Goal: Transaction & Acquisition: Purchase product/service

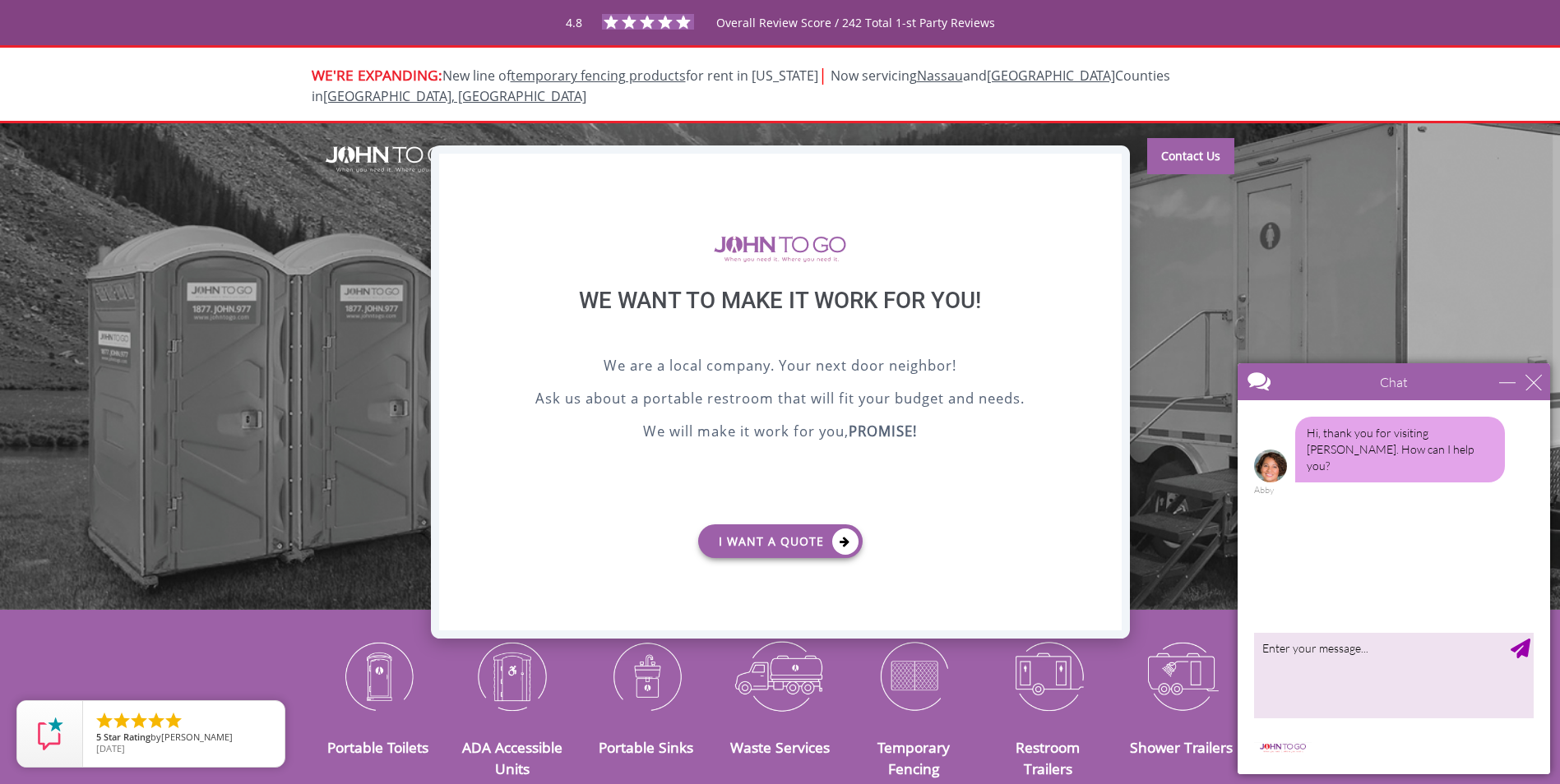
click at [1109, 174] on div "X" at bounding box center [1108, 168] width 25 height 28
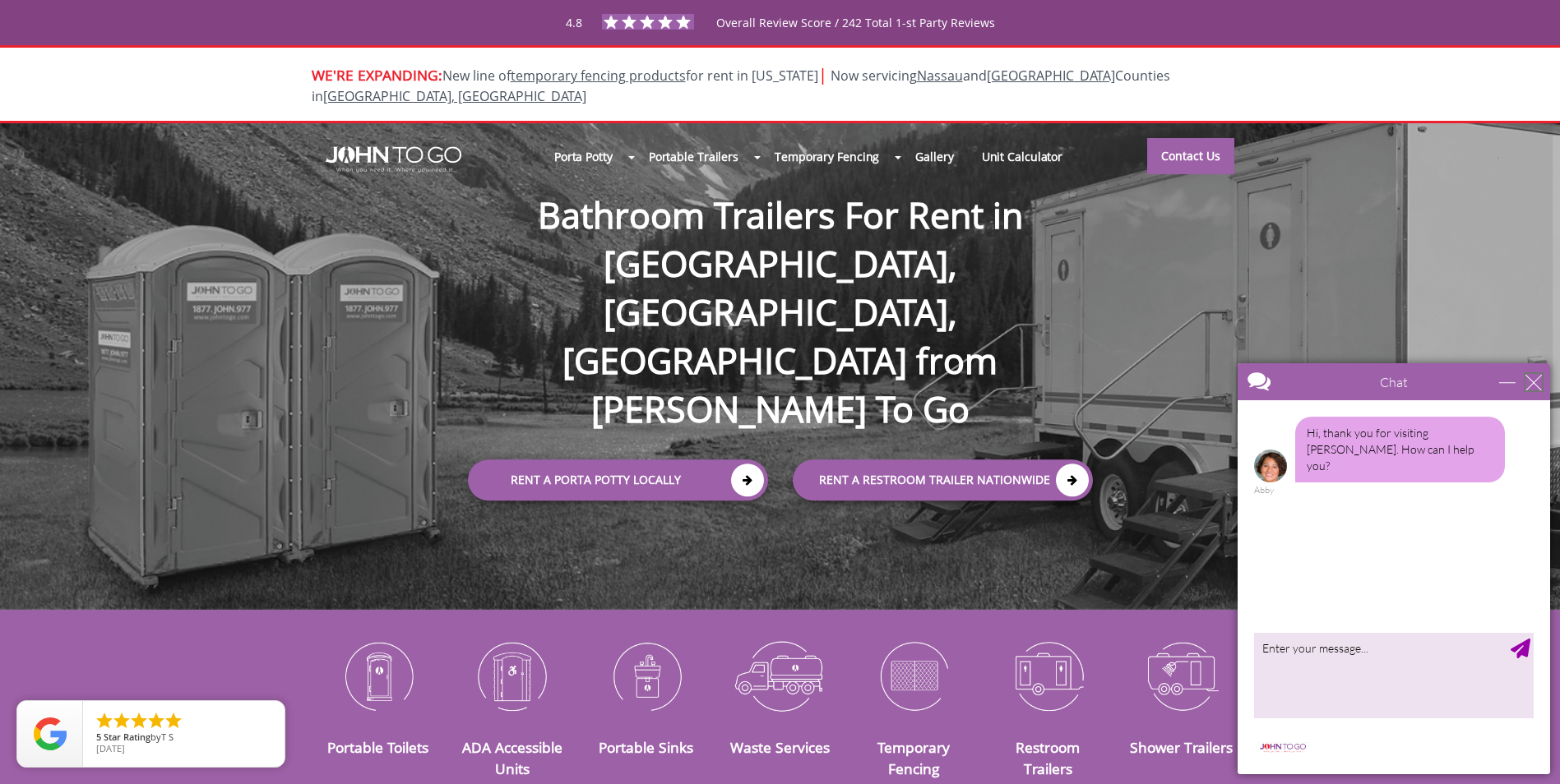
click at [1537, 383] on div "close" at bounding box center [1533, 382] width 16 height 16
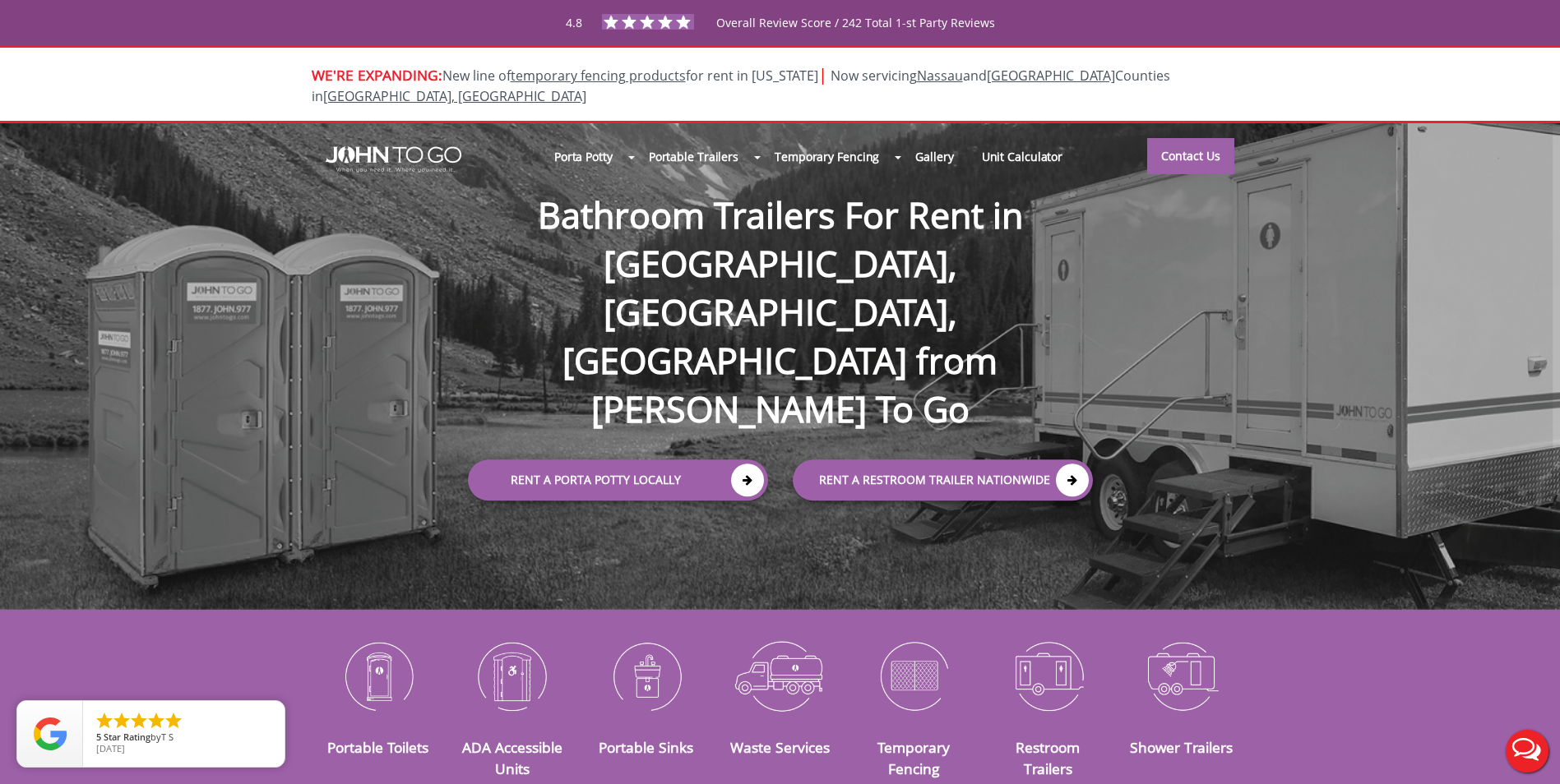
click at [1274, 360] on div "Porta Potty Portable Toilets ADA Accessible Units Portable Sinks Waste Services…" at bounding box center [780, 366] width 1560 height 486
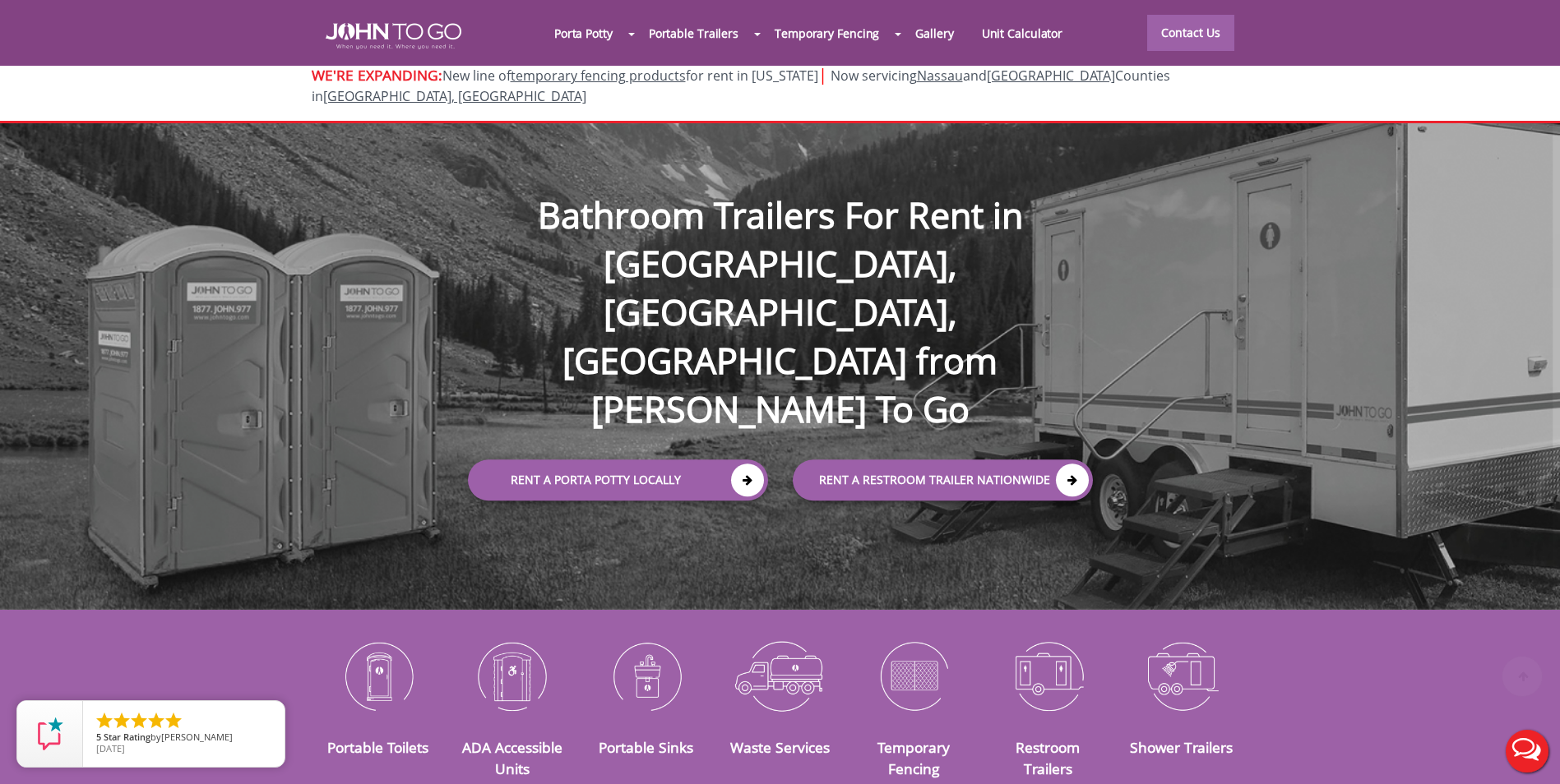
scroll to position [246, 0]
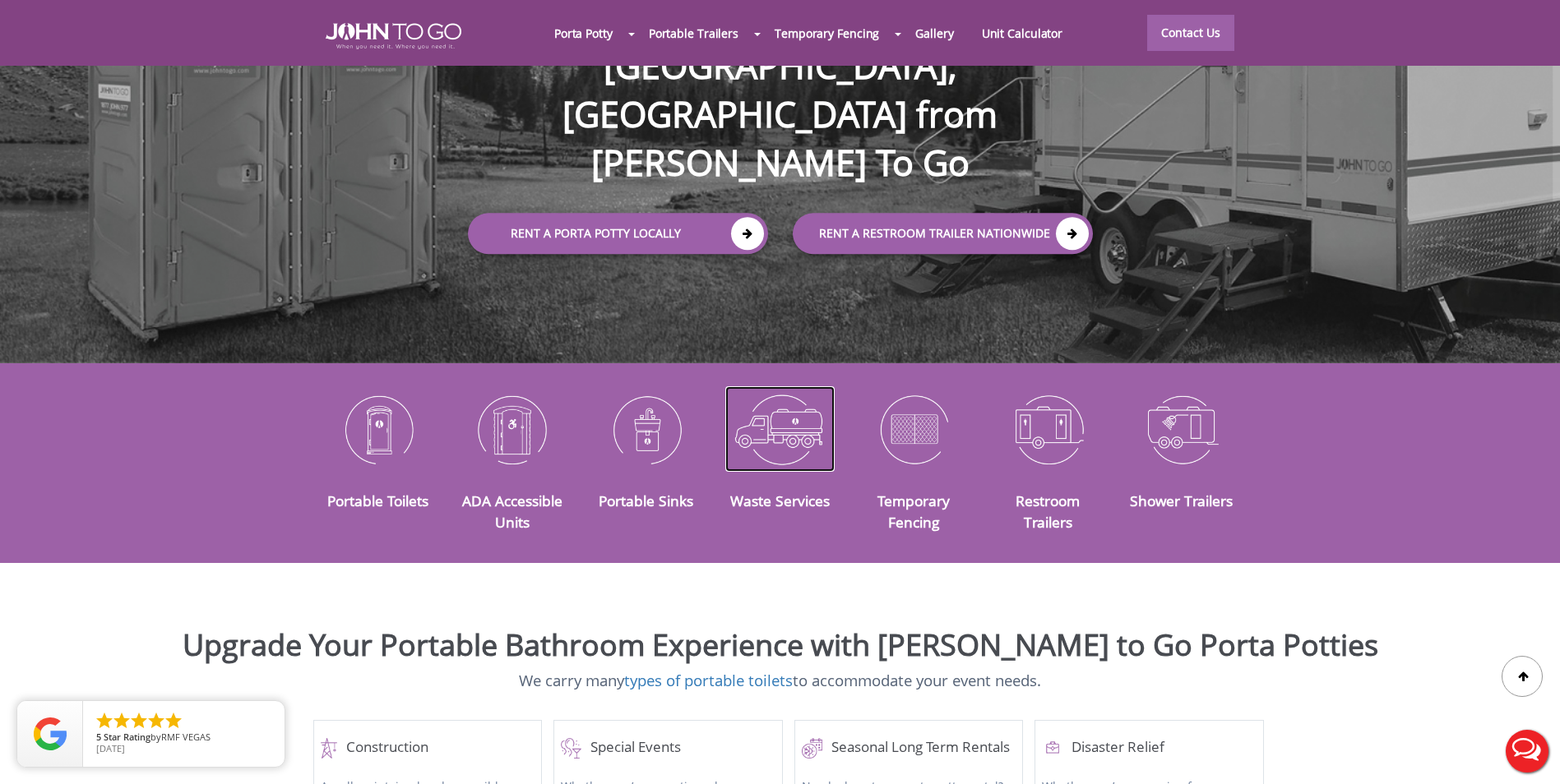
click at [784, 415] on img at bounding box center [780, 428] width 109 height 85
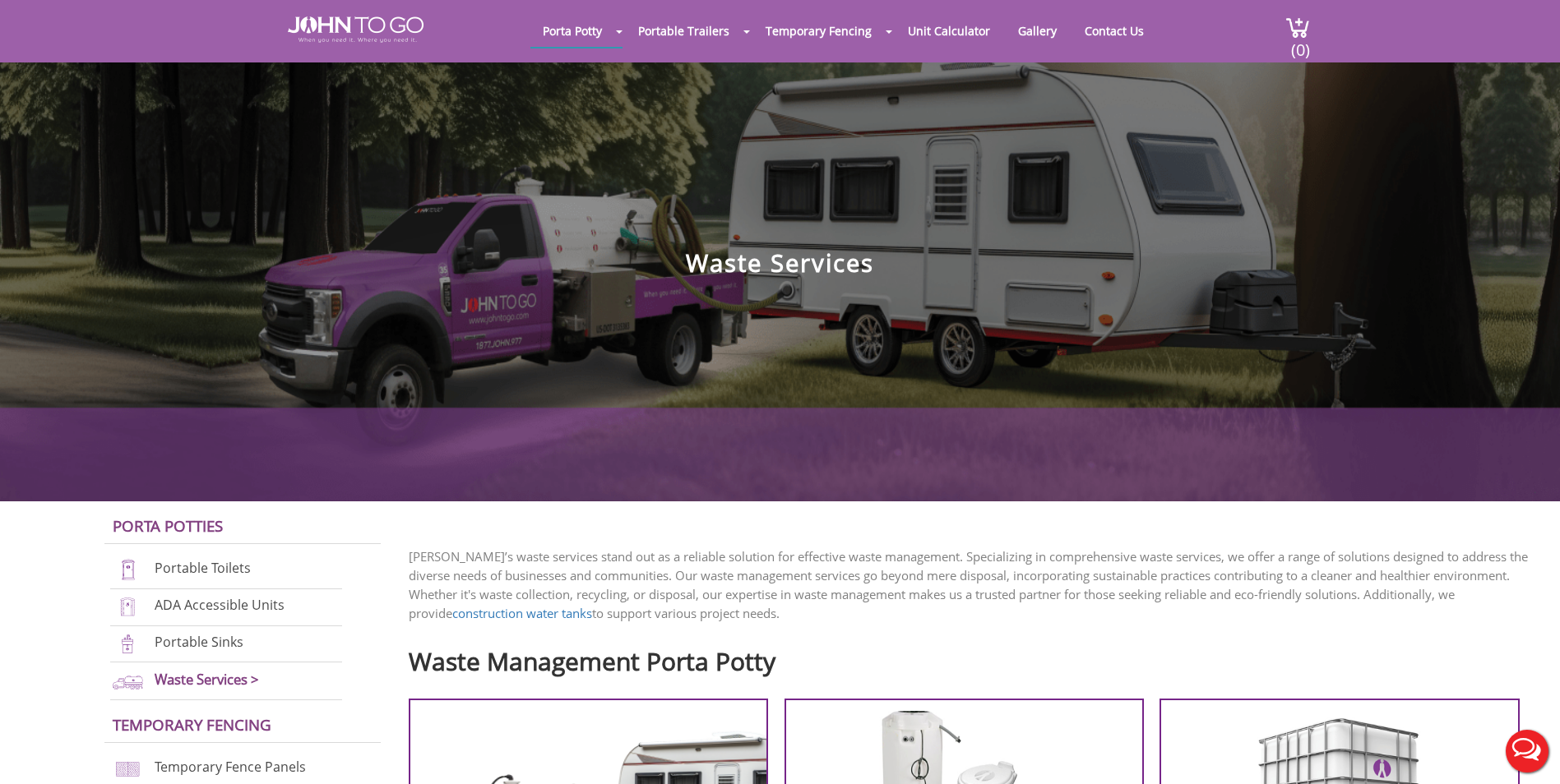
scroll to position [165, 0]
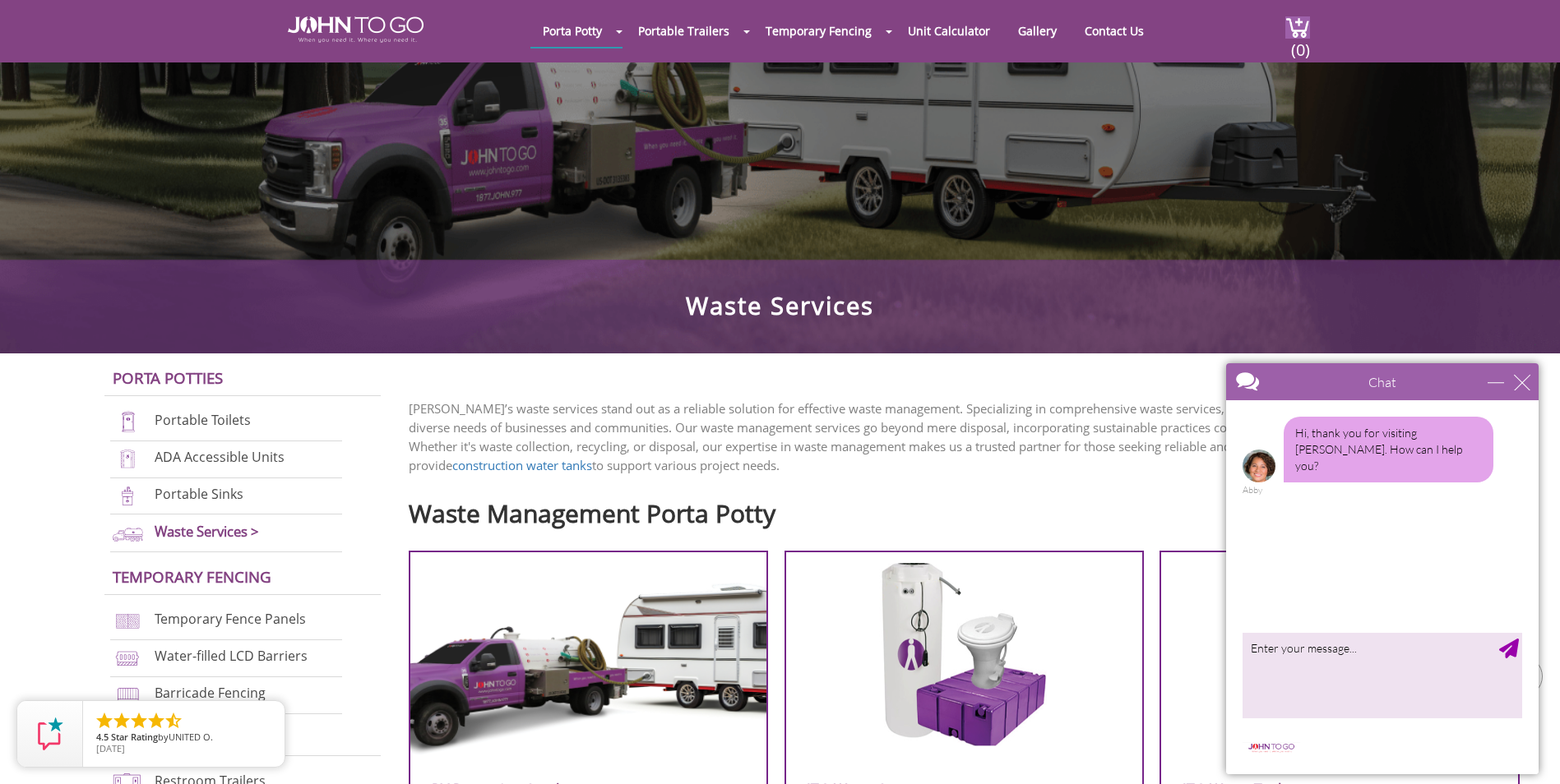
drag, startPoint x: 2663, startPoint y: 733, endPoint x: 1437, endPoint y: 461, distance: 1255.8
drag, startPoint x: 2650, startPoint y: 732, endPoint x: 1433, endPoint y: 513, distance: 1236.5
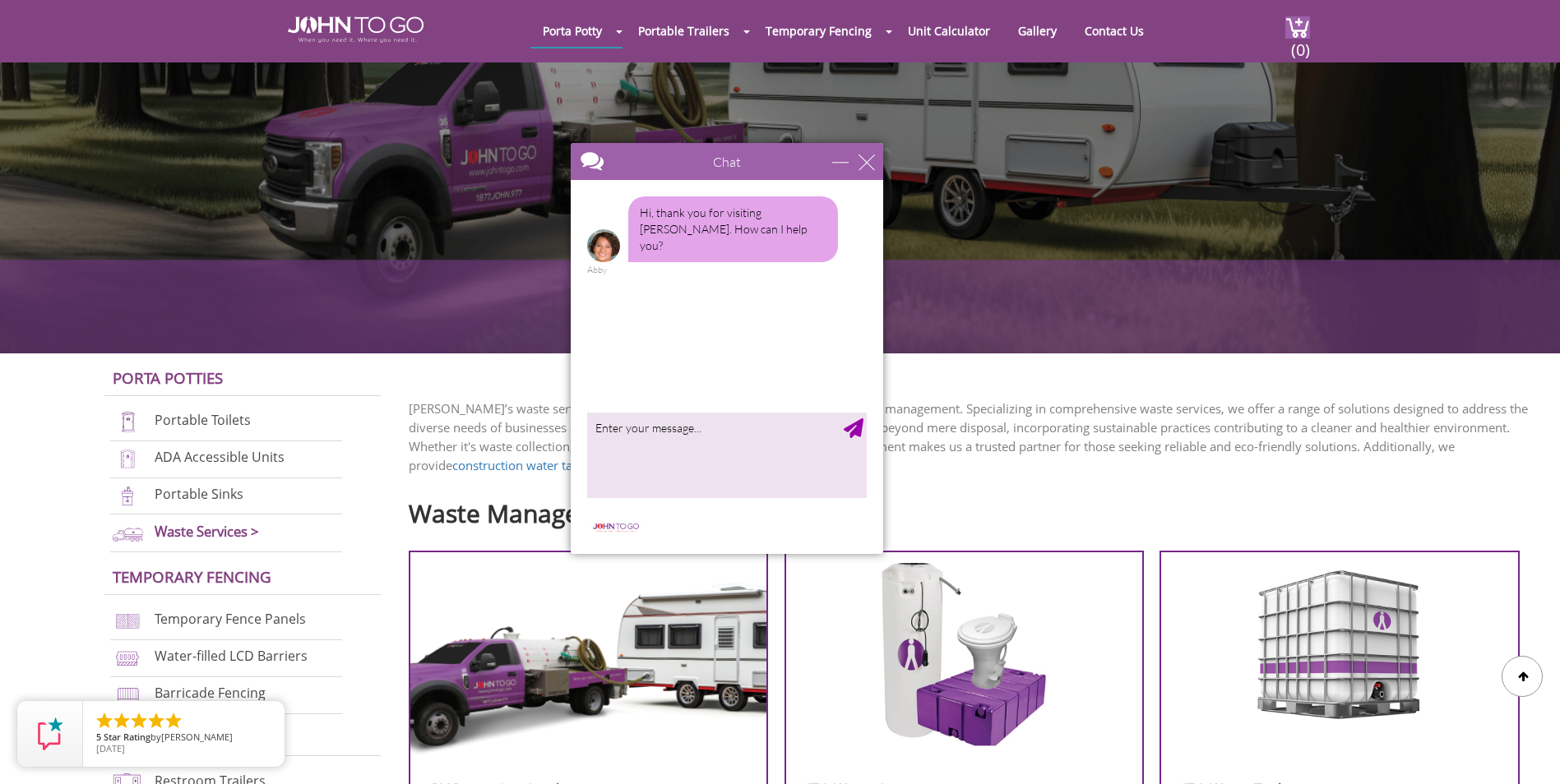
drag, startPoint x: 1995, startPoint y: 518, endPoint x: 721, endPoint y: 224, distance: 1307.5
click at [866, 165] on div "close" at bounding box center [866, 162] width 16 height 16
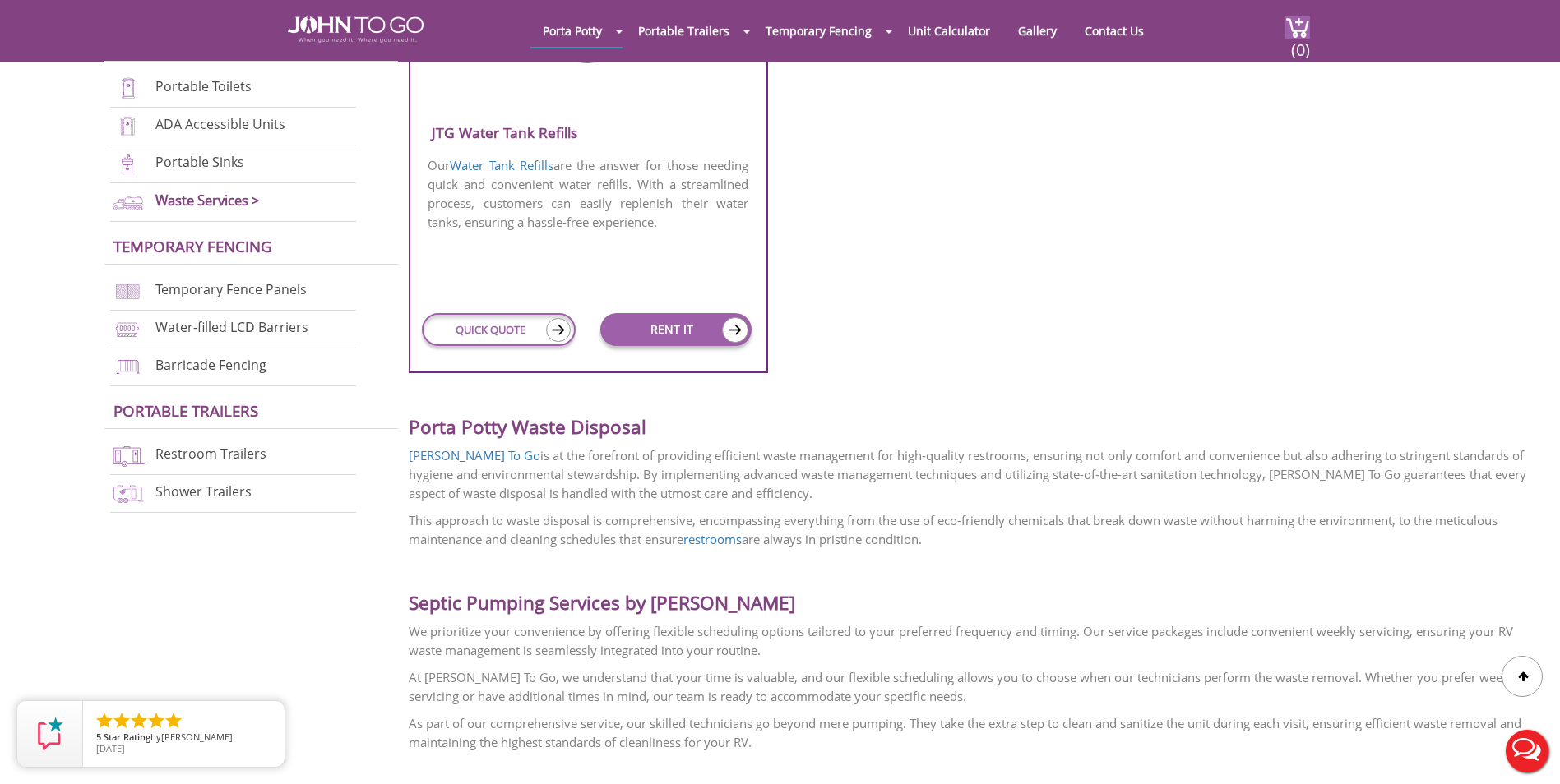
scroll to position [1398, 0]
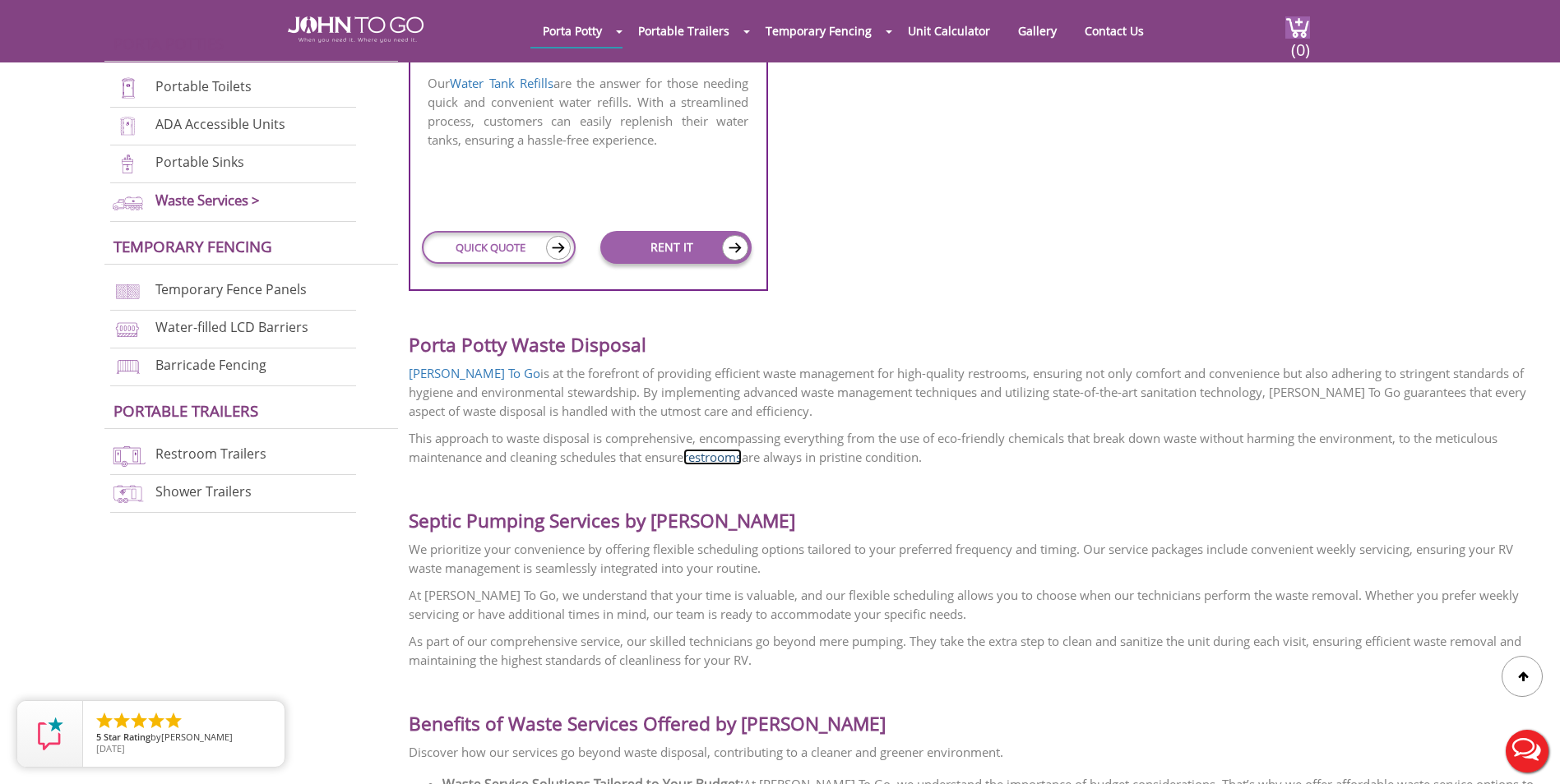
click at [738, 452] on link "restrooms" at bounding box center [711, 457] width 58 height 16
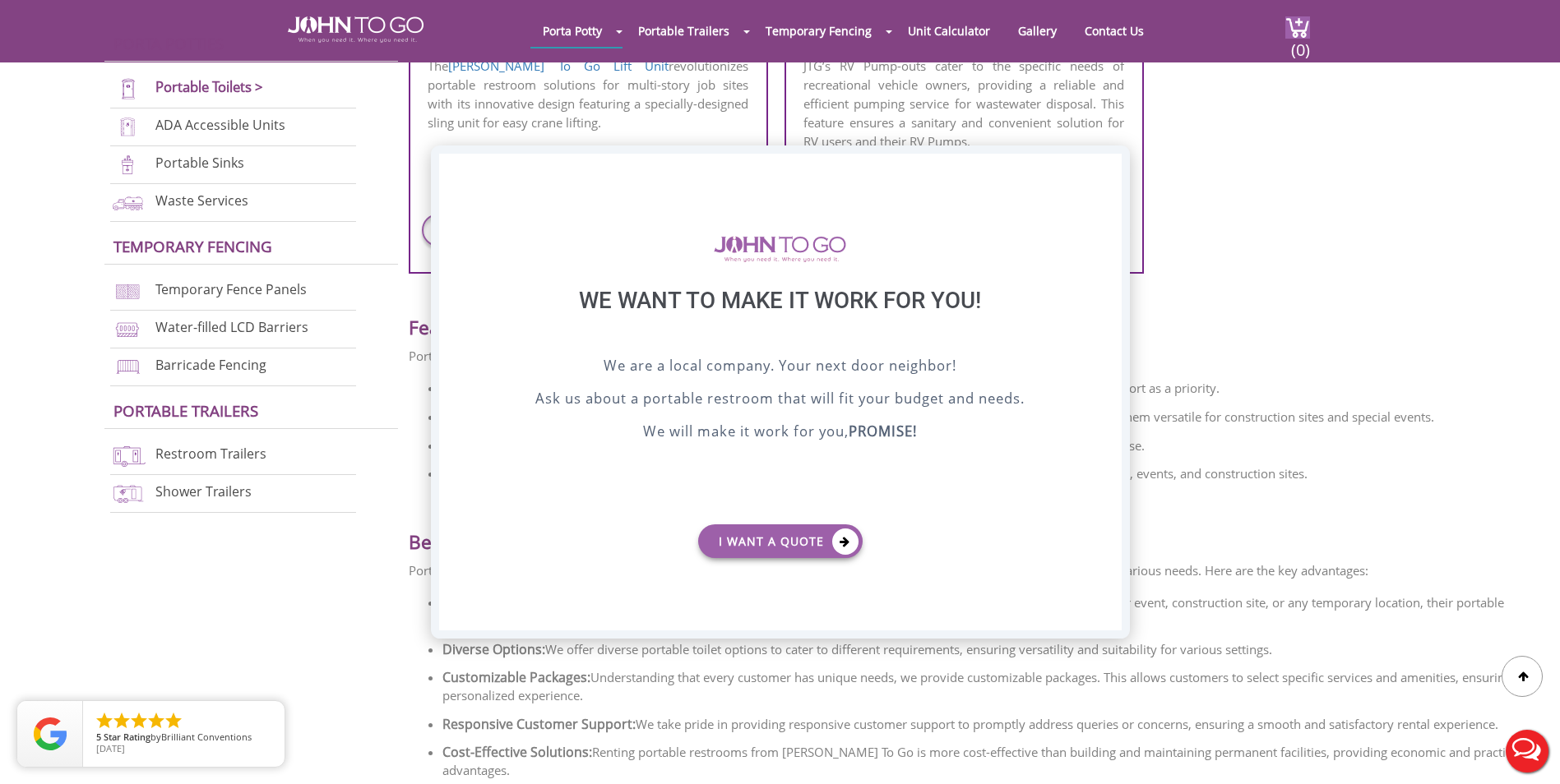
click at [1107, 177] on div "X" at bounding box center [1108, 168] width 25 height 28
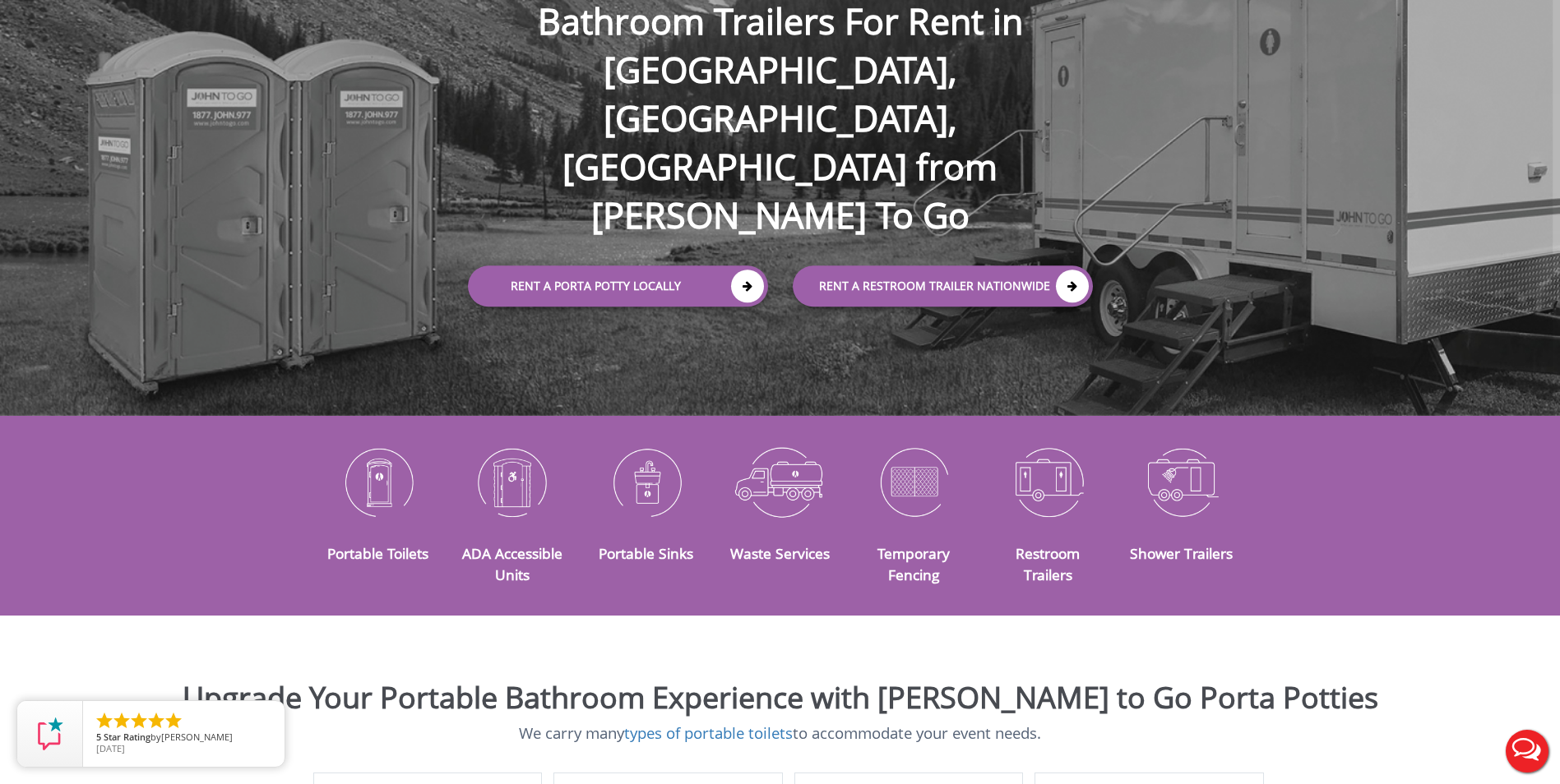
scroll to position [441, 0]
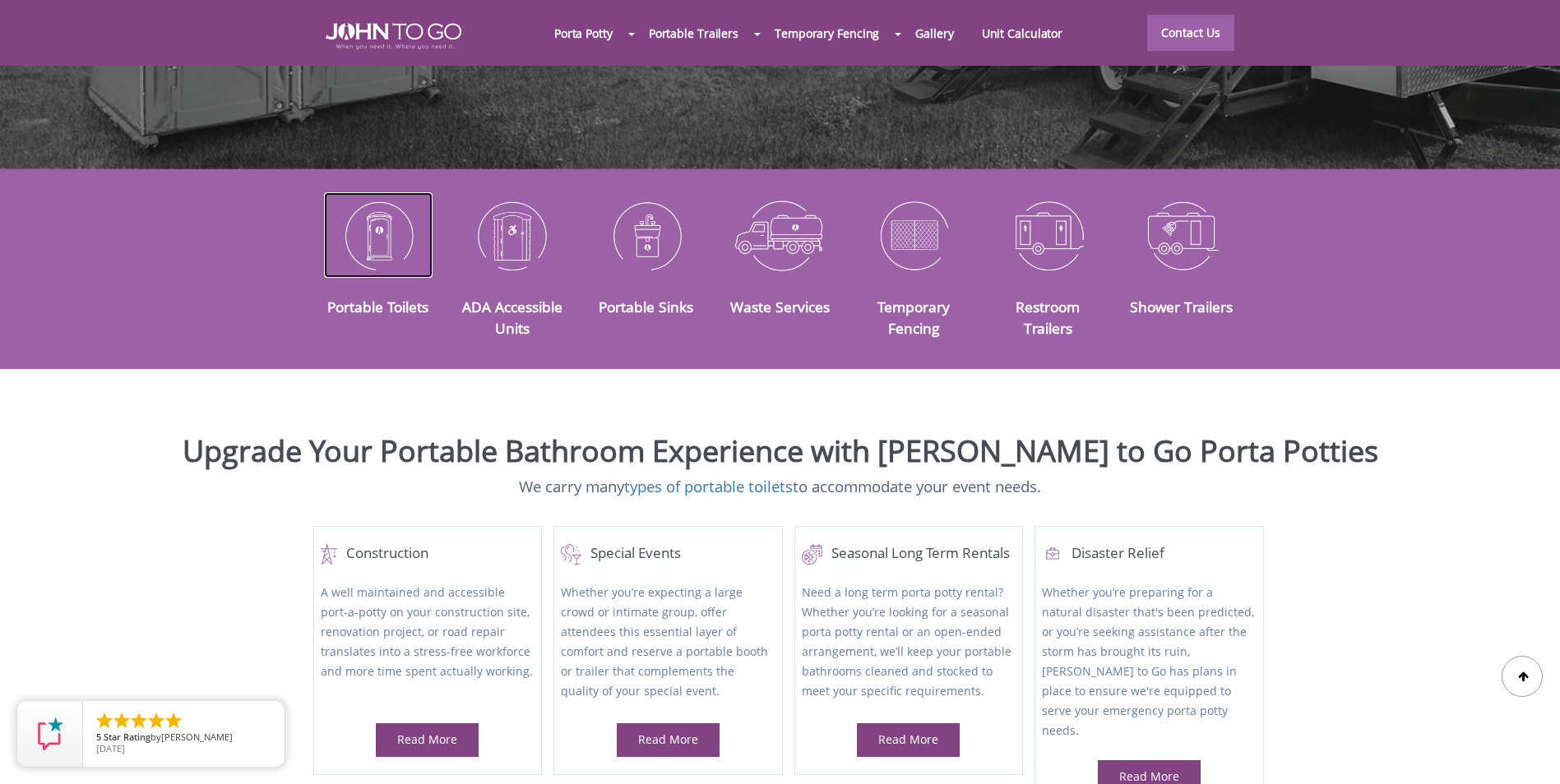
click at [402, 214] on img at bounding box center [379, 235] width 109 height 85
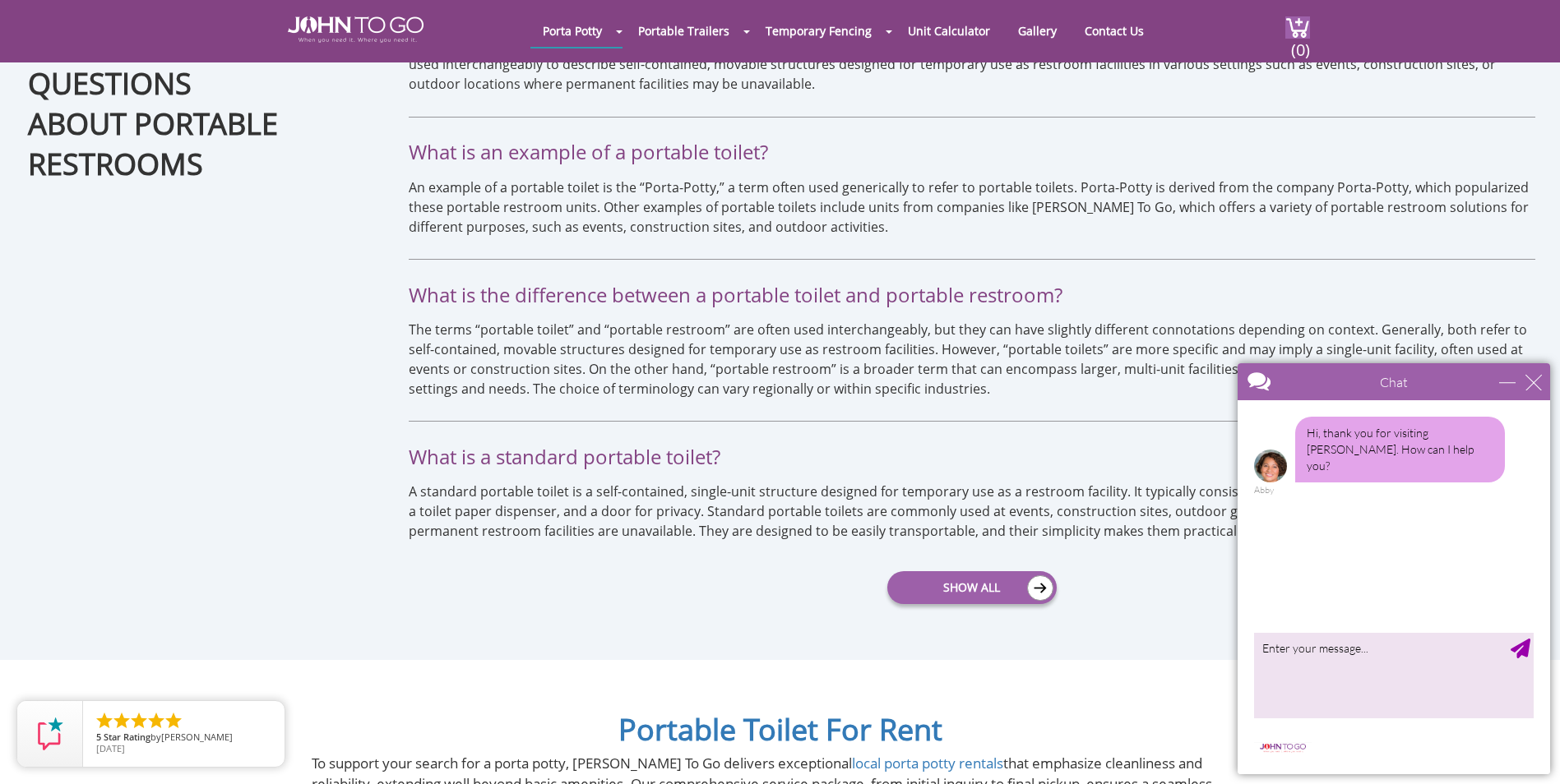
scroll to position [4357, 0]
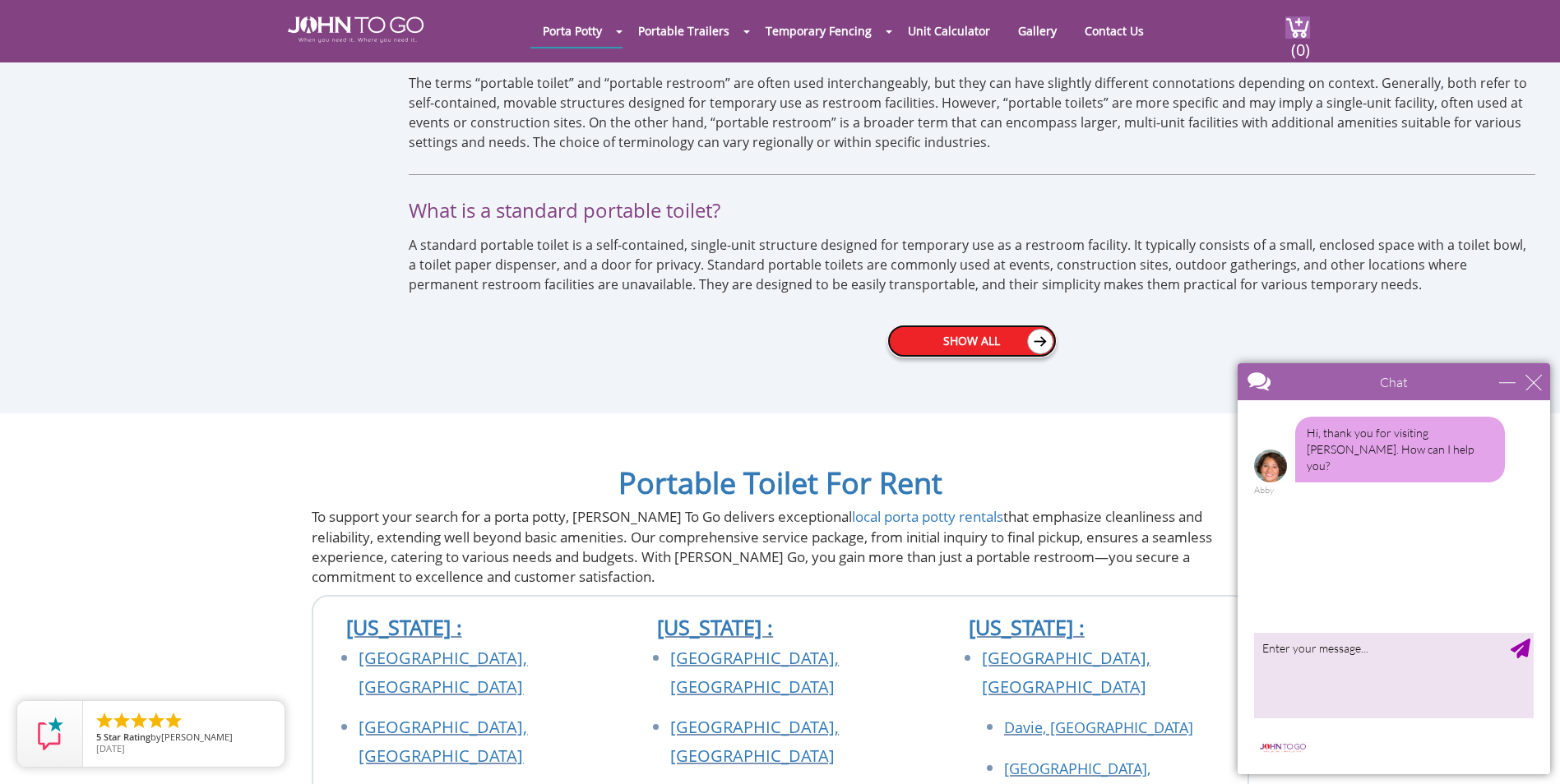
click at [987, 324] on link "Show All" at bounding box center [971, 340] width 169 height 33
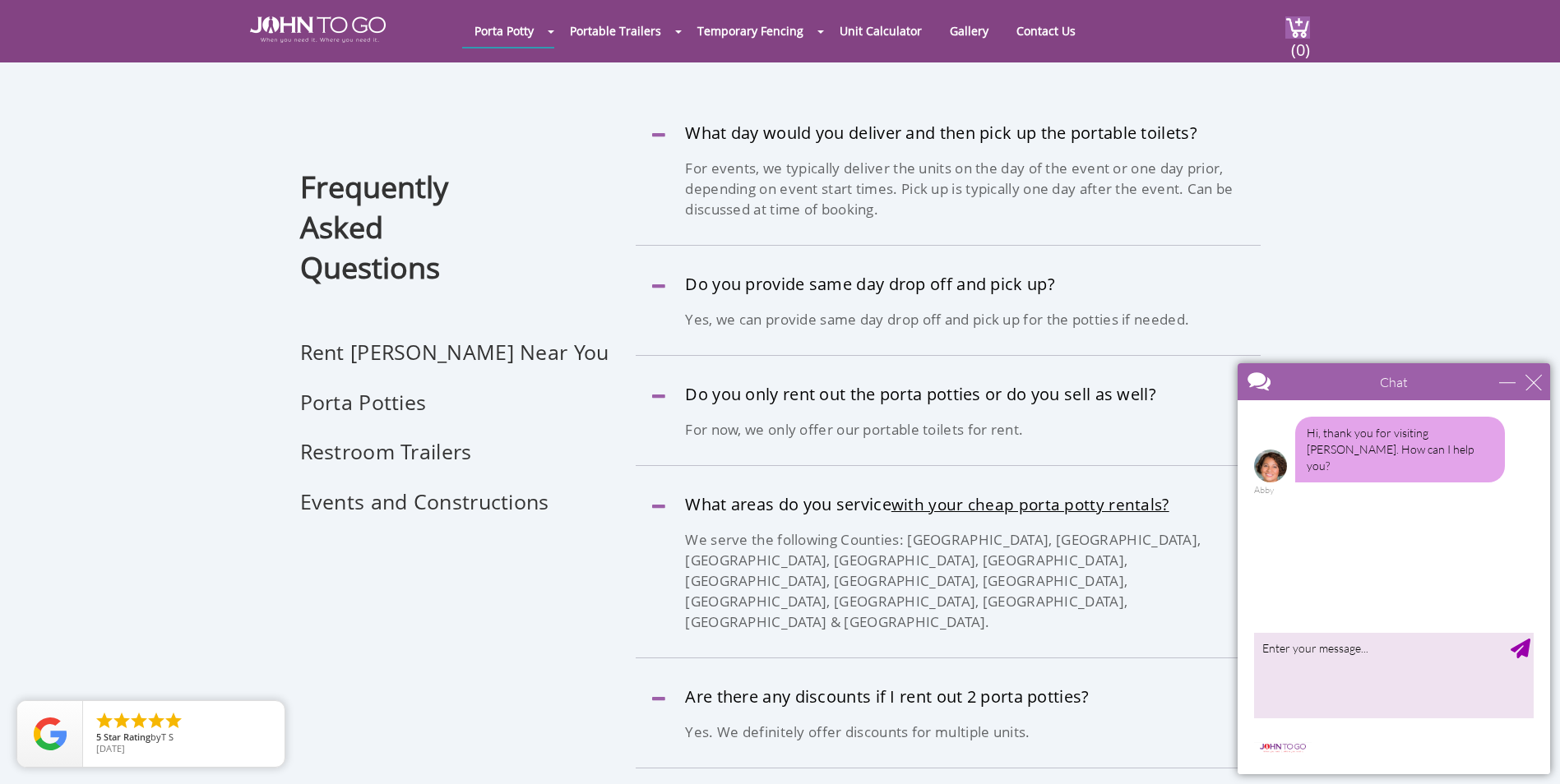
scroll to position [313, 0]
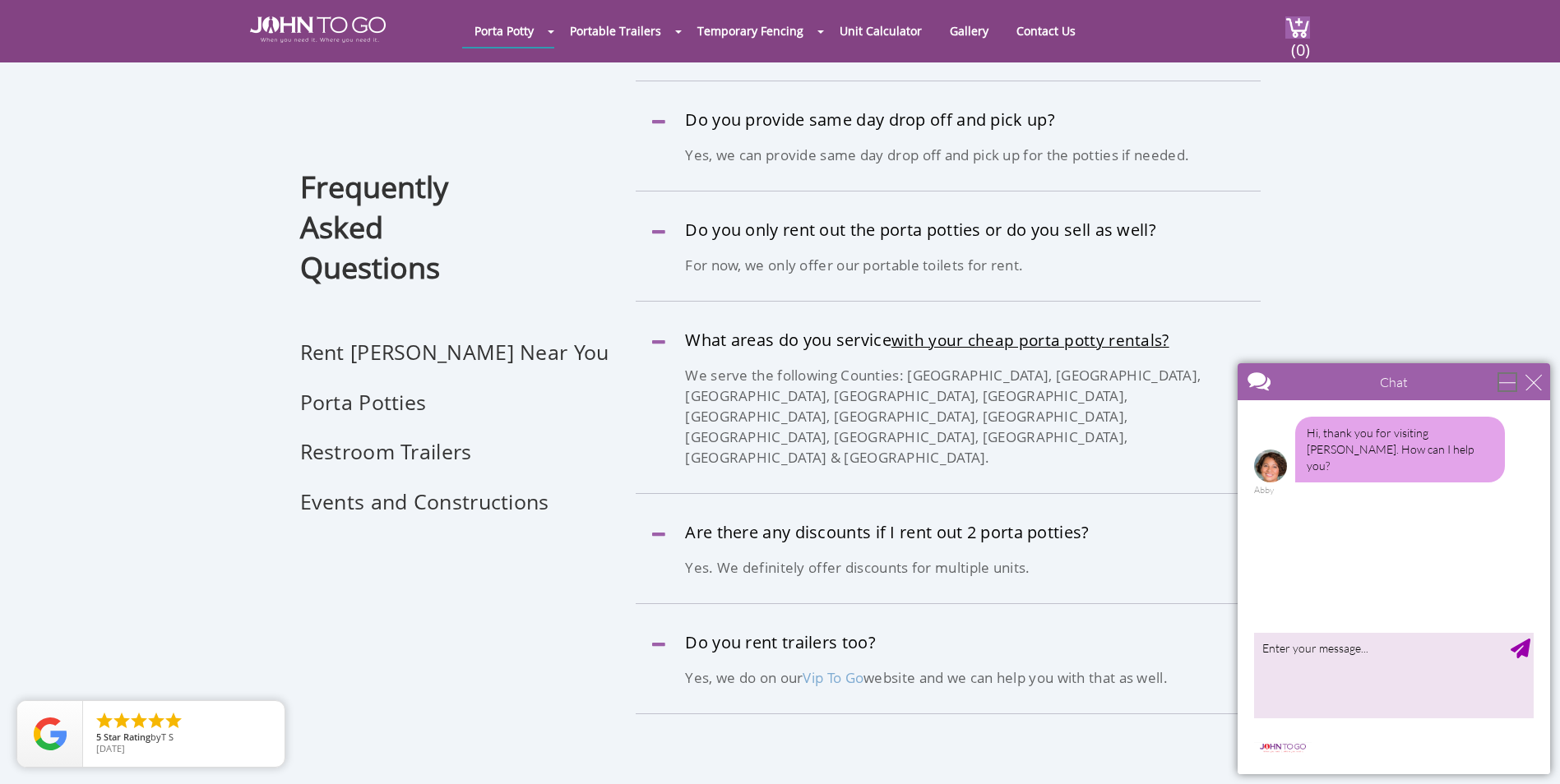
click at [1511, 383] on div "minimize" at bounding box center [1507, 382] width 16 height 16
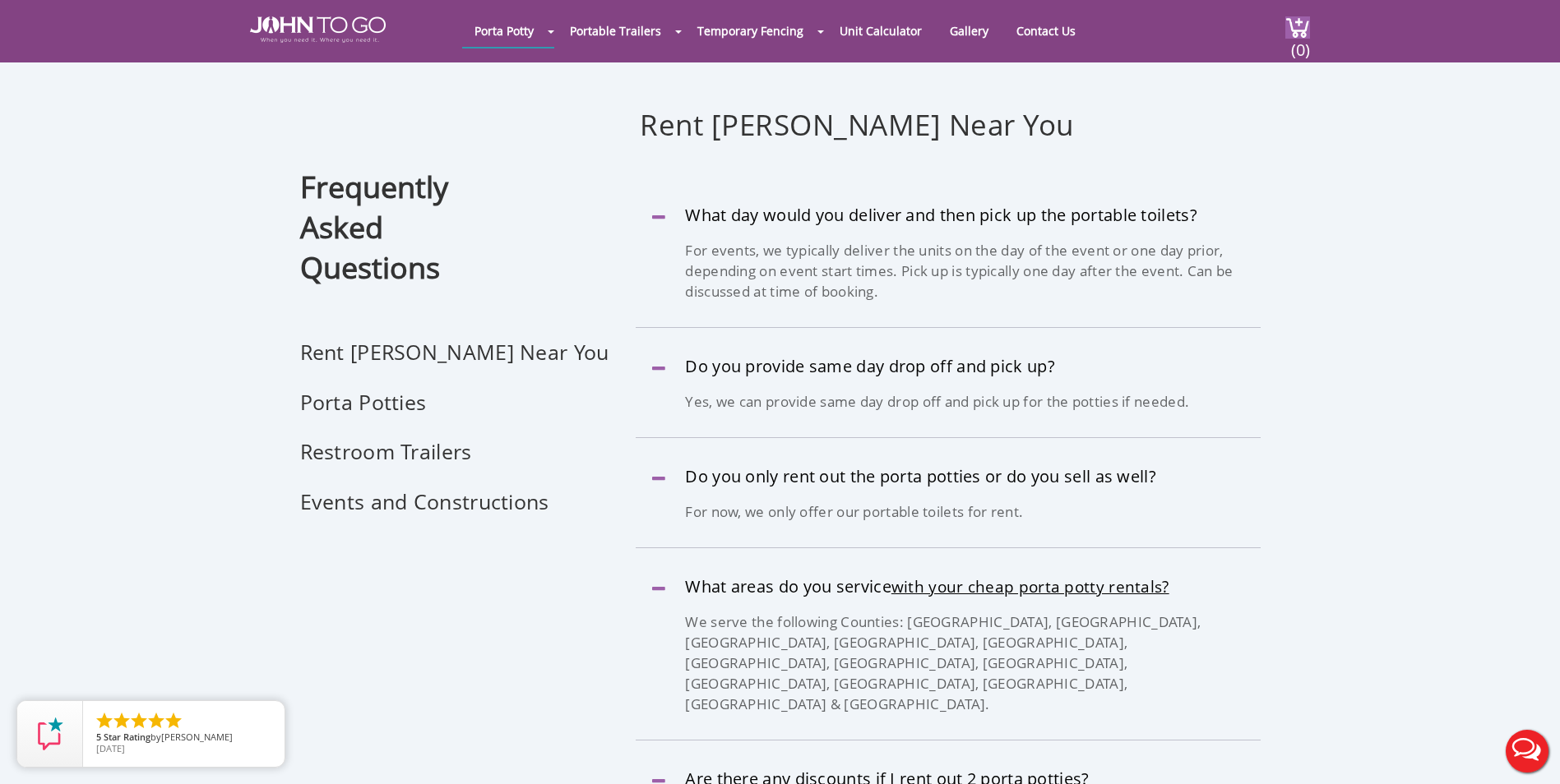
scroll to position [0, 0]
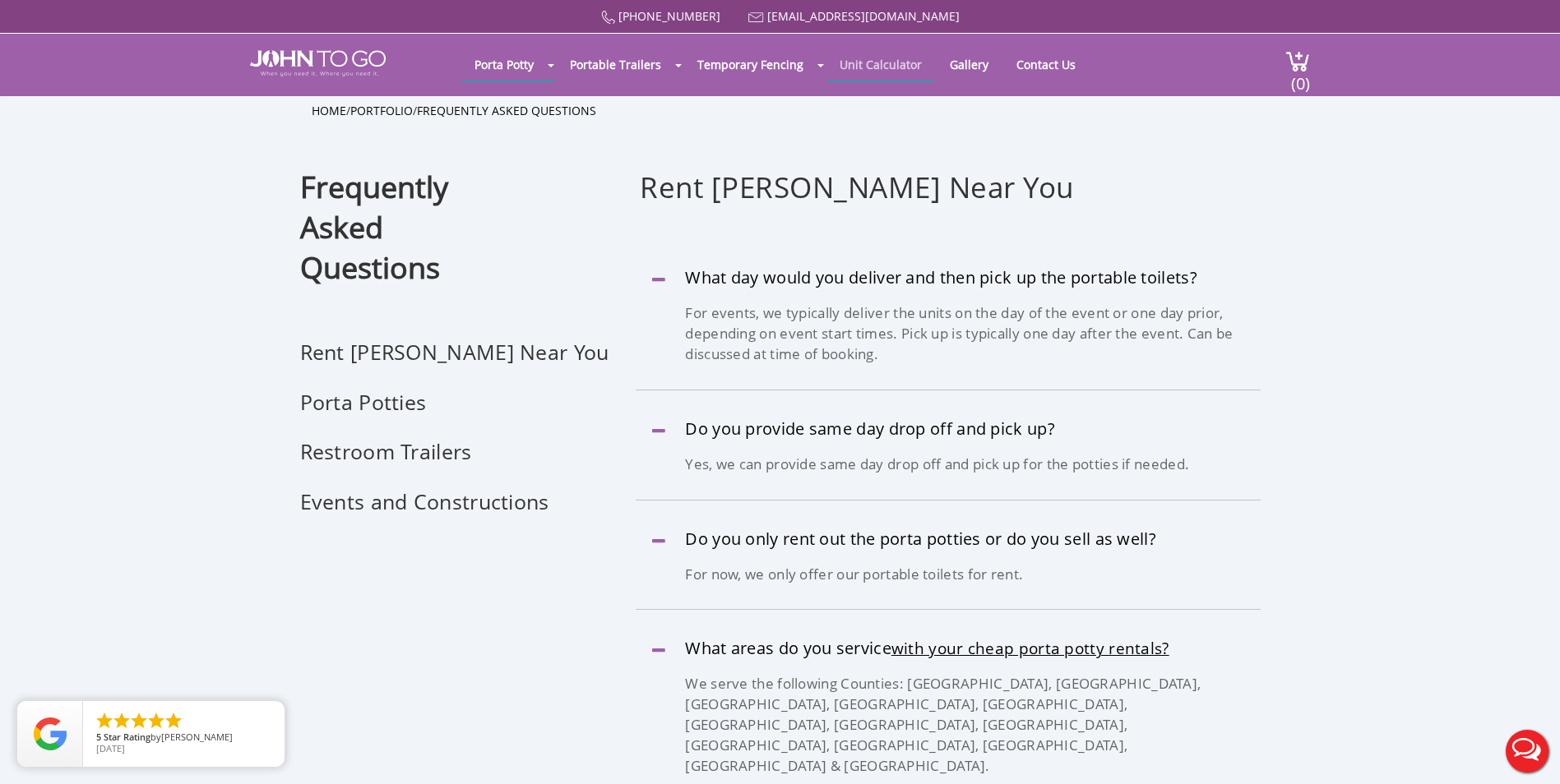
click at [875, 72] on link "Unit Calculator" at bounding box center [880, 65] width 107 height 32
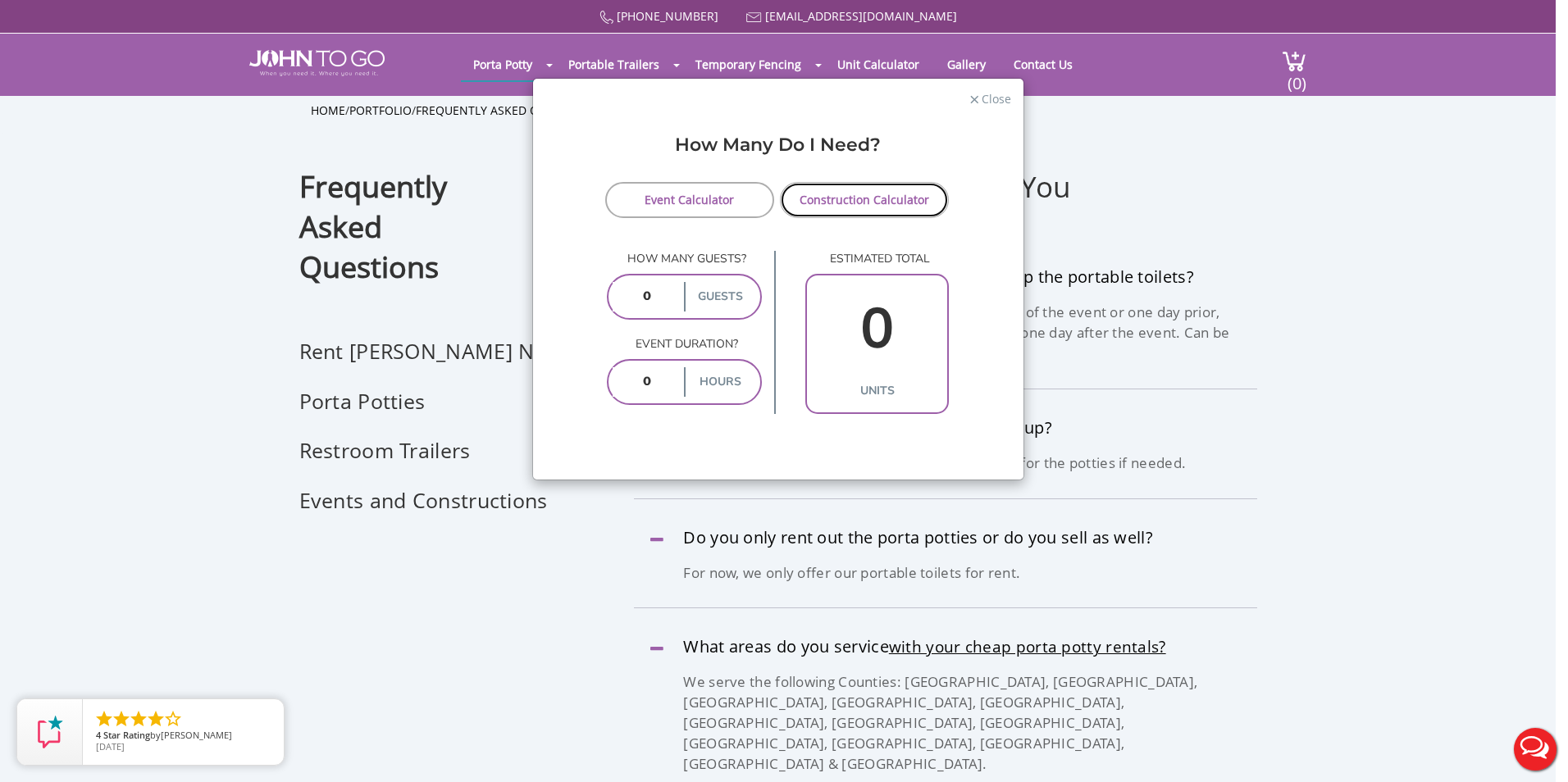
click at [902, 195] on link "Construction Calculator" at bounding box center [865, 200] width 170 height 36
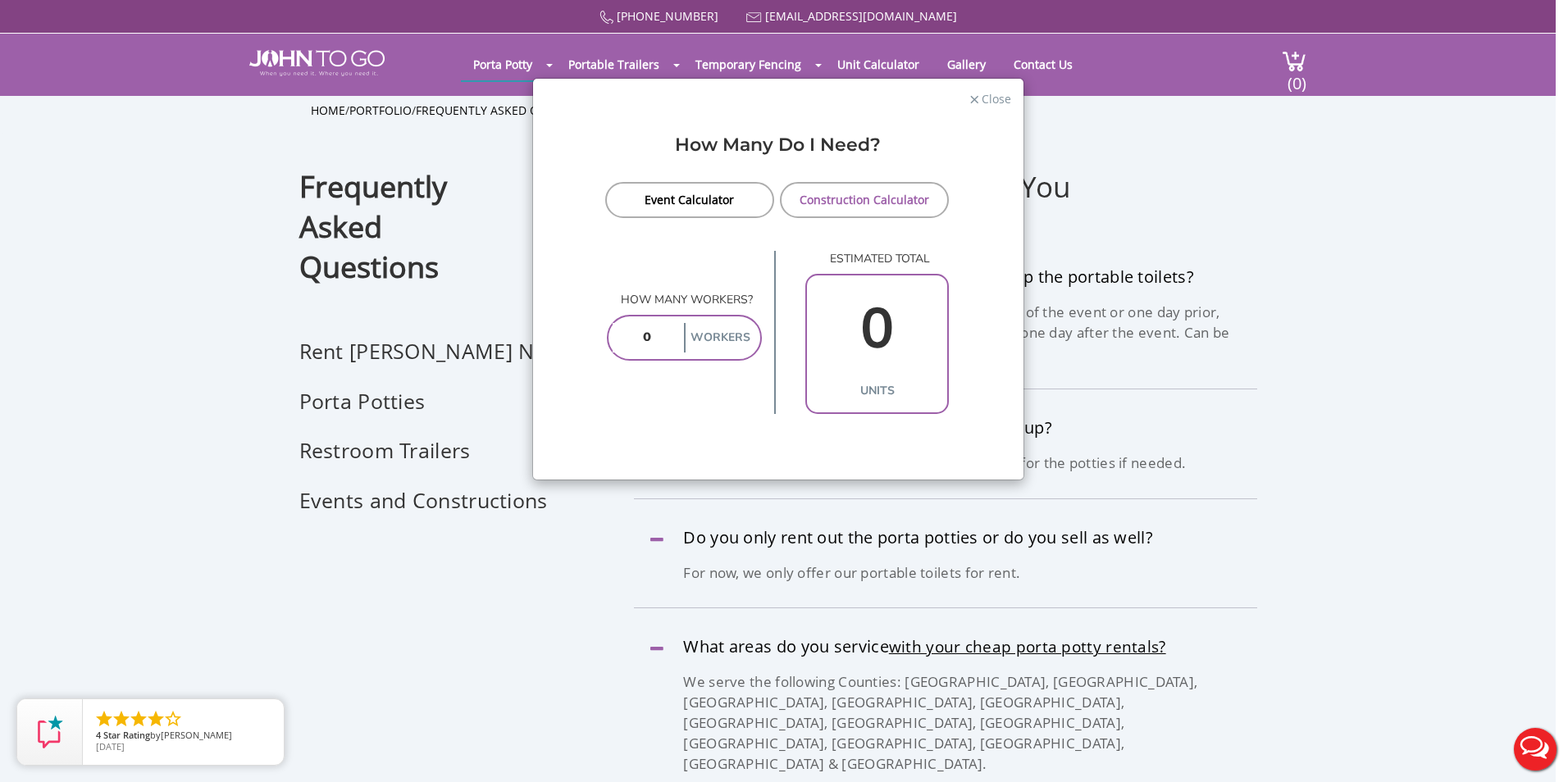
click at [671, 350] on input "number" at bounding box center [646, 338] width 68 height 29
type input "1"
type input "10"
click at [997, 97] on span "Close" at bounding box center [995, 97] width 31 height 15
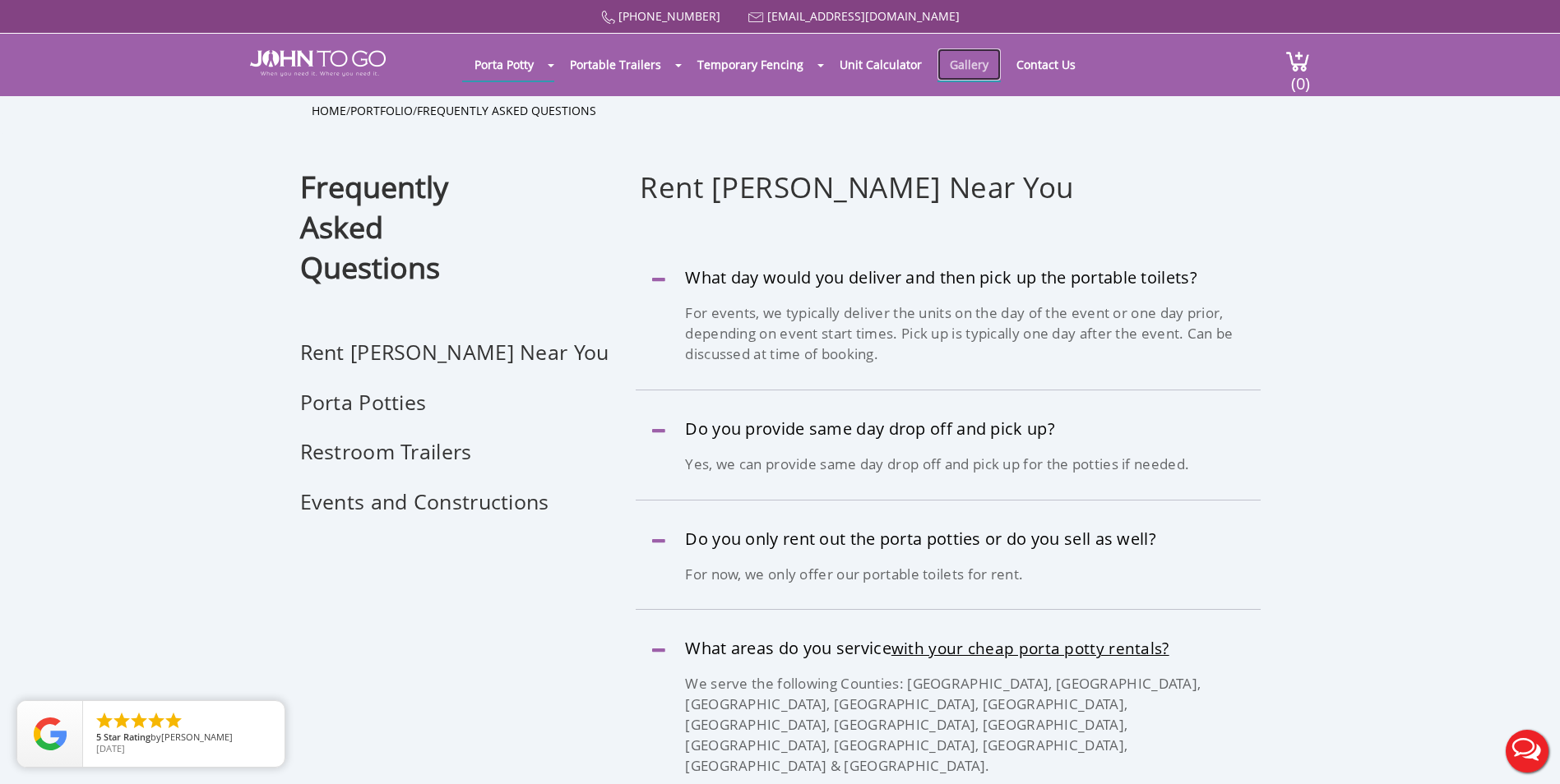
click at [955, 63] on link "Gallery" at bounding box center [969, 65] width 64 height 32
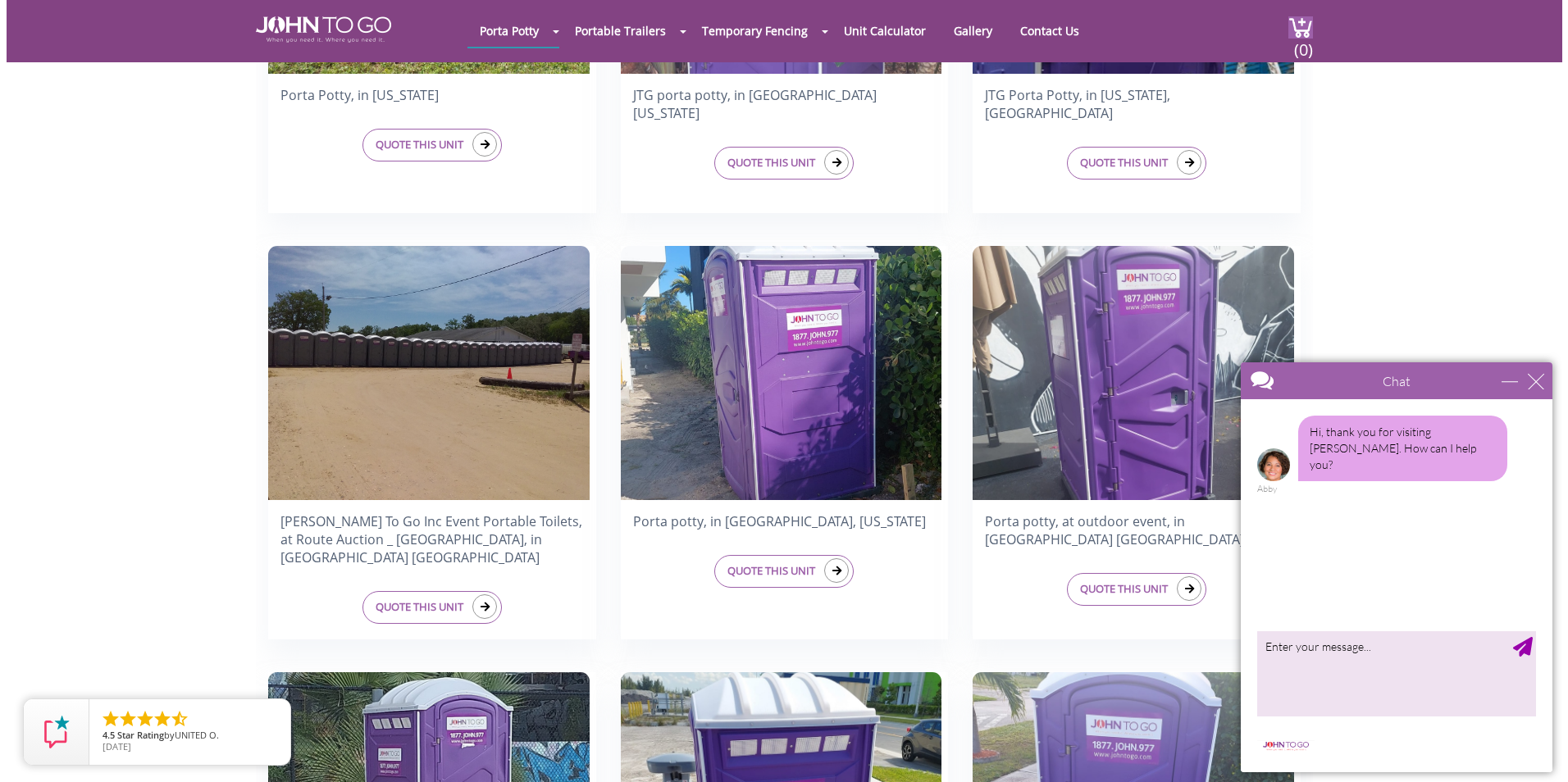
scroll to position [1312, 0]
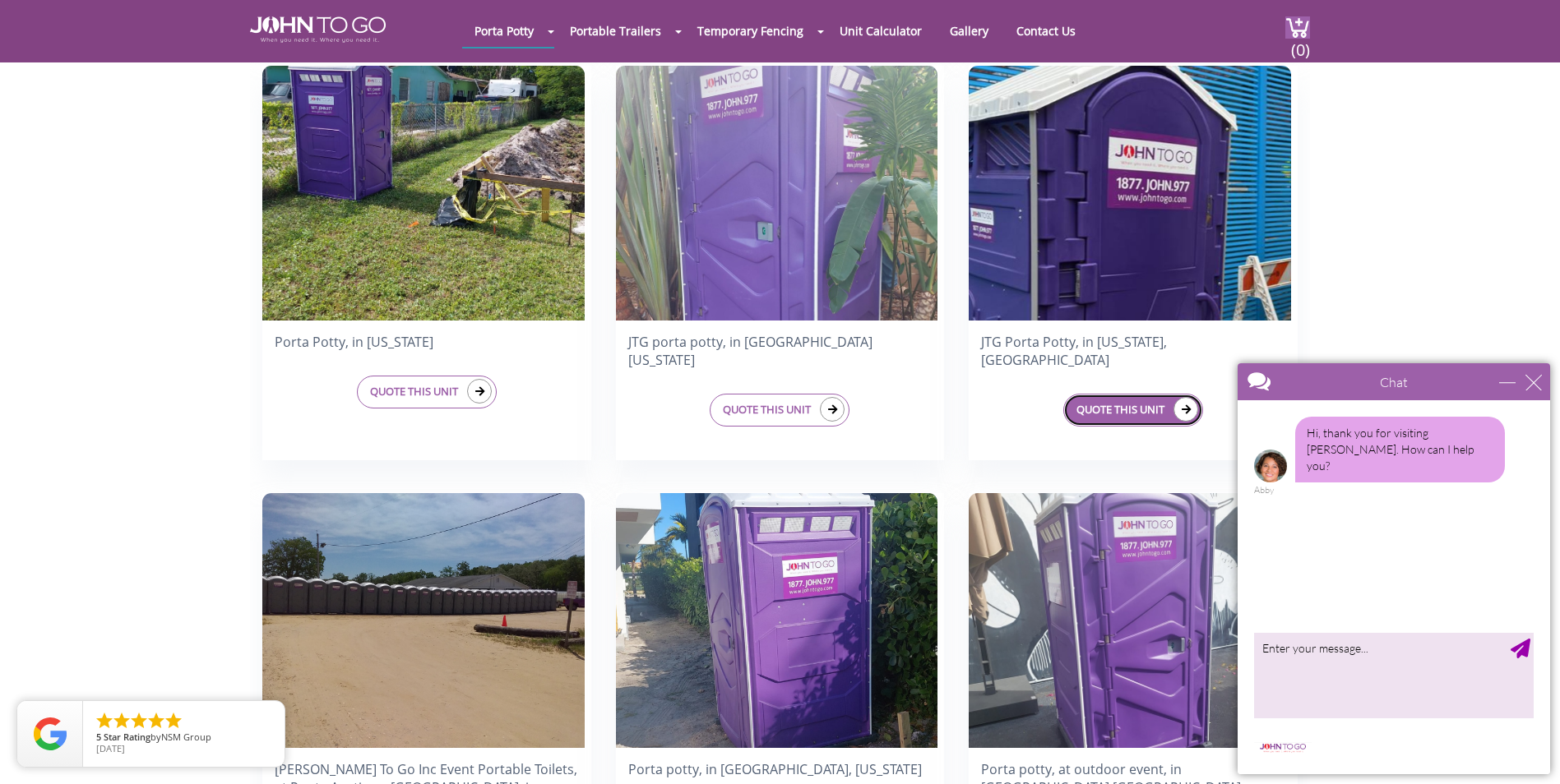
click at [1131, 393] on link "QUOTE THIS UNIT" at bounding box center [1133, 409] width 140 height 33
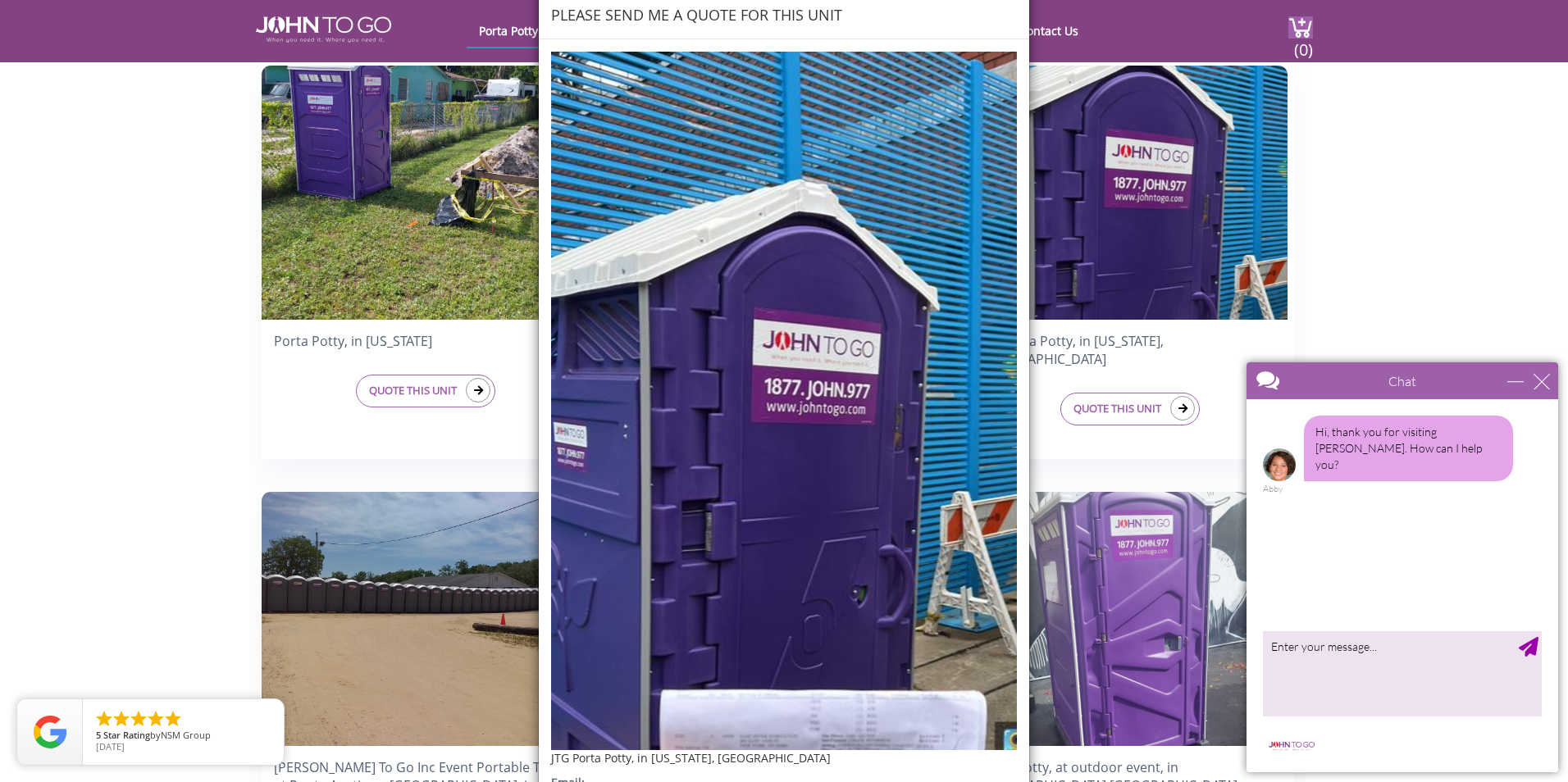
scroll to position [0, 0]
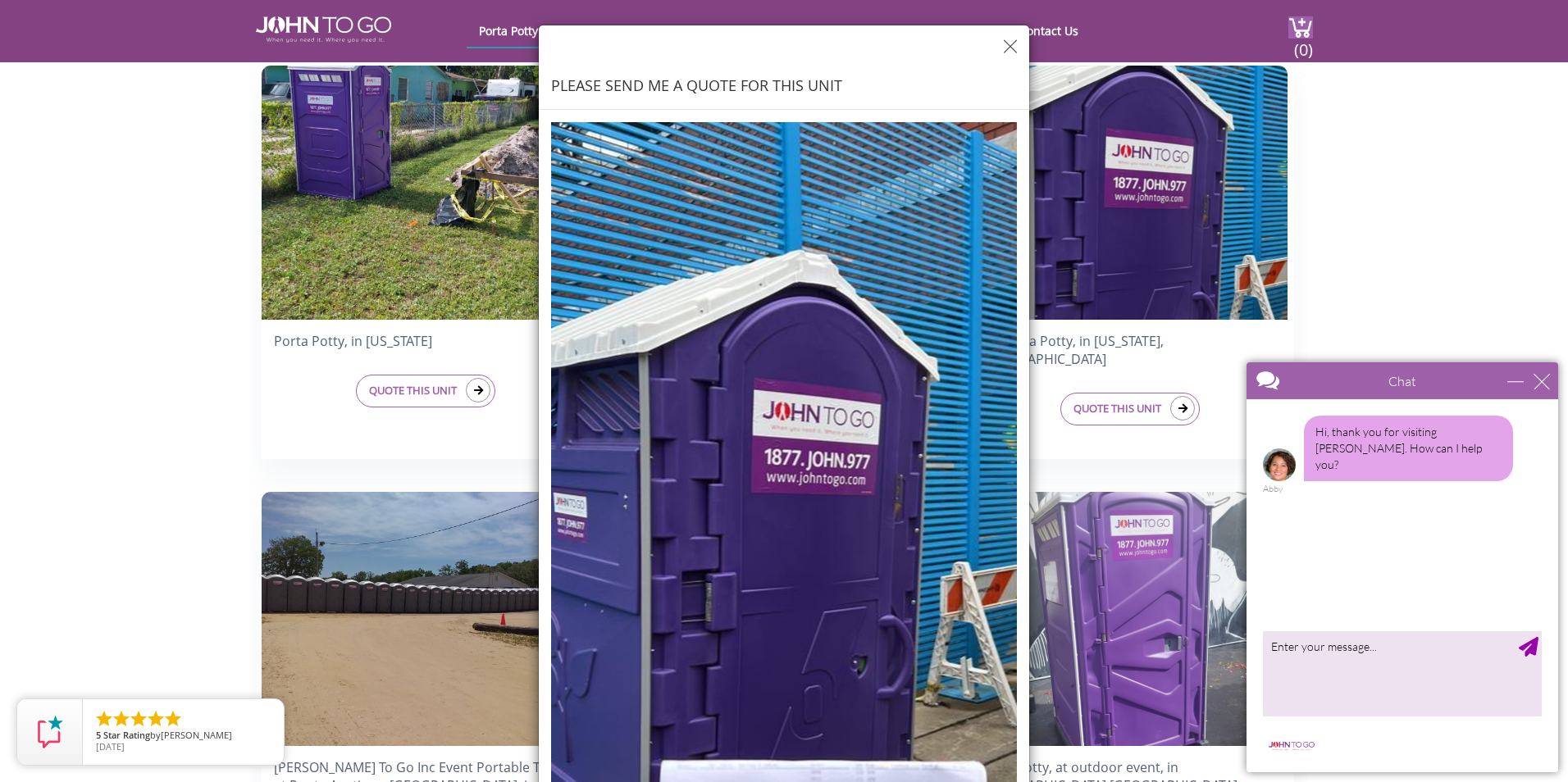
click at [1007, 44] on div "PLEASE SEND ME A QUOTE FOR THIS UNIT" at bounding box center [784, 67] width 491 height 85
click at [1005, 45] on img "button" at bounding box center [1010, 46] width 13 height 14
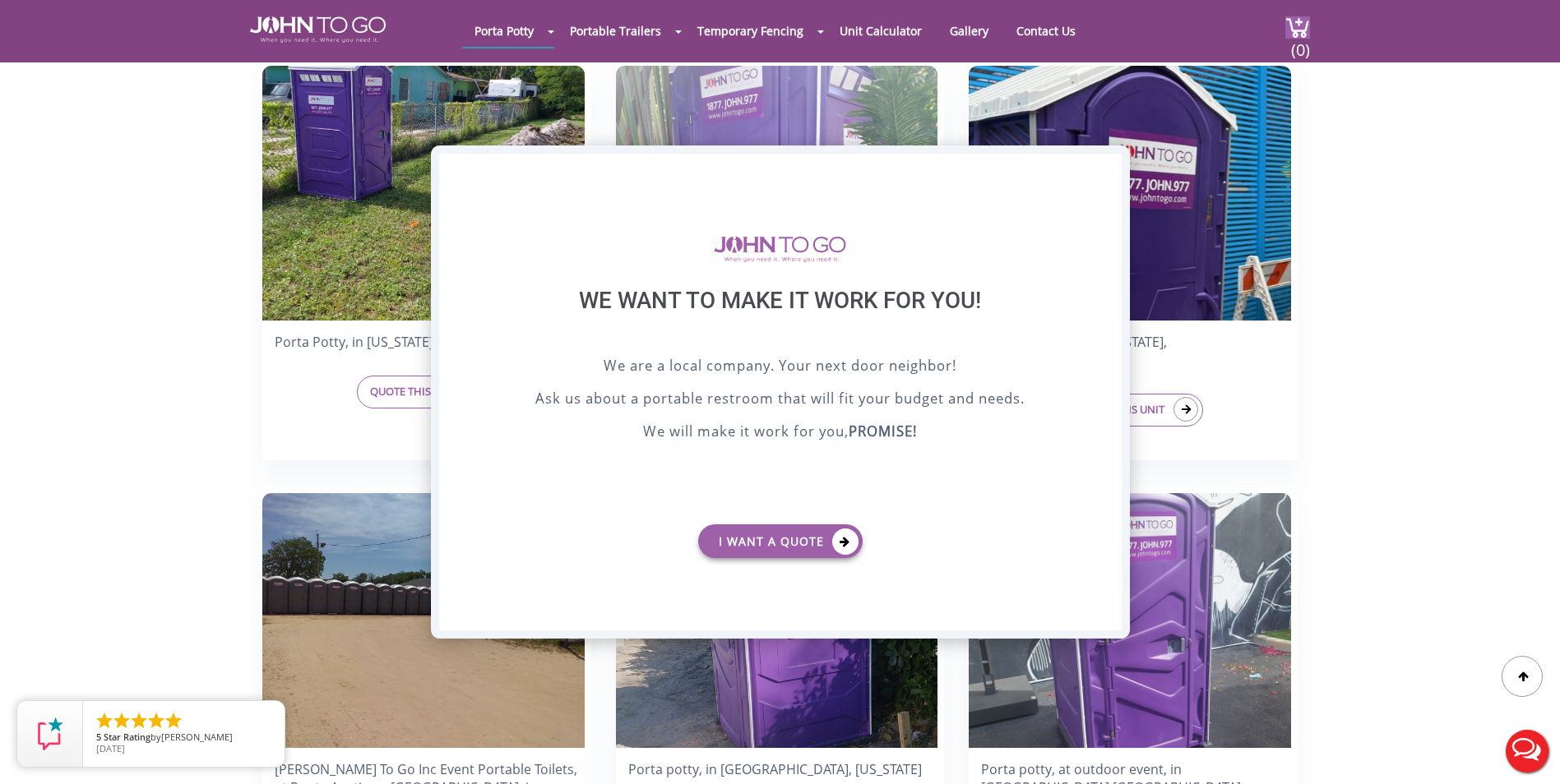
click at [1101, 172] on div "X" at bounding box center [1108, 168] width 25 height 28
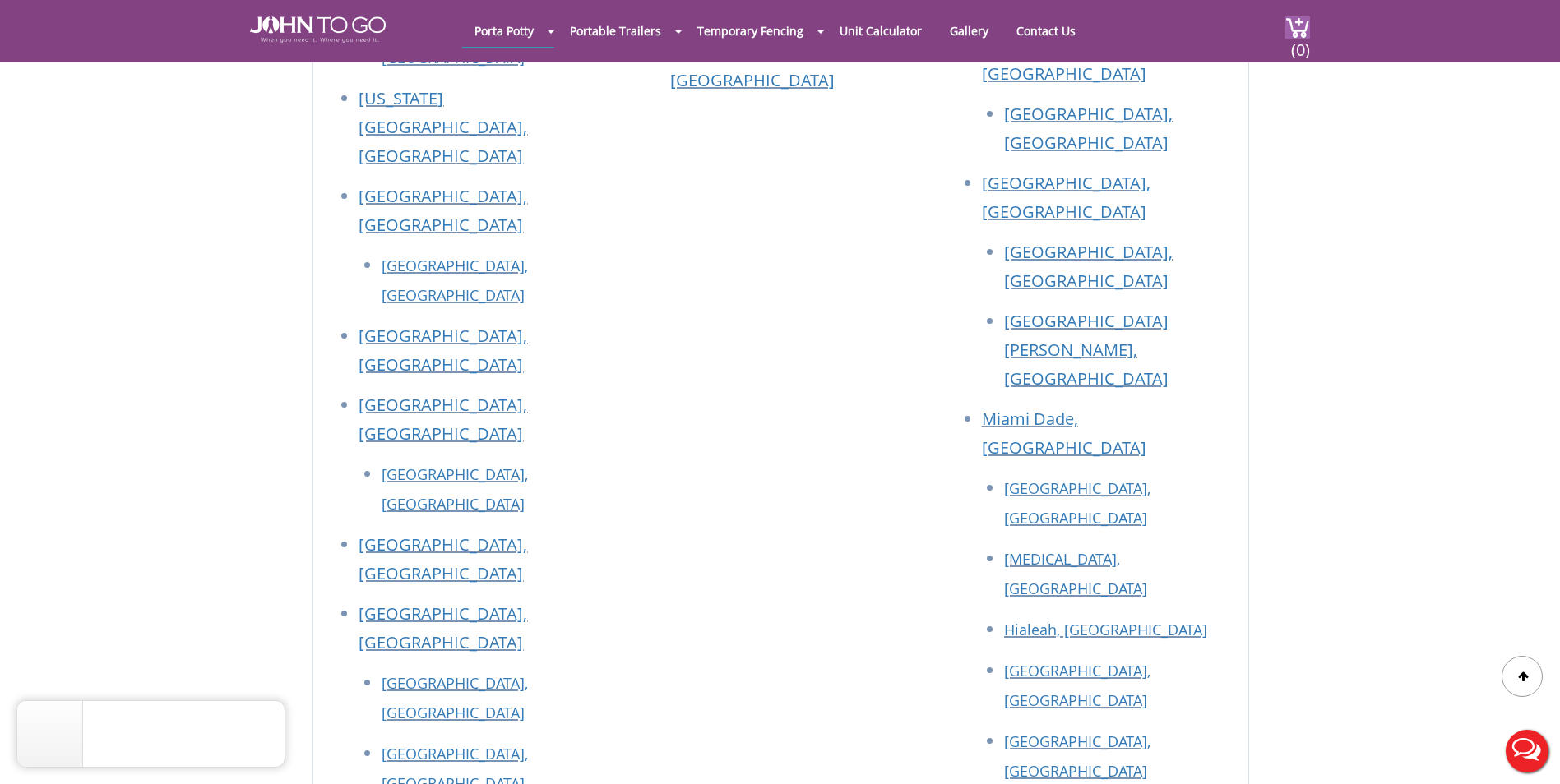
scroll to position [4357, 0]
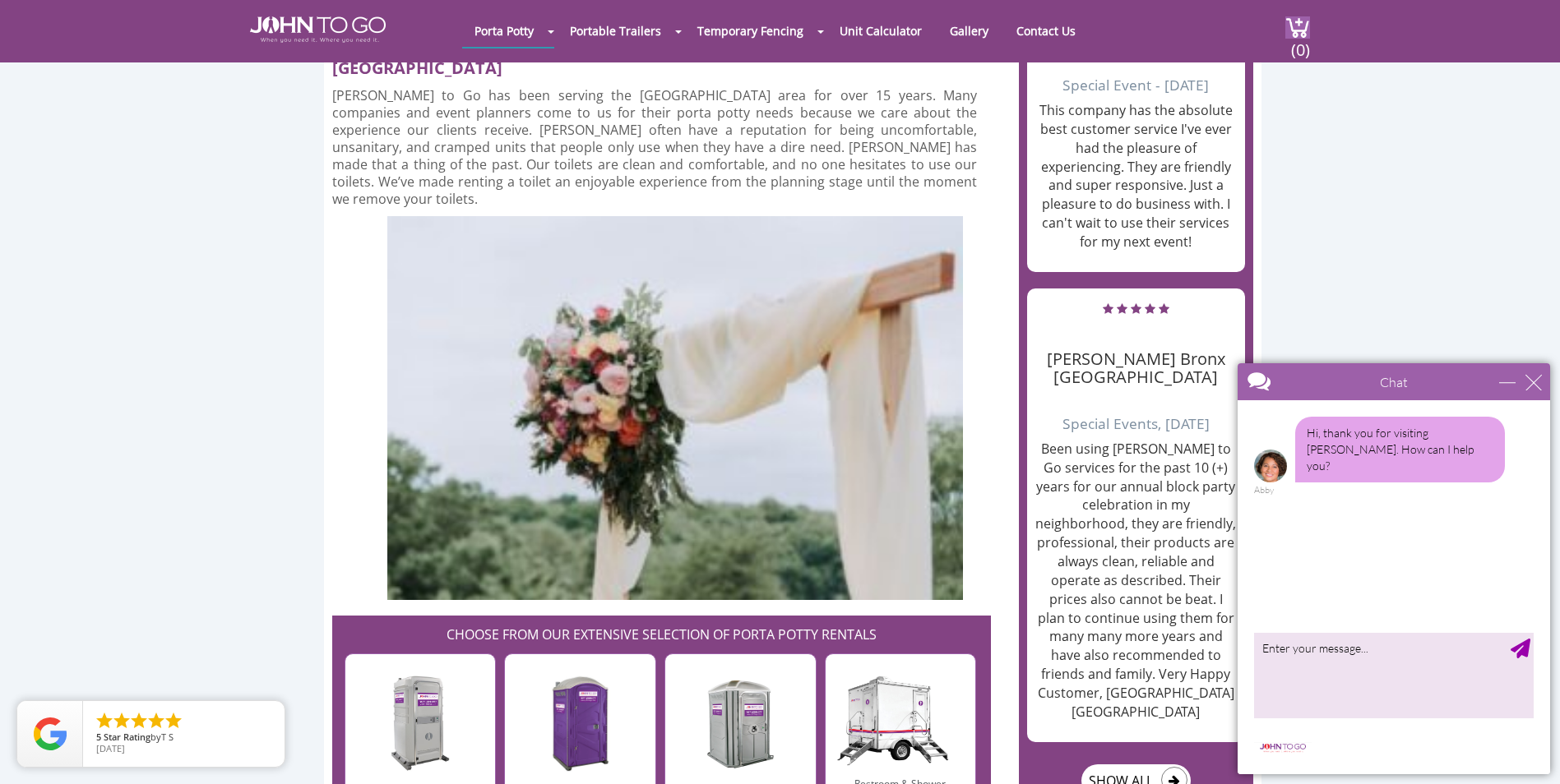
scroll to position [2548, 0]
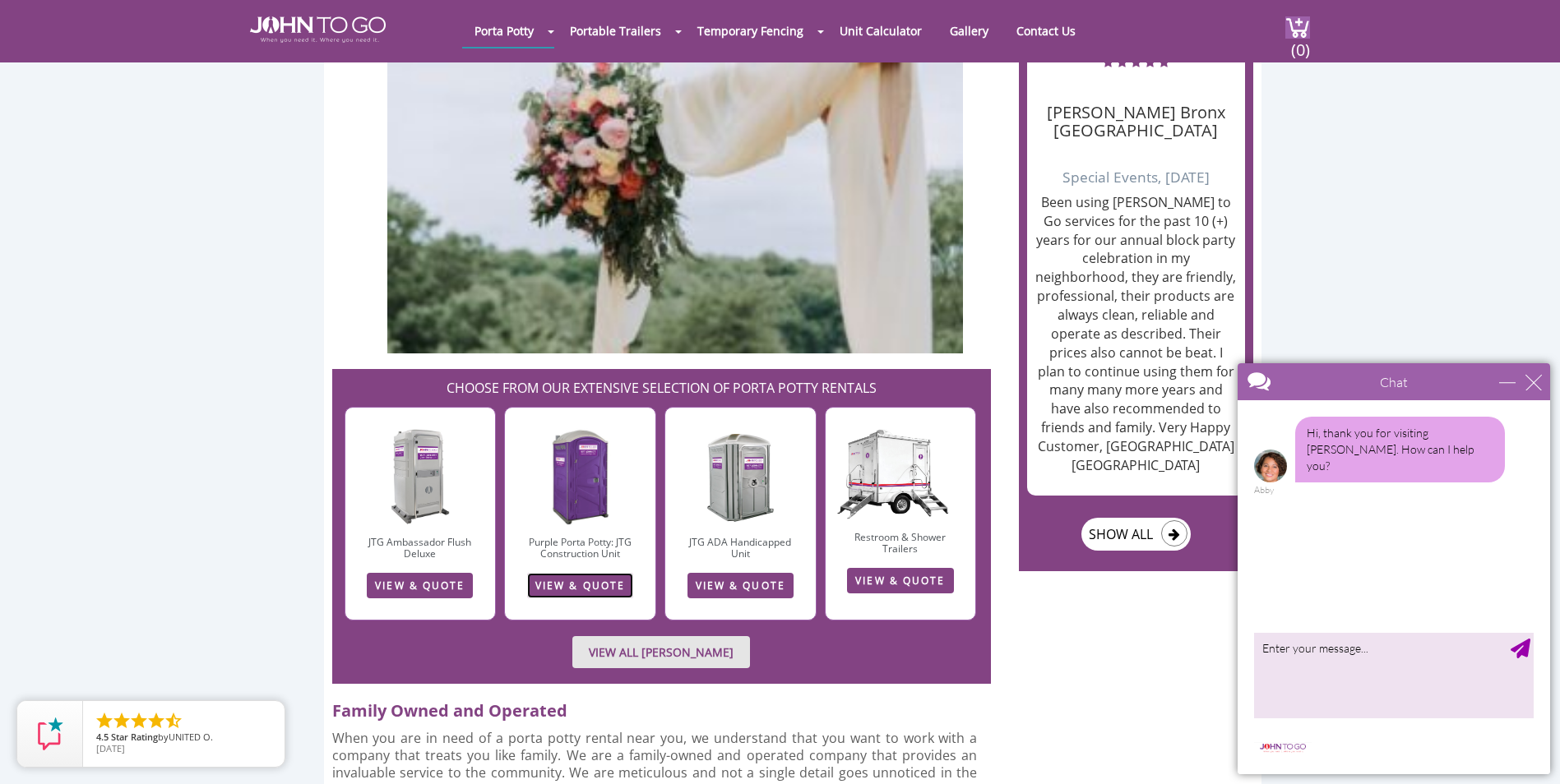
click at [556, 573] on link "VIEW & QUOTE" at bounding box center [580, 586] width 106 height 25
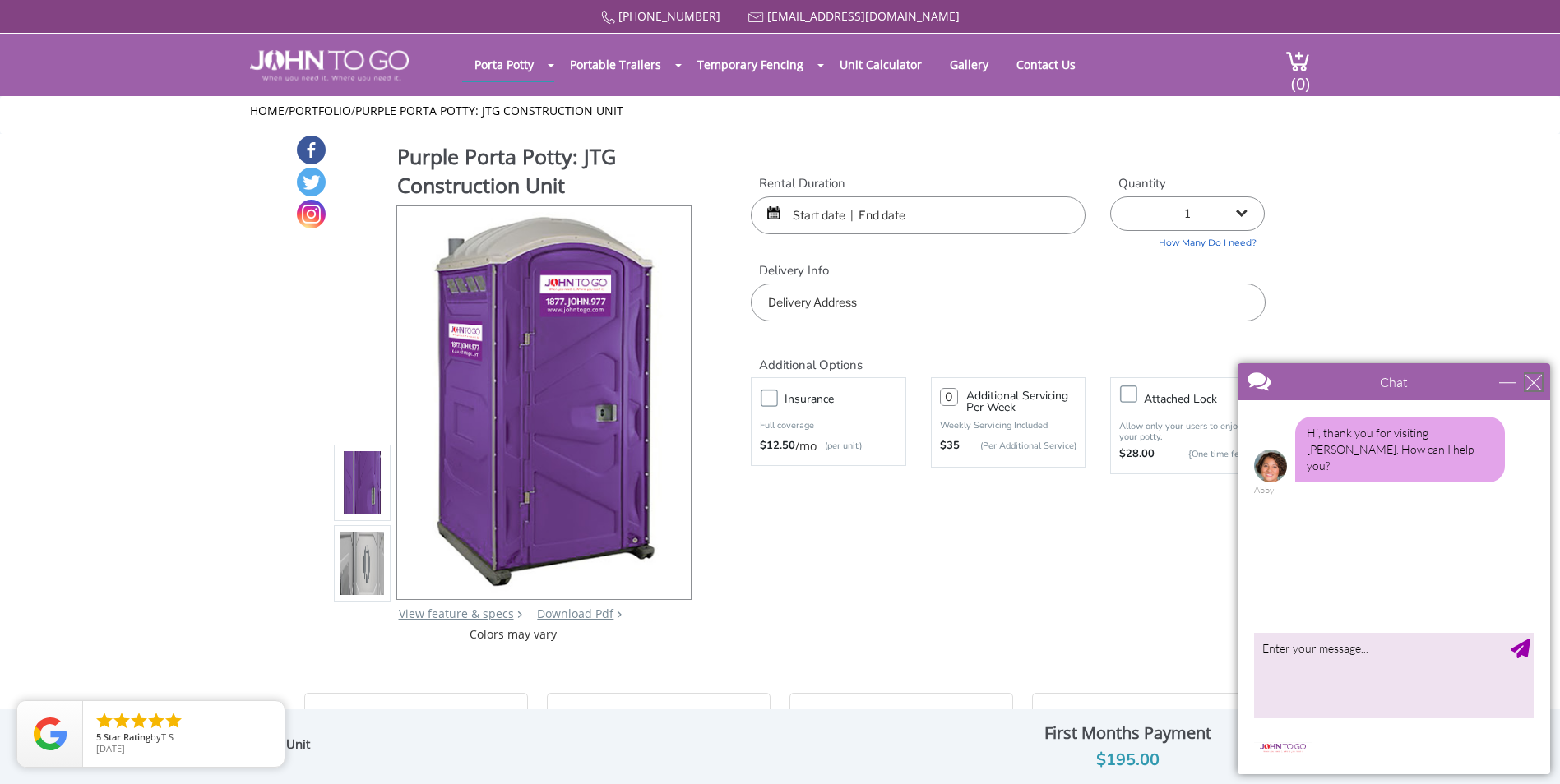
click at [1532, 376] on div "close" at bounding box center [1533, 382] width 16 height 16
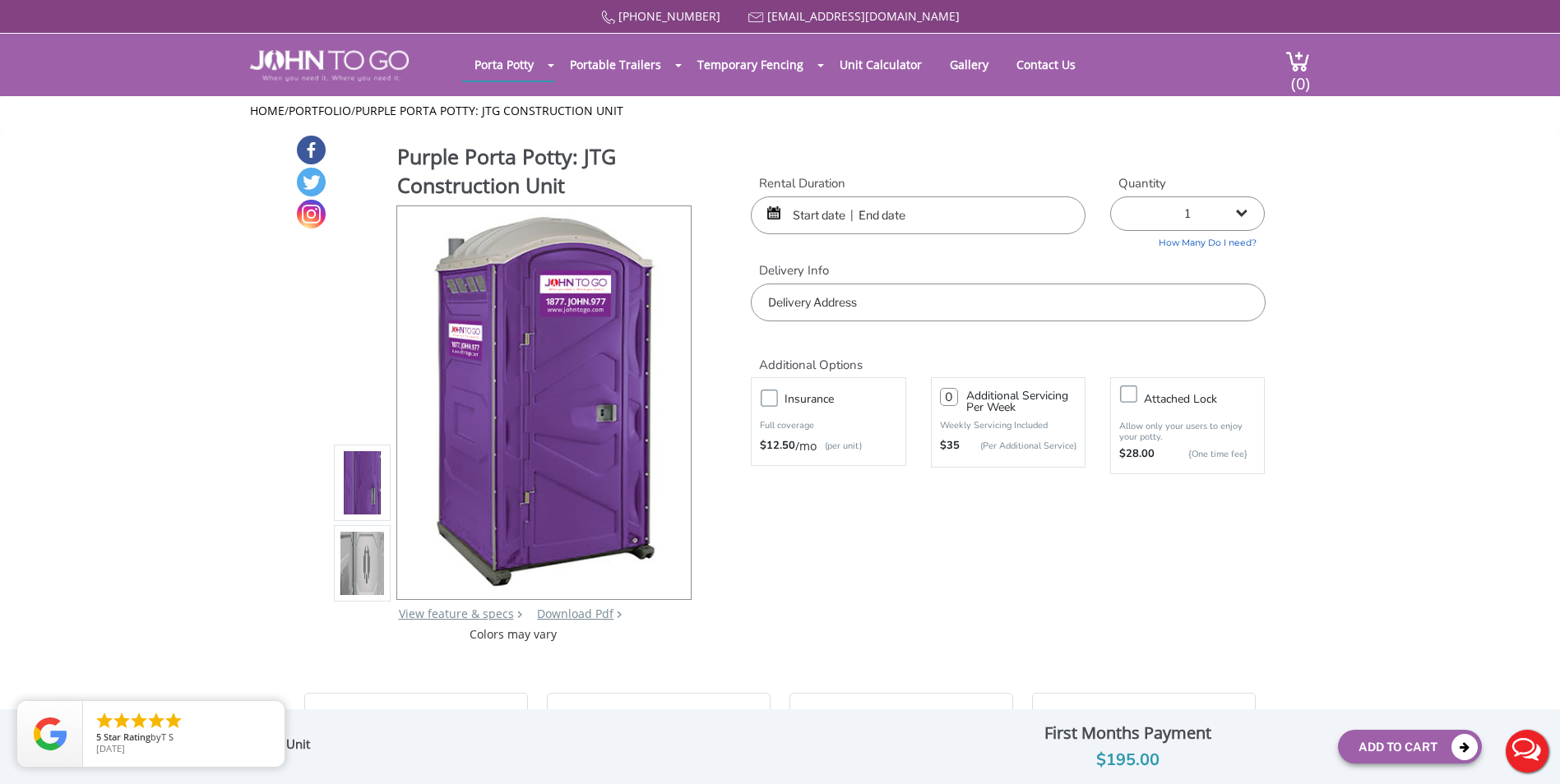
click at [772, 298] on input "text" at bounding box center [1007, 303] width 513 height 38
click at [381, 582] on div "877 564 6977 info@johntogo.com Porta Potty Portable Toilets ADA Accessible Unit…" at bounding box center [780, 402] width 1560 height 806
click at [373, 502] on img at bounding box center [363, 483] width 45 height 387
click at [854, 221] on input "text" at bounding box center [918, 215] width 334 height 38
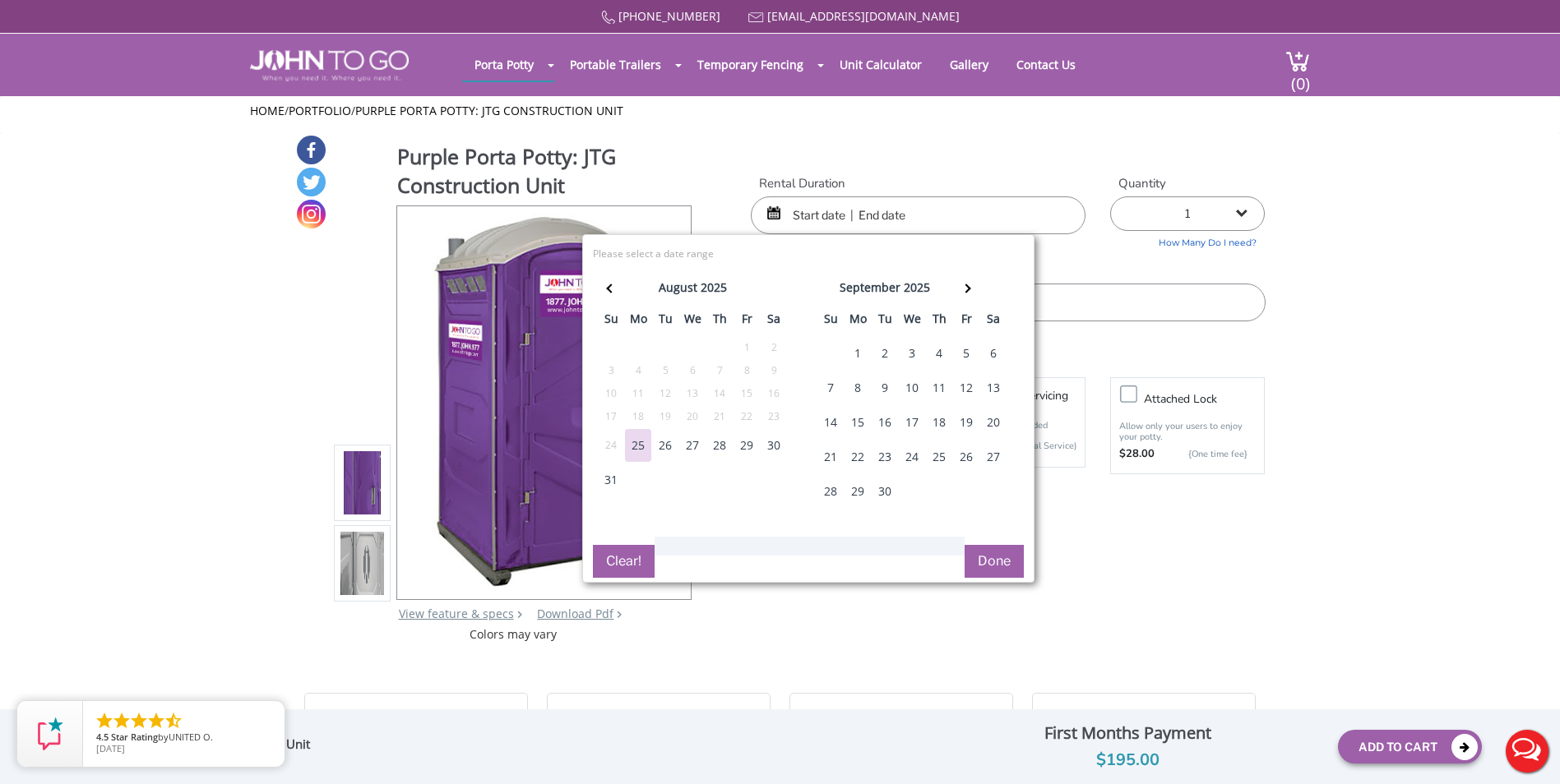
click at [668, 451] on div "26" at bounding box center [665, 445] width 26 height 33
click at [611, 478] on div "31" at bounding box center [610, 479] width 26 height 33
type input "08/26/2025 to 08/31/2025"
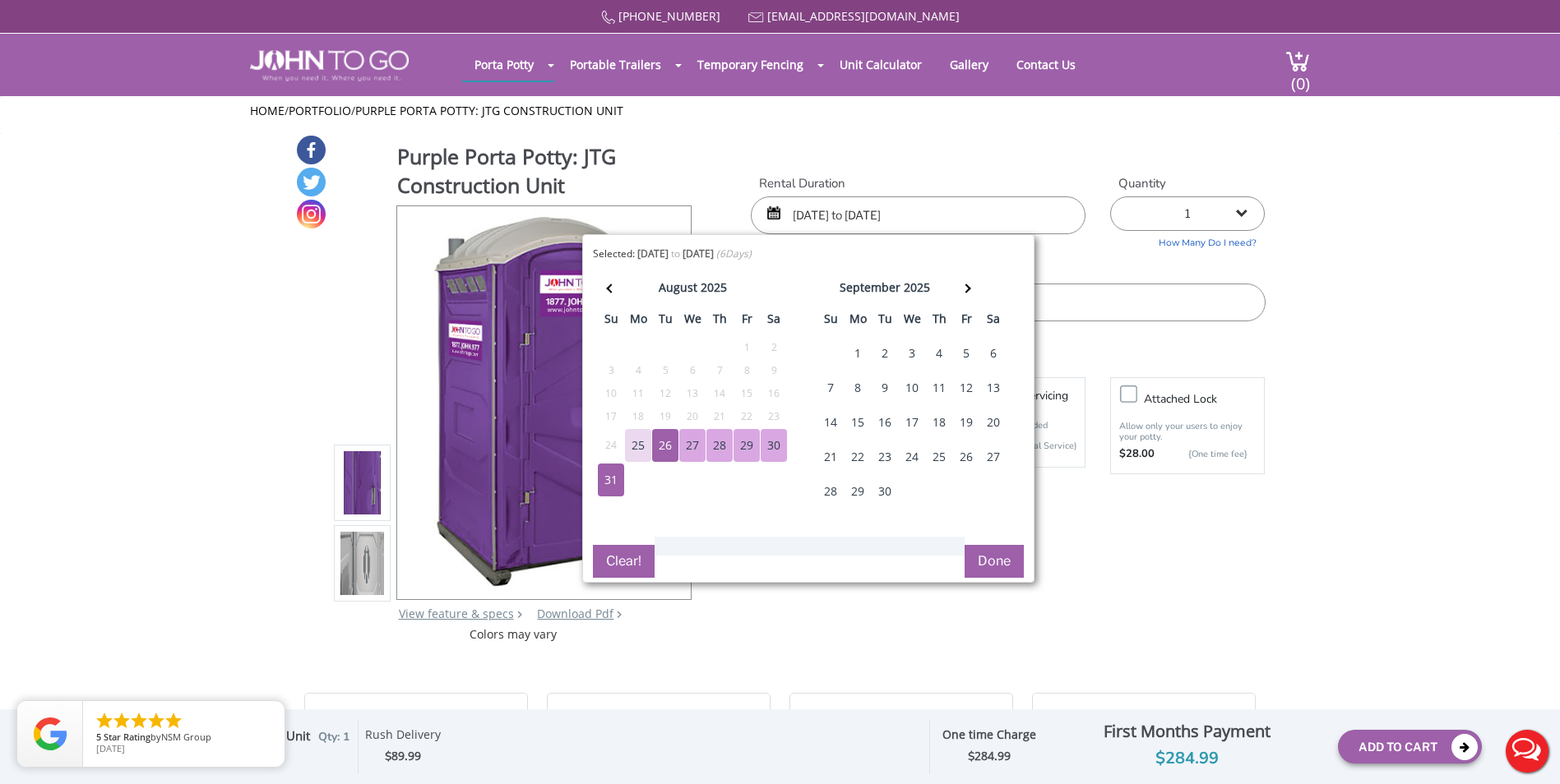
click at [987, 571] on button "Done" at bounding box center [994, 561] width 59 height 33
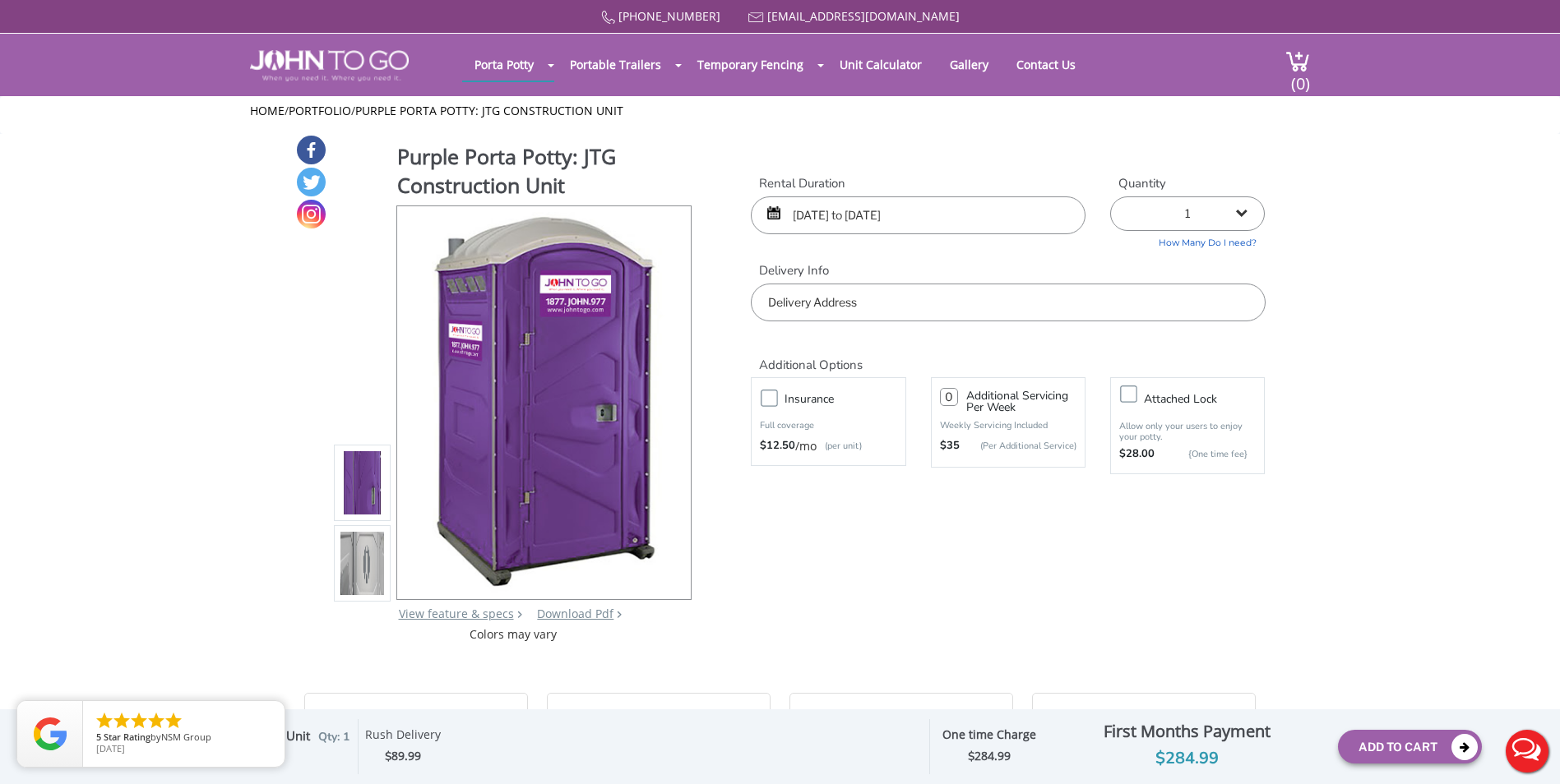
click at [866, 306] on input "text" at bounding box center [1007, 303] width 513 height 38
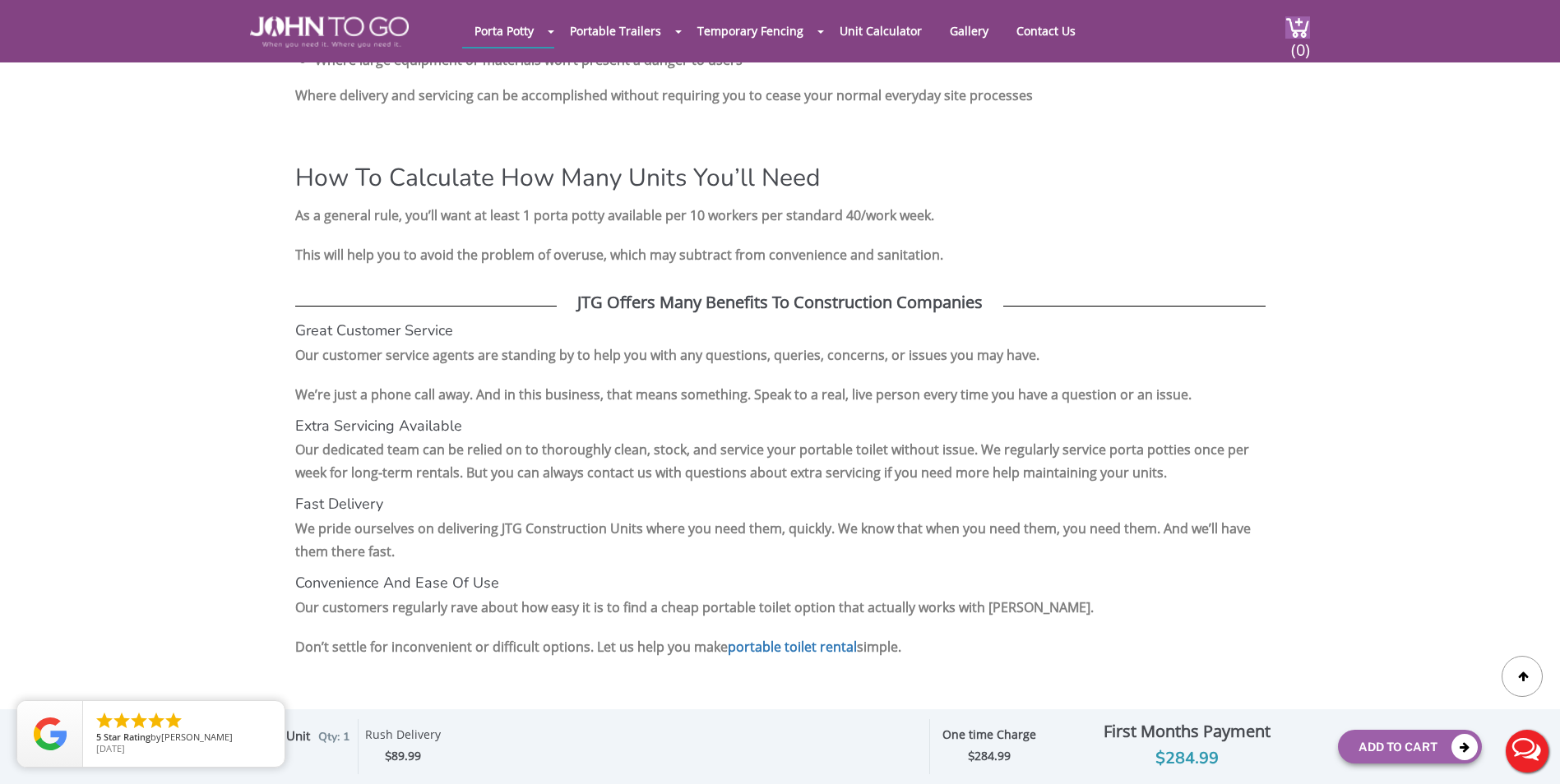
scroll to position [2384, 0]
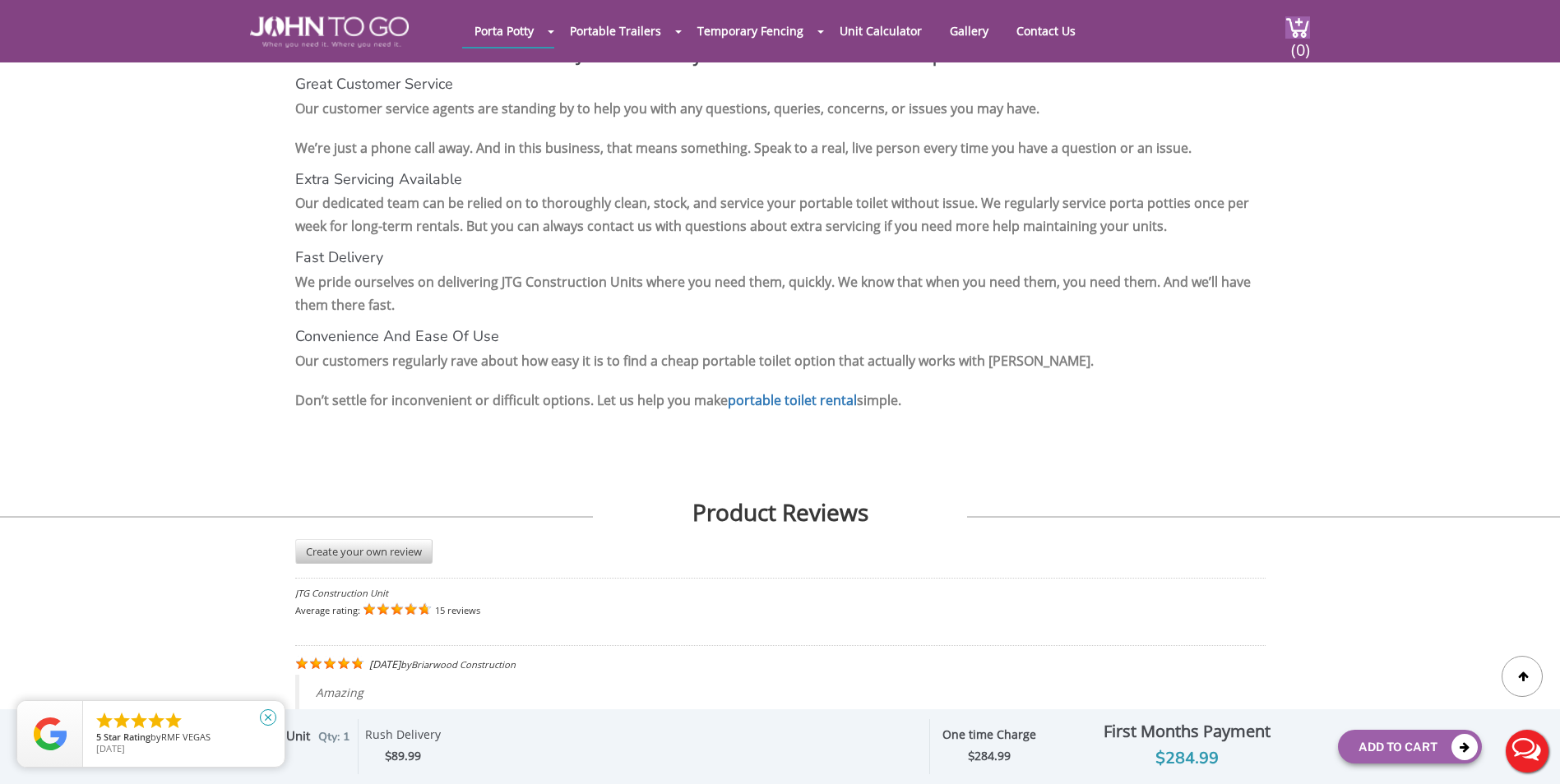
click at [270, 719] on icon "close" at bounding box center [268, 718] width 16 height 16
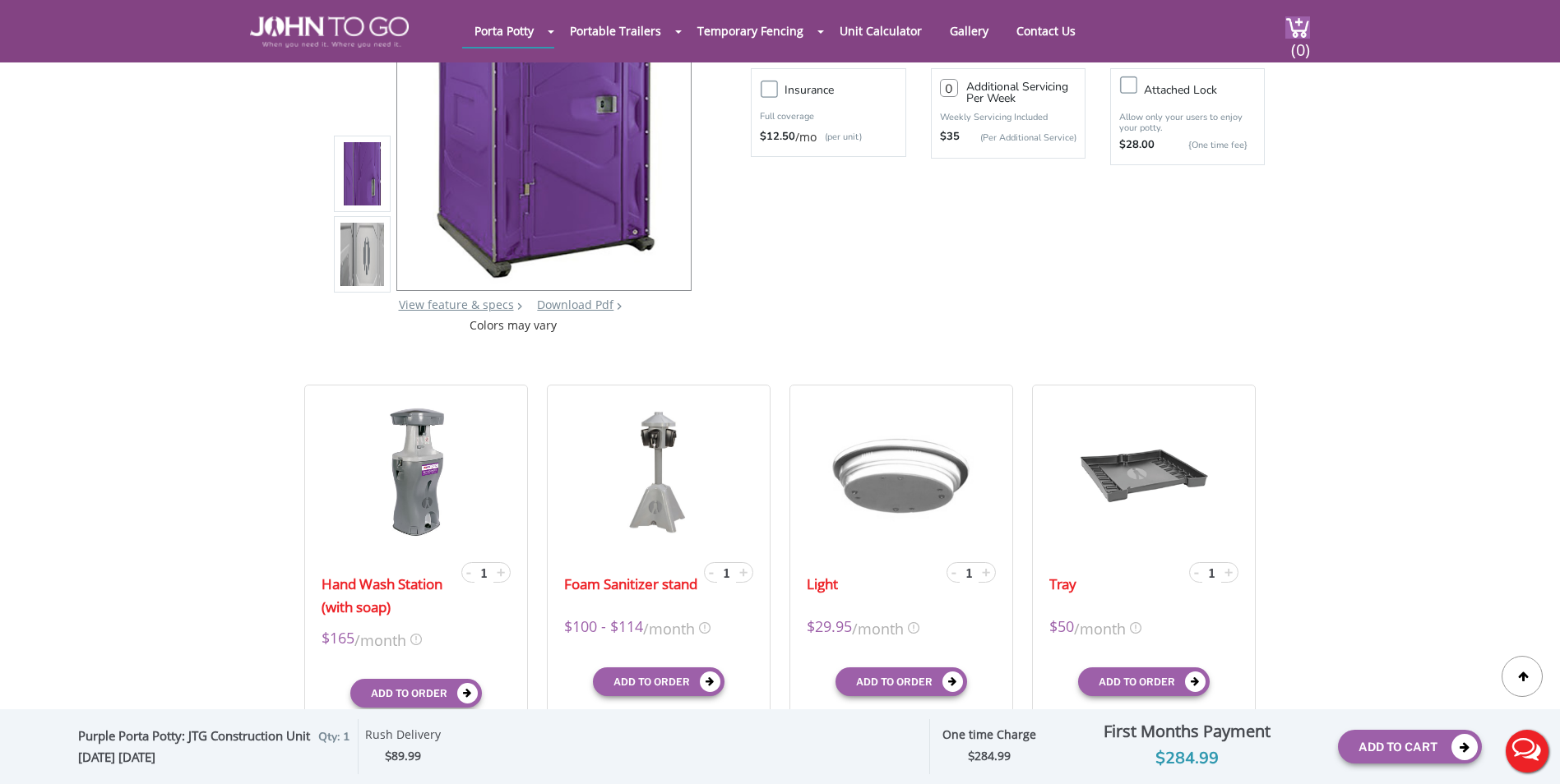
scroll to position [0, 0]
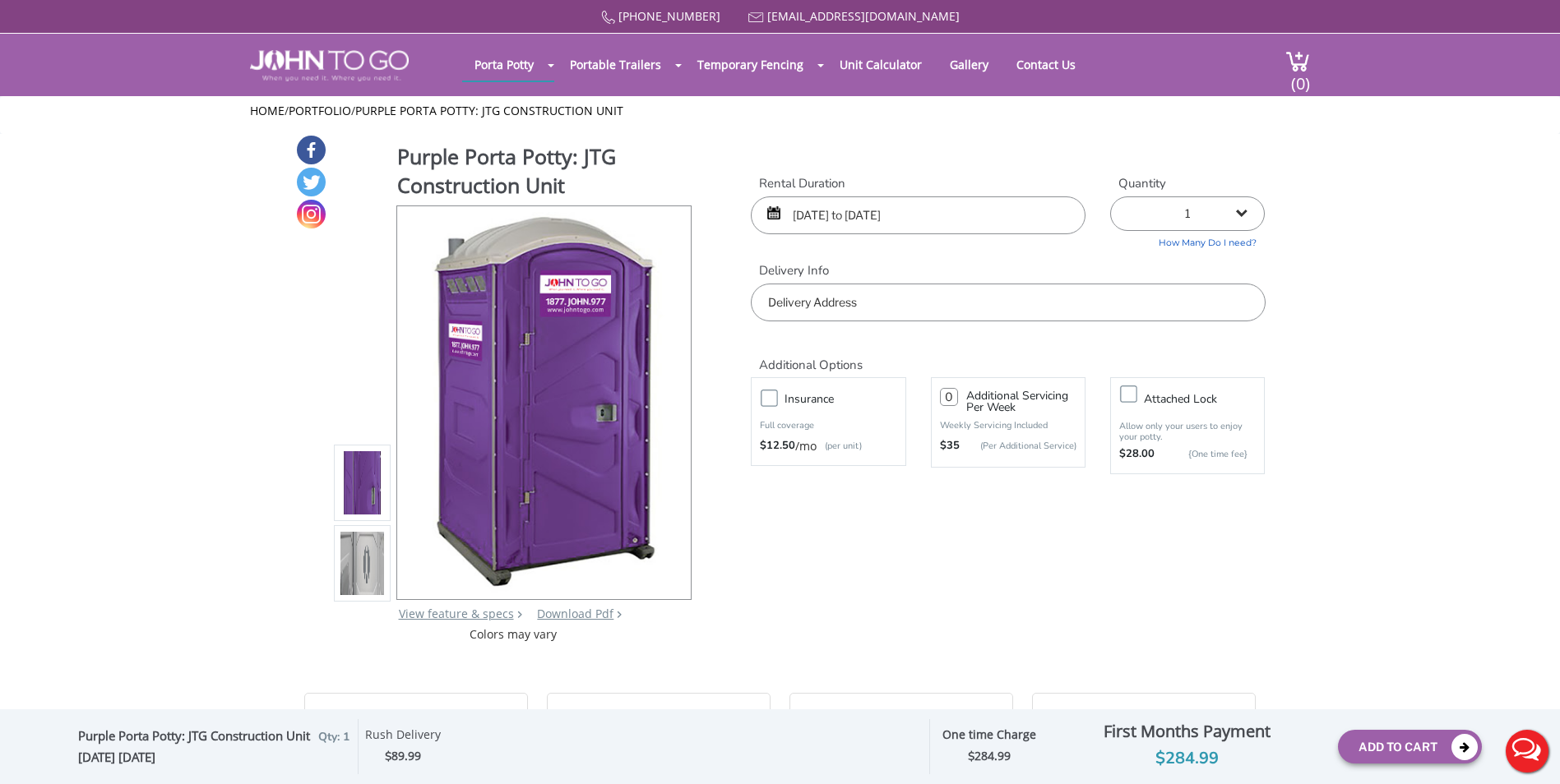
click at [952, 402] on input "number" at bounding box center [949, 397] width 18 height 18
drag, startPoint x: 952, startPoint y: 401, endPoint x: 911, endPoint y: 400, distance: 41.0
click at [911, 400] on div "Insurance Full coverage $12.50 /mo (per unit) 1 Additional Servicing Per Week W…" at bounding box center [1007, 426] width 539 height 105
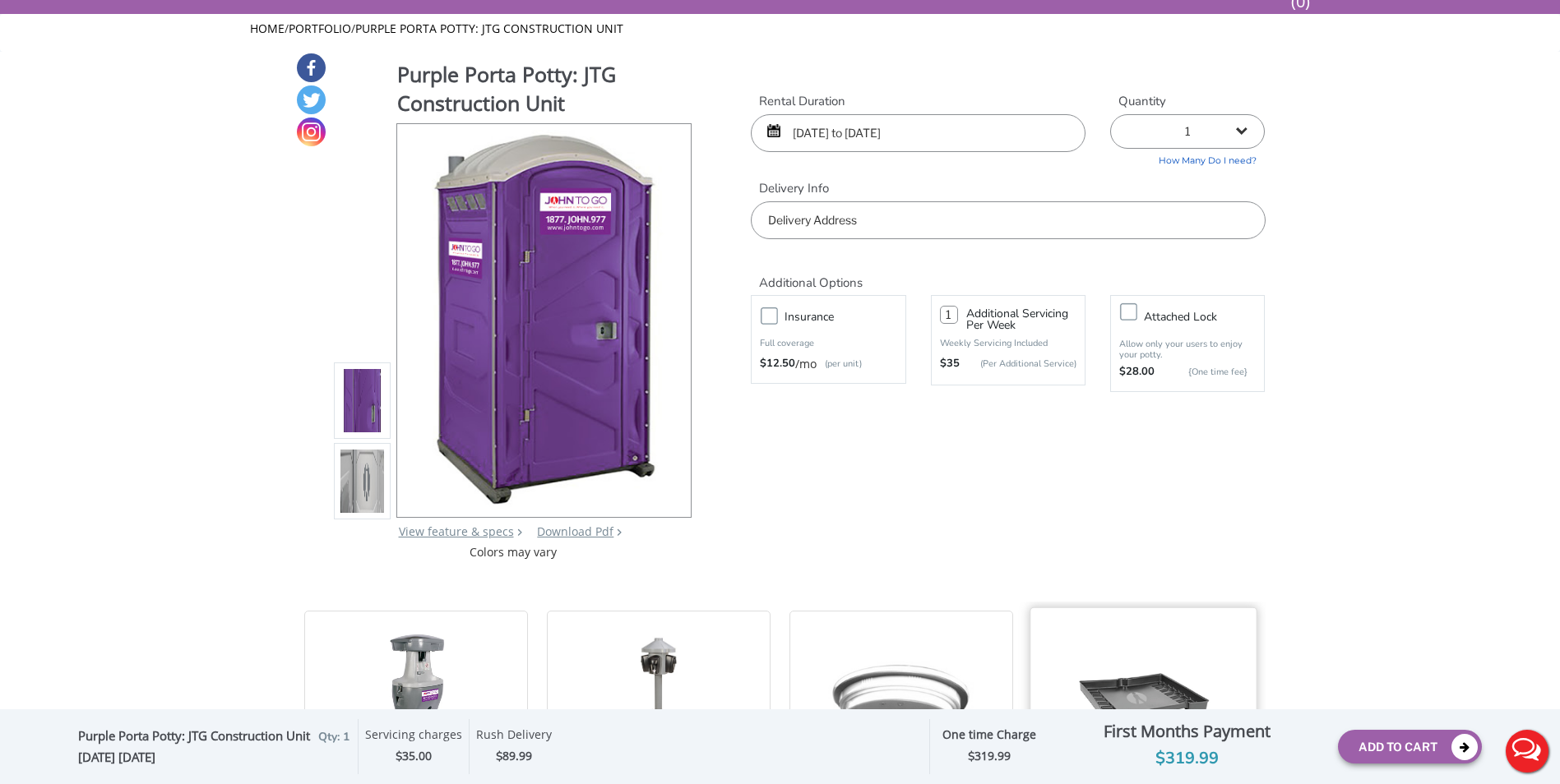
scroll to position [165, 0]
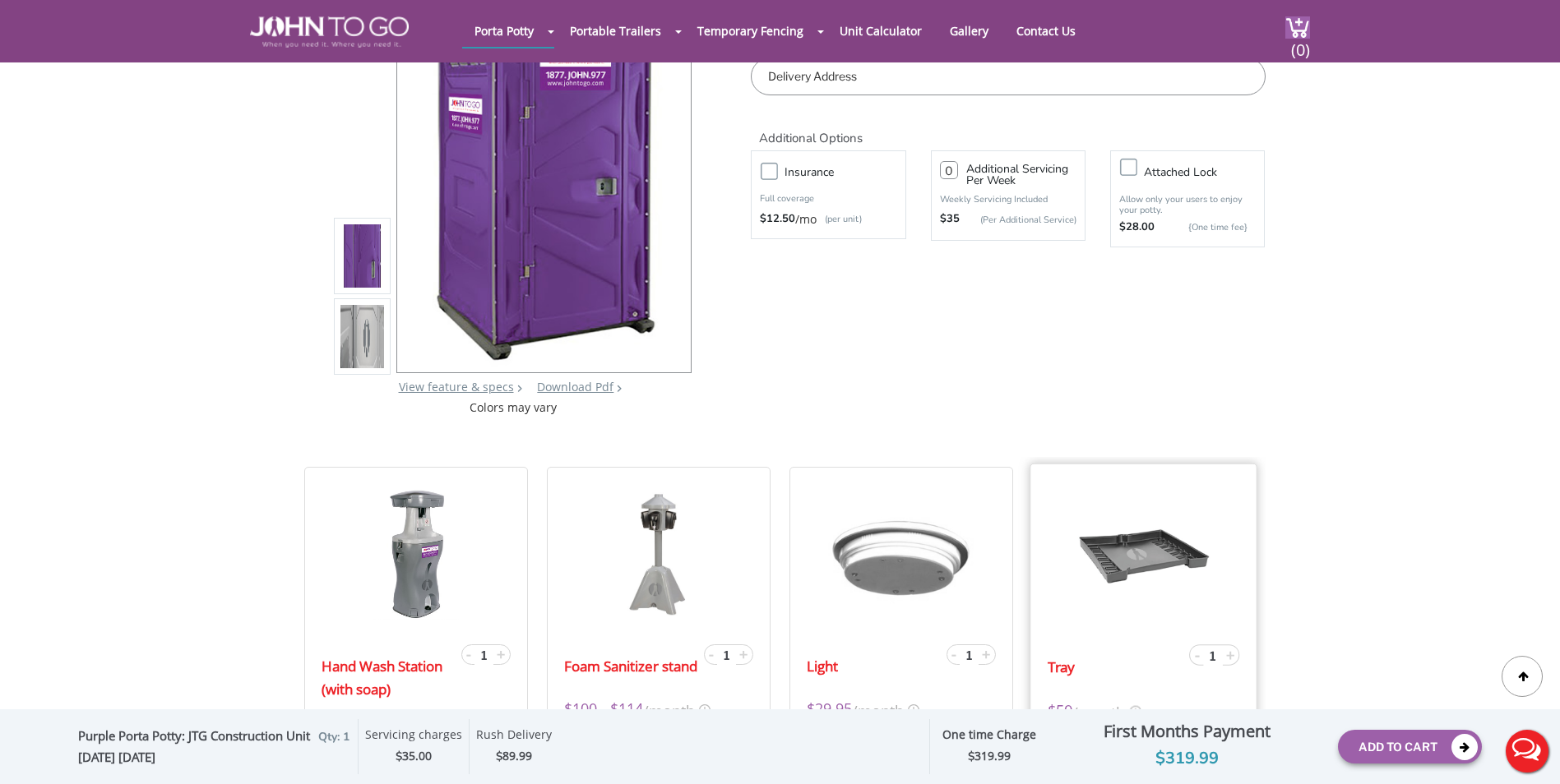
type input "0"
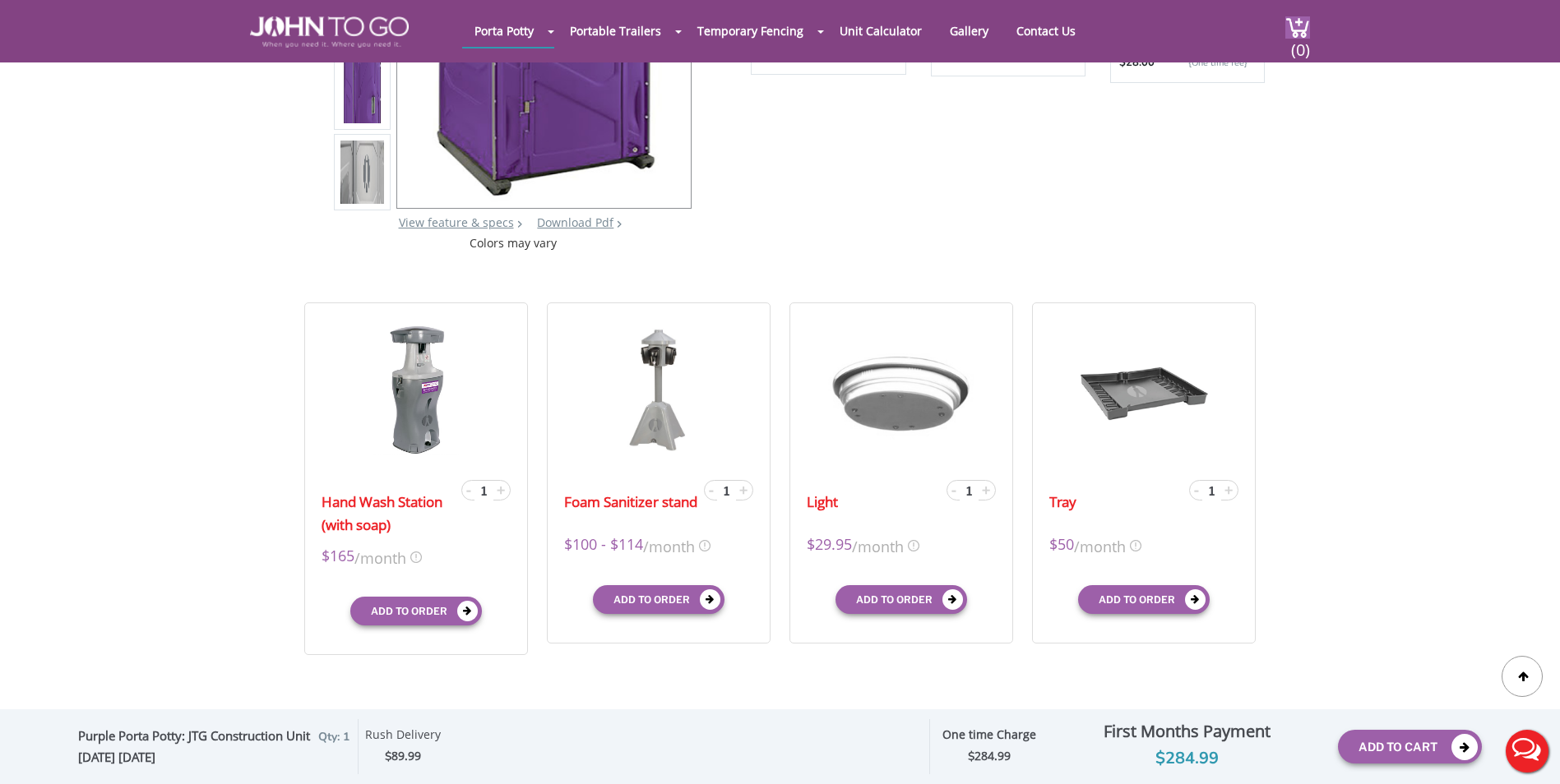
scroll to position [0, 0]
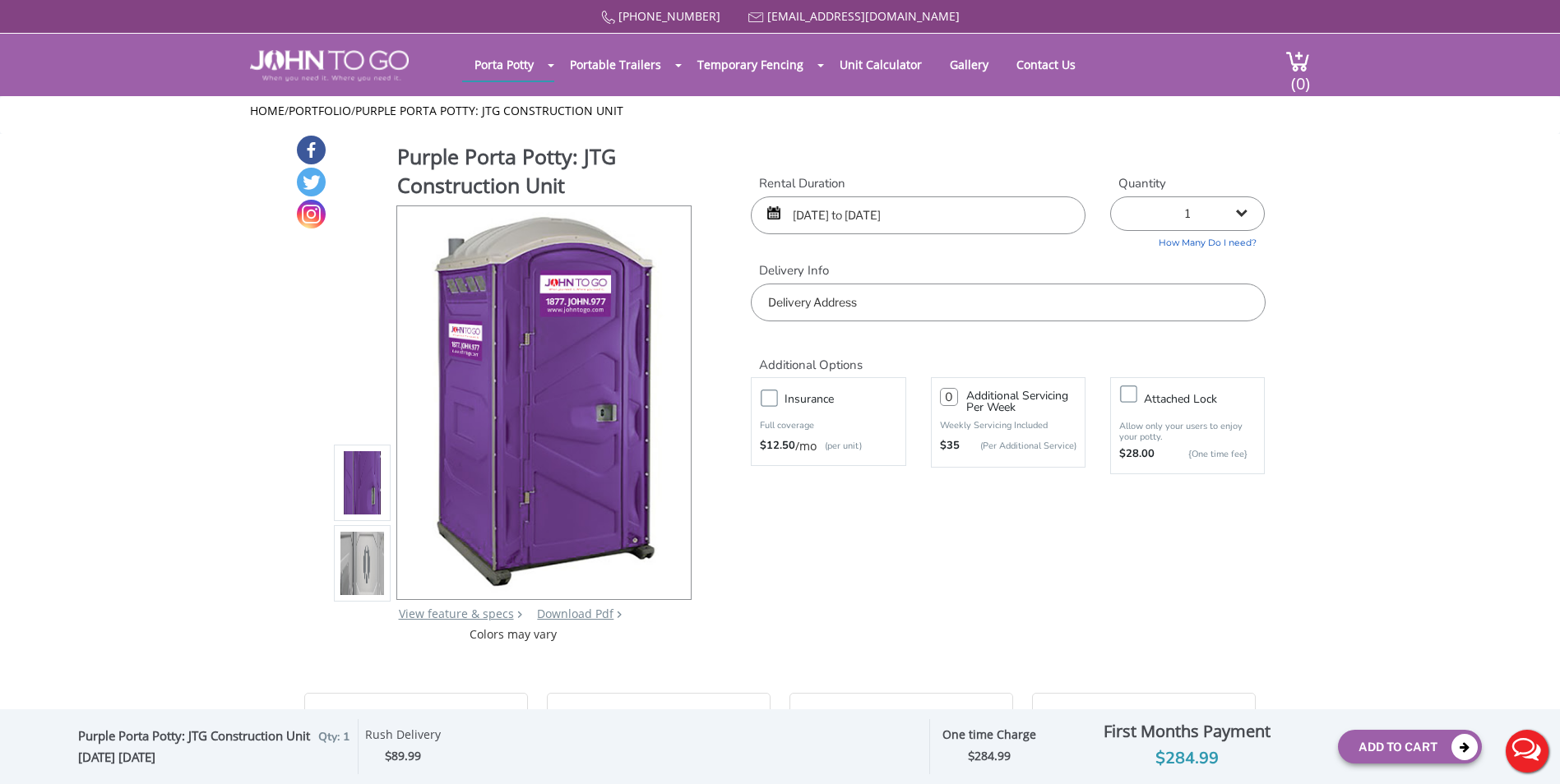
click at [918, 226] on input "08/26/2025 to 08/31/2025" at bounding box center [918, 215] width 334 height 38
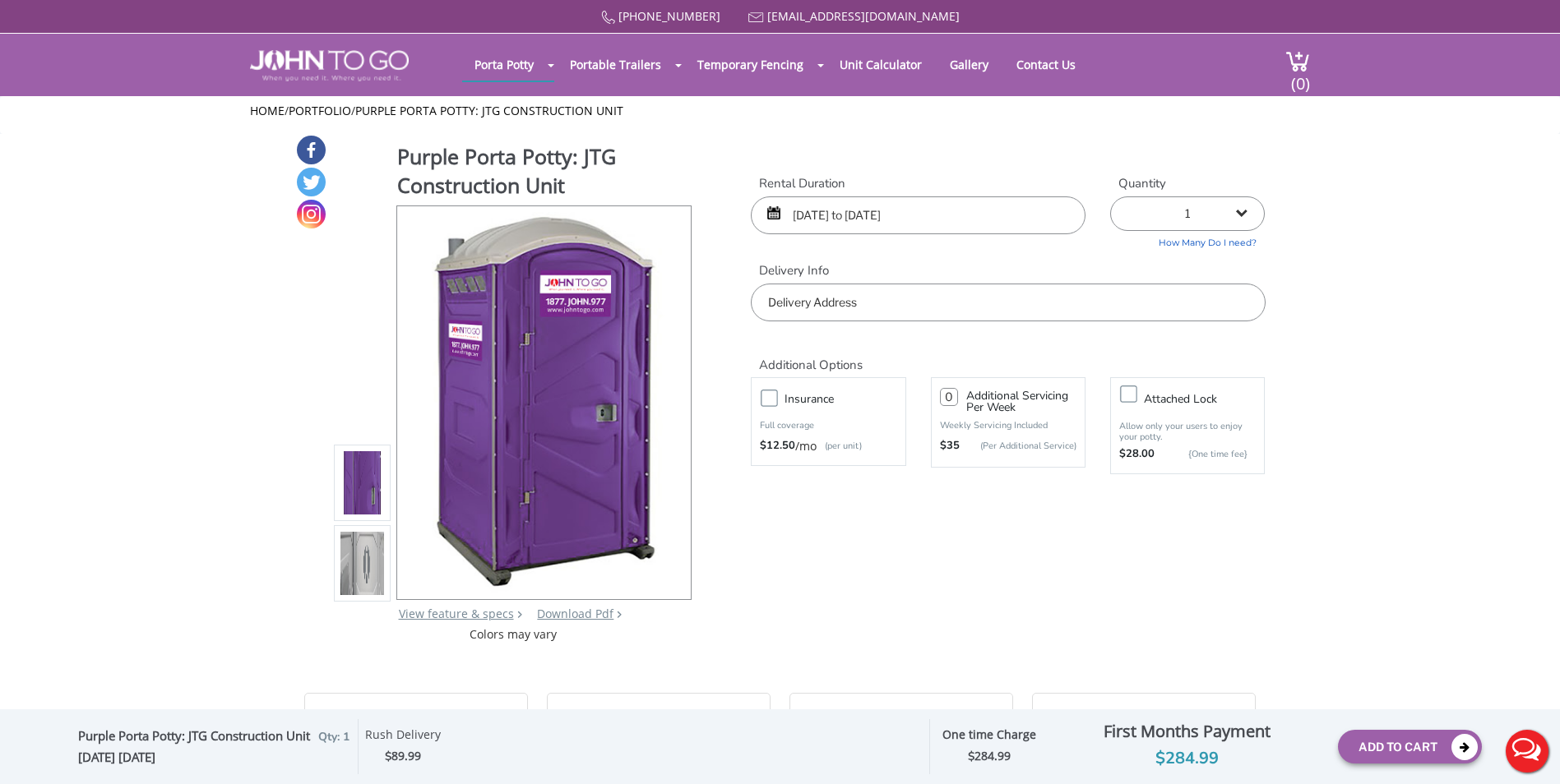
click at [925, 220] on input "08/26/2025 to 08/31/2025" at bounding box center [918, 215] width 334 height 38
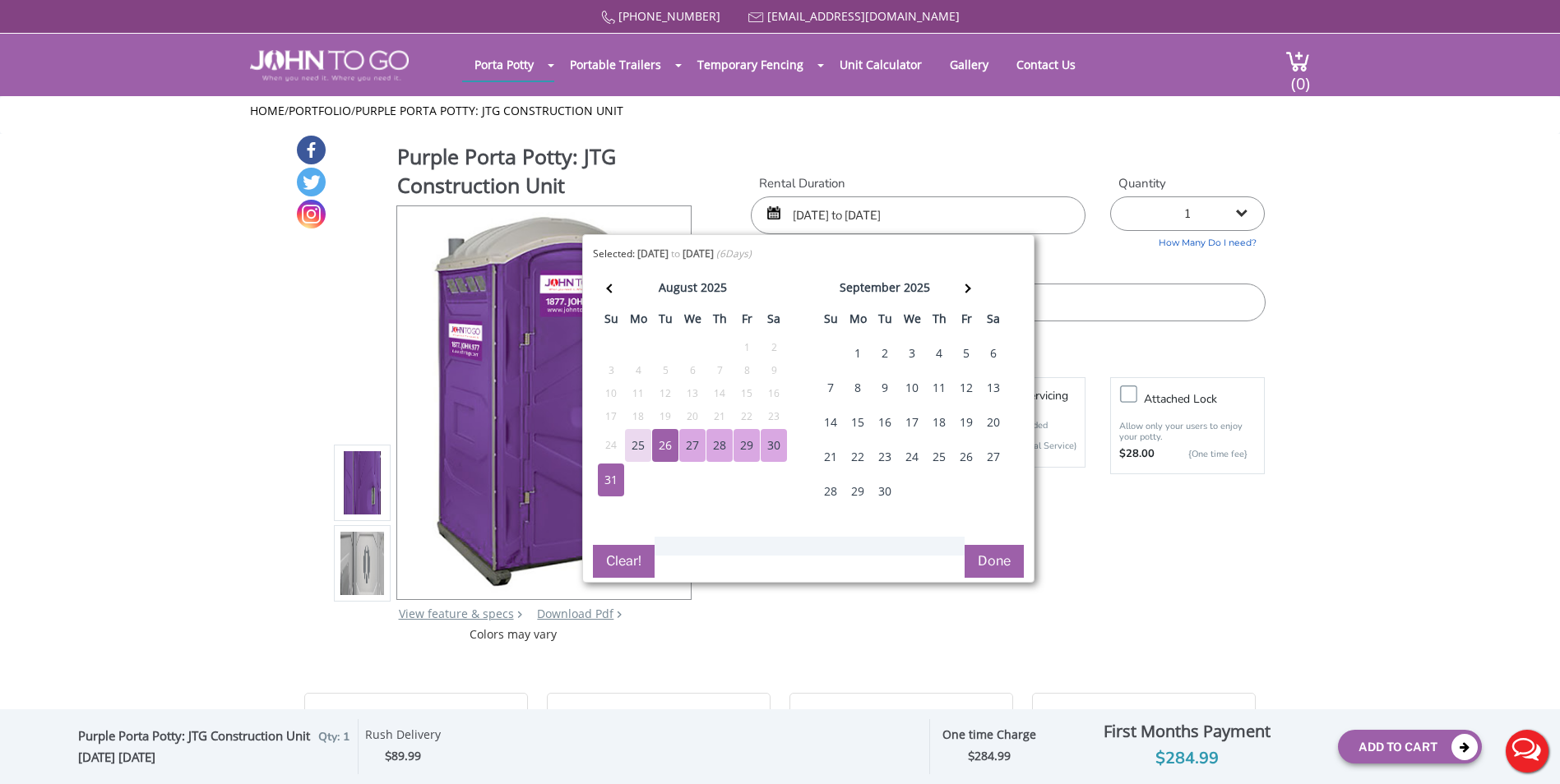
click at [939, 453] on div "25" at bounding box center [938, 457] width 26 height 33
click at [1009, 558] on button "Done" at bounding box center [994, 561] width 59 height 33
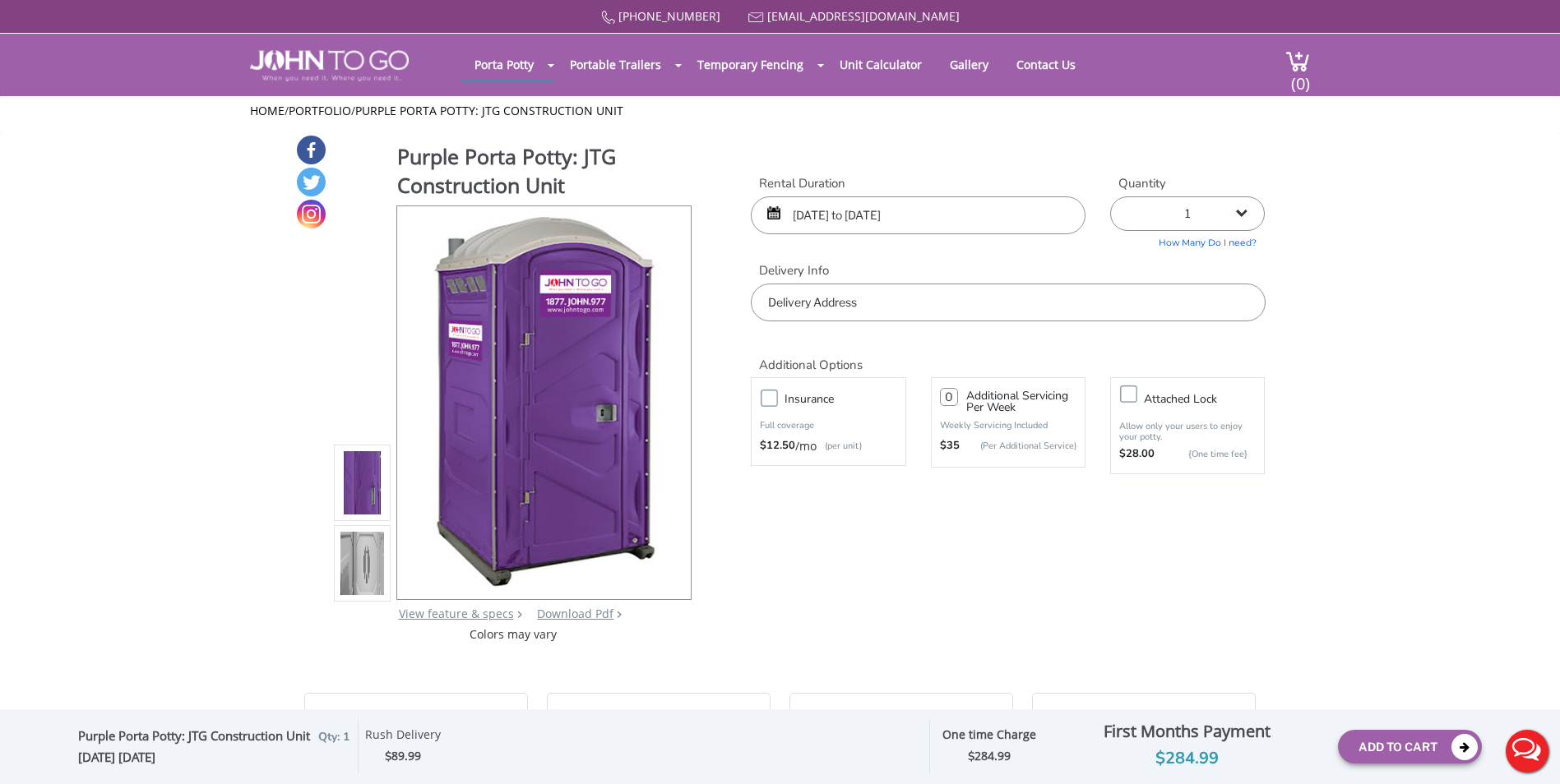
click at [995, 634] on div "Purple Porta Potty: JTG Construction Unit View feature & specs Download Pdf Pro…" at bounding box center [780, 389] width 970 height 509
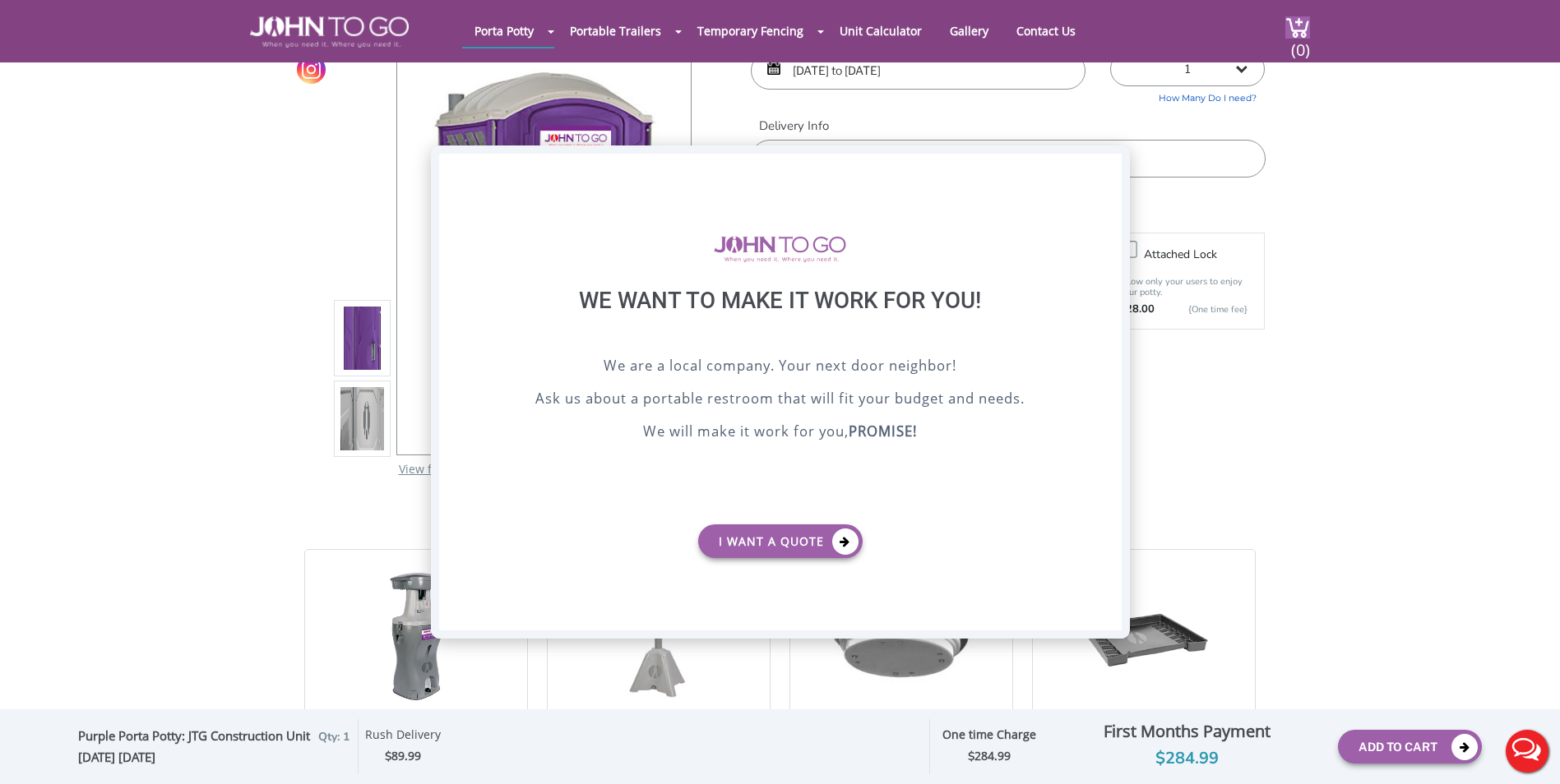
click at [1103, 170] on div "X" at bounding box center [1108, 168] width 25 height 28
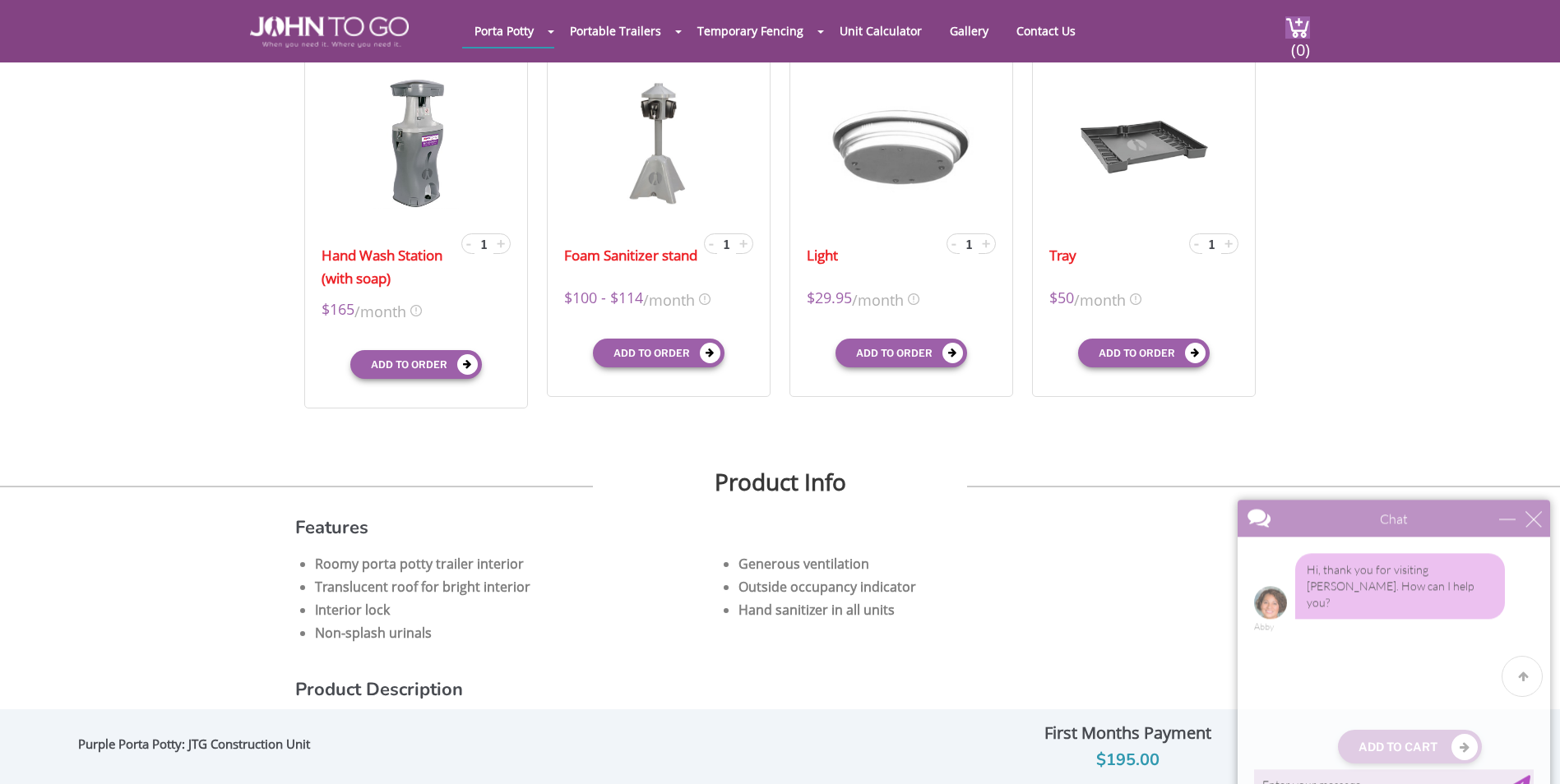
scroll to position [823, 0]
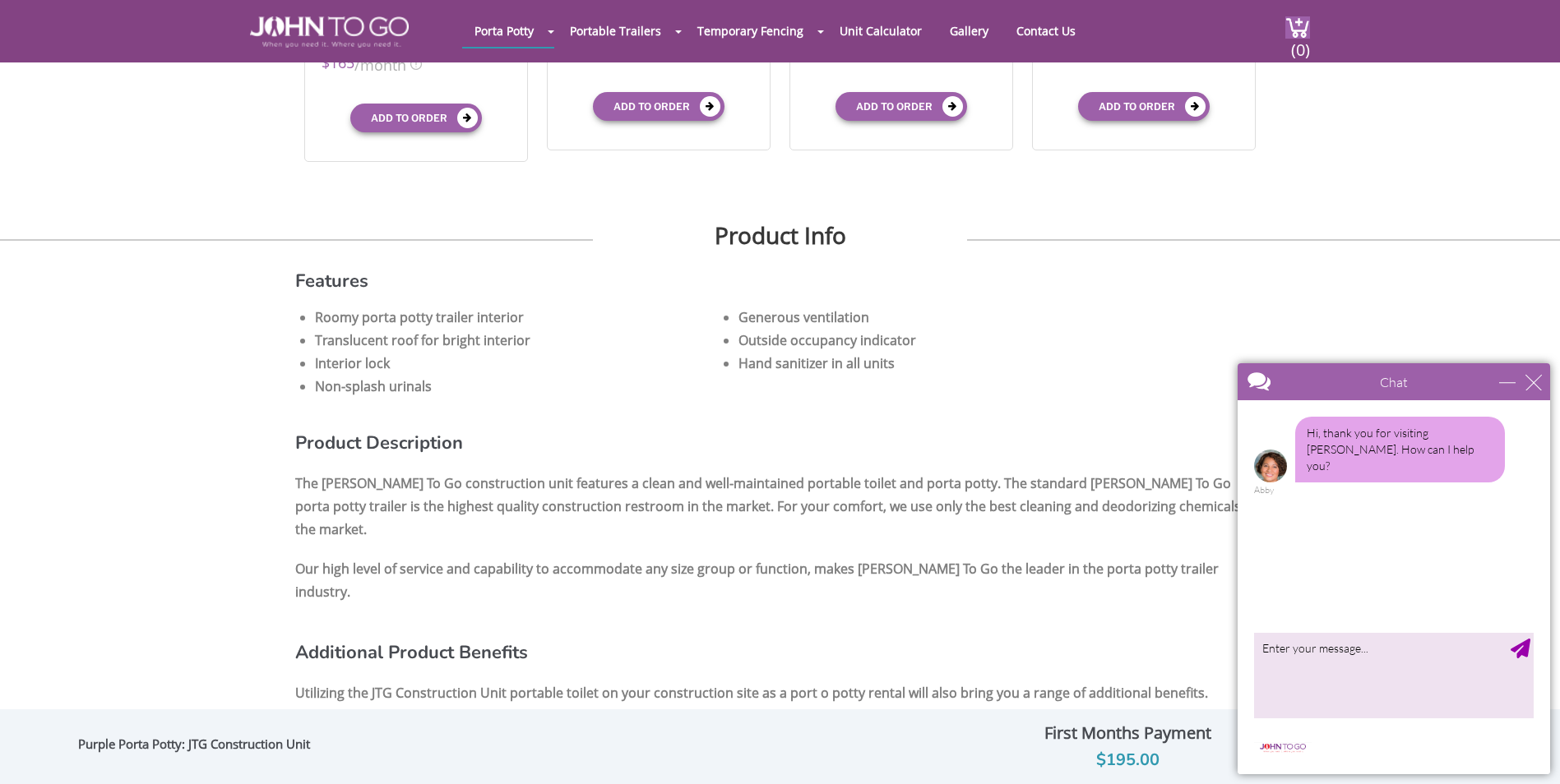
click at [1543, 383] on div "Chat" at bounding box center [1393, 382] width 313 height 37
click at [1540, 383] on div "close" at bounding box center [1533, 382] width 16 height 16
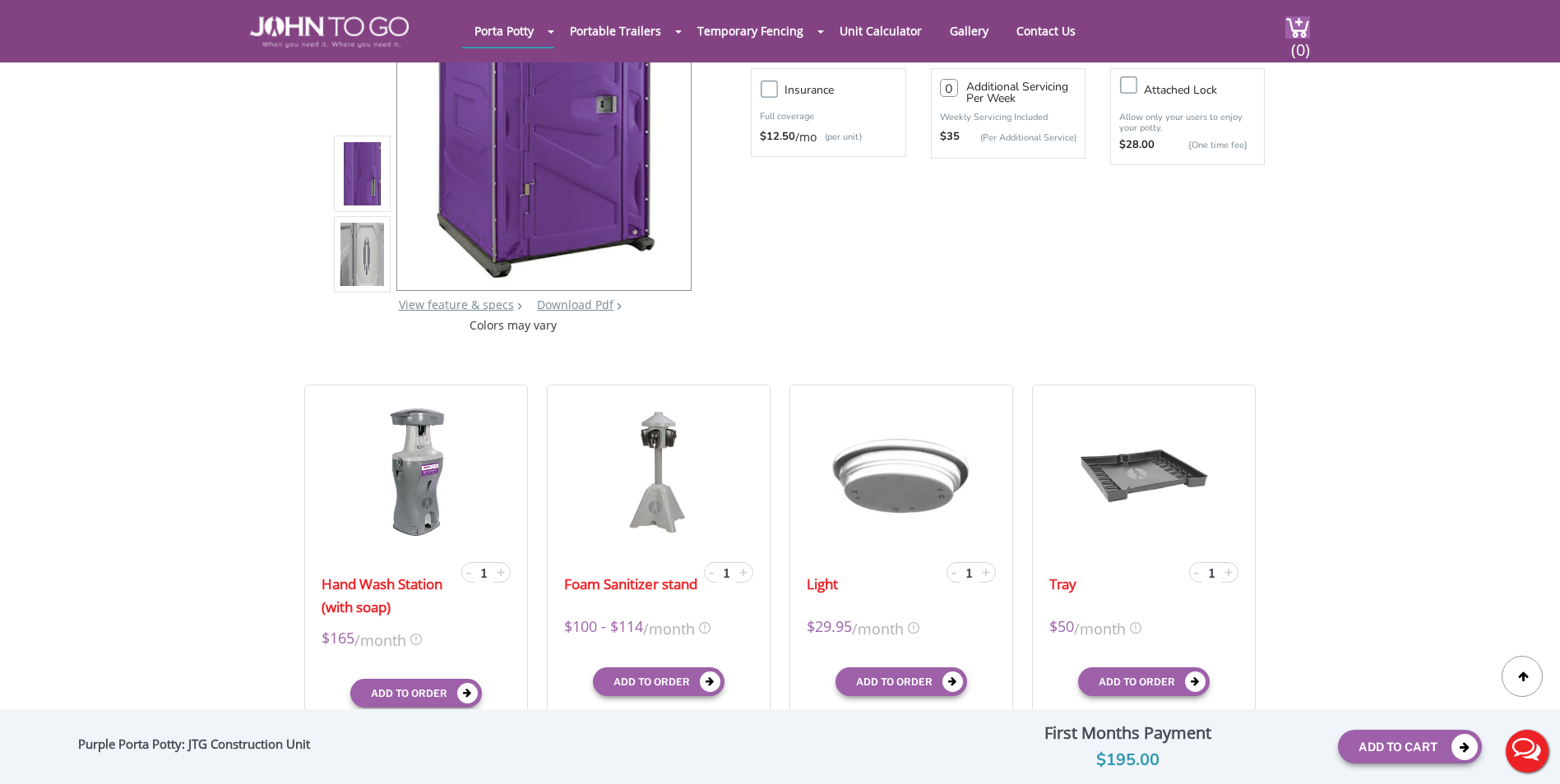
scroll to position [0, 0]
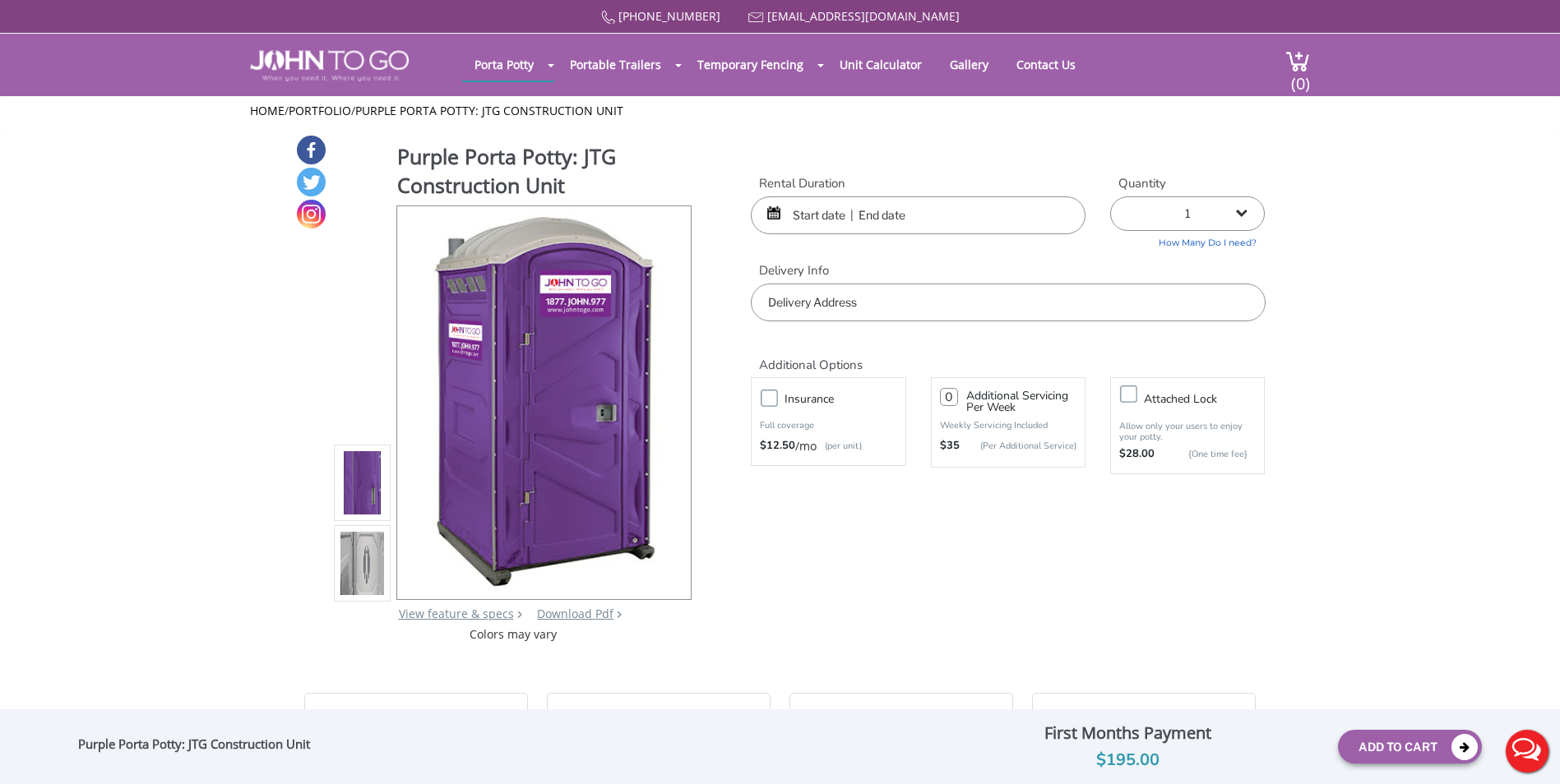
click at [954, 394] on input "number" at bounding box center [949, 397] width 18 height 18
type input "0"
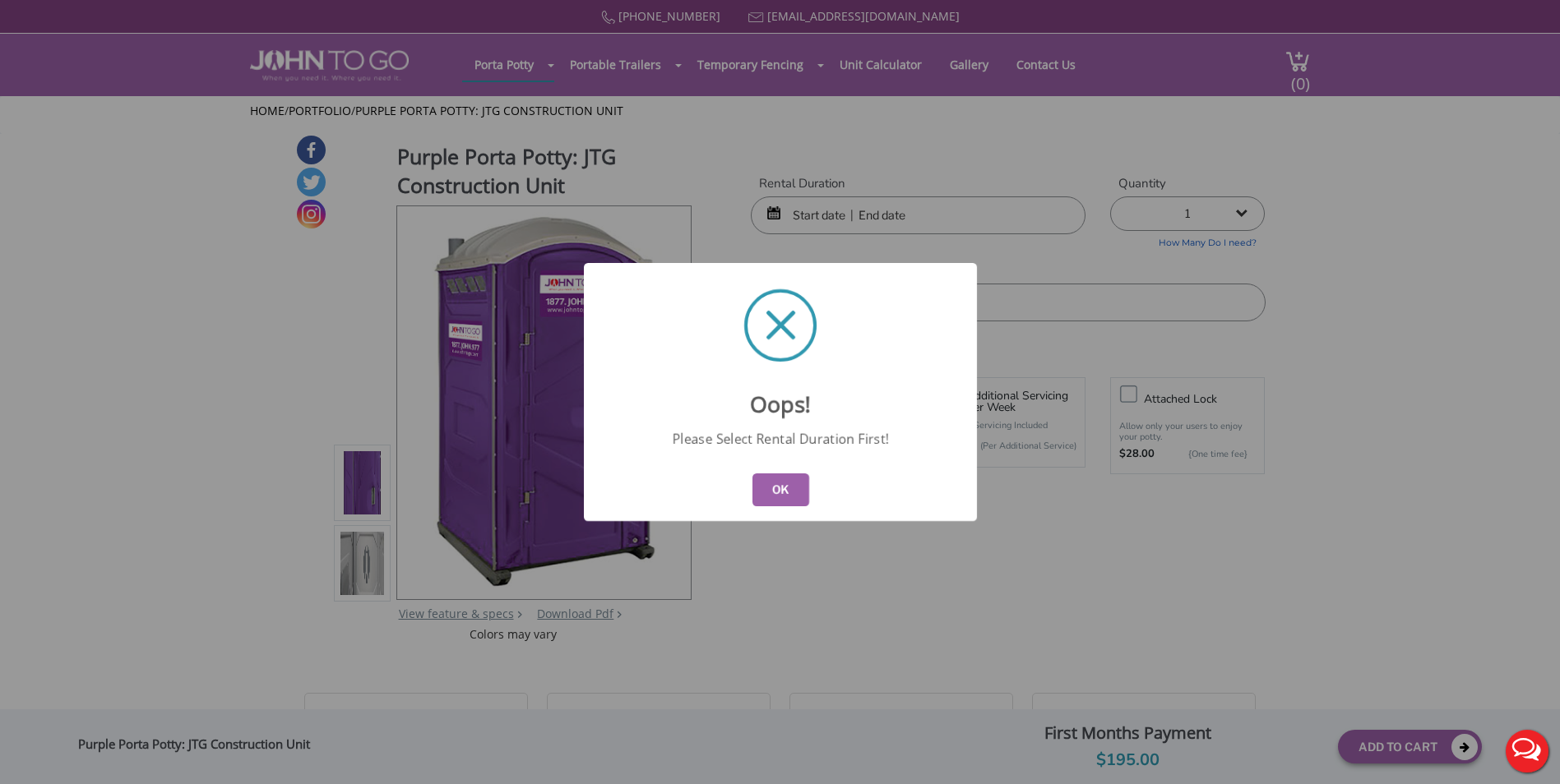
click at [784, 484] on button "OK" at bounding box center [780, 489] width 56 height 33
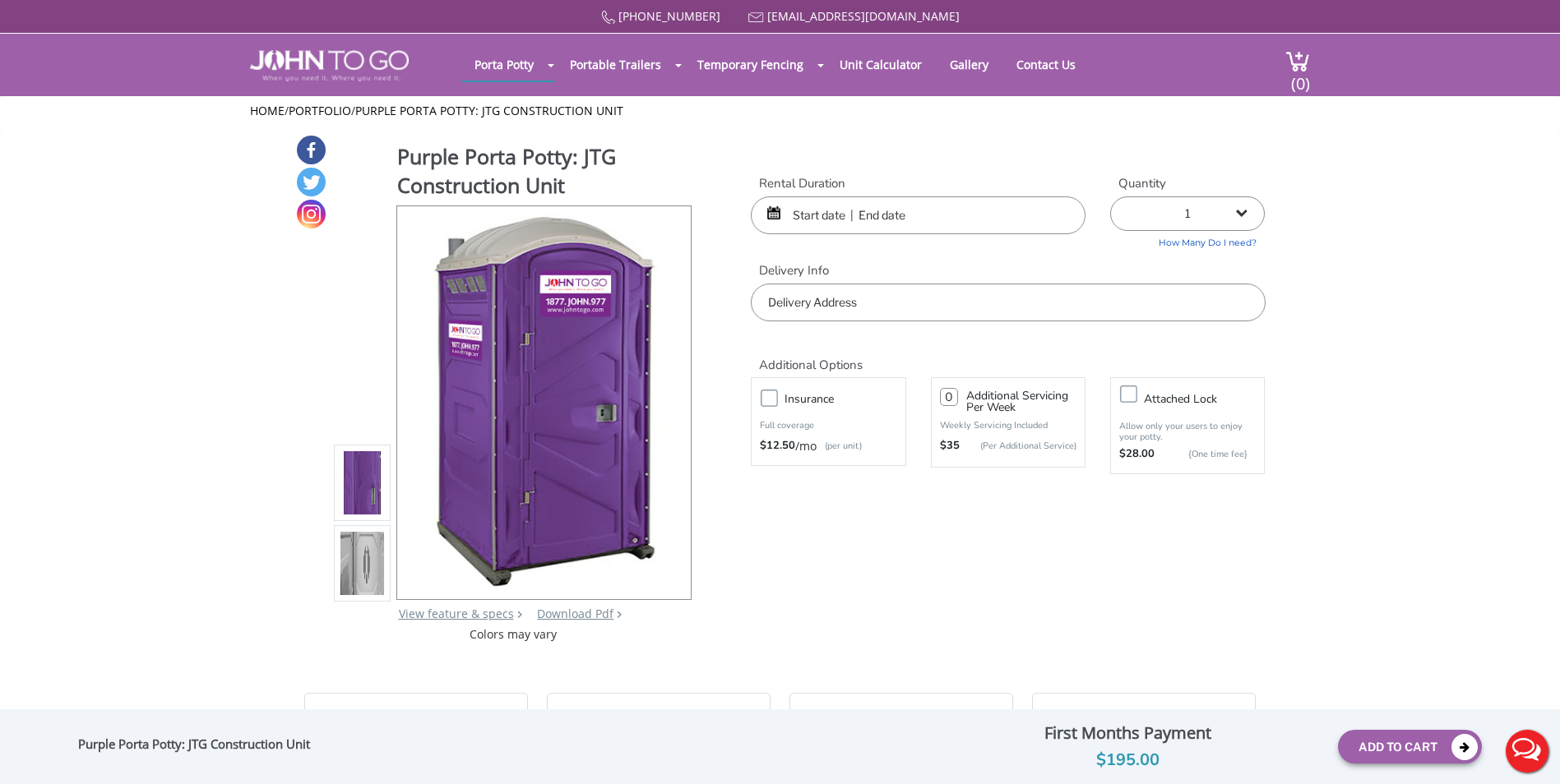
click at [848, 220] on input "text" at bounding box center [918, 215] width 334 height 38
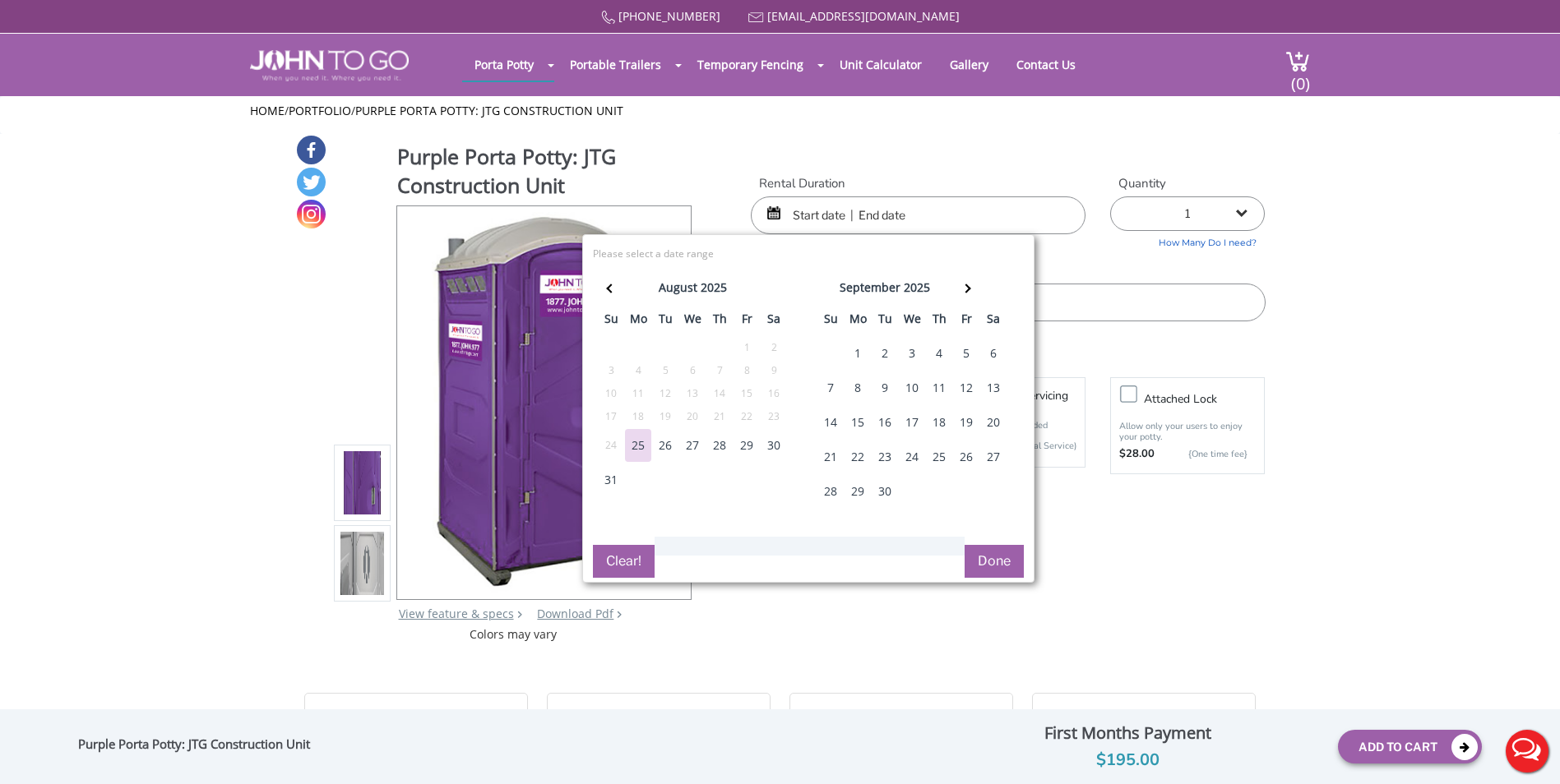
click at [635, 442] on div "25" at bounding box center [637, 445] width 26 height 33
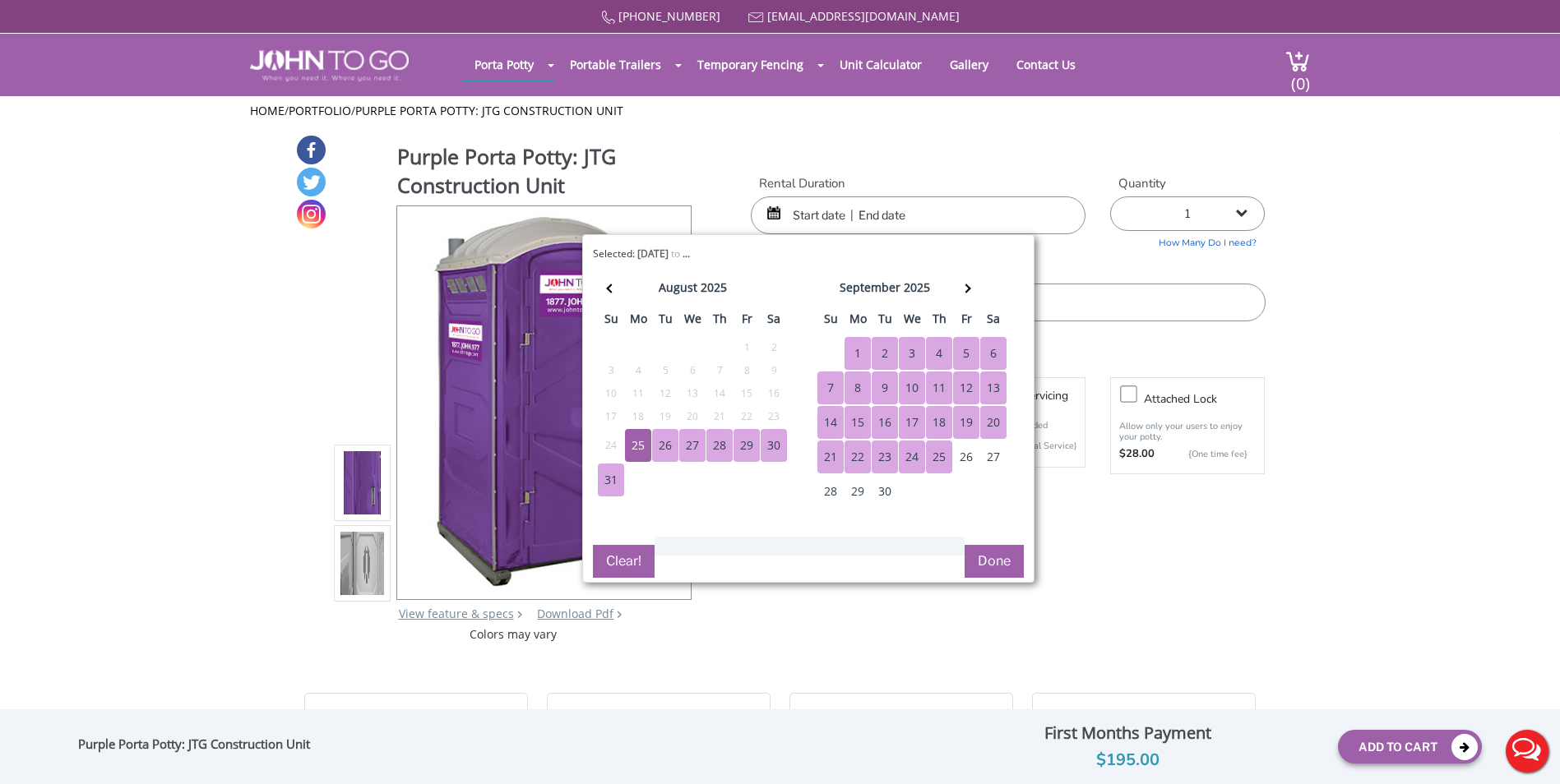
click at [946, 462] on div "25" at bounding box center [938, 457] width 26 height 33
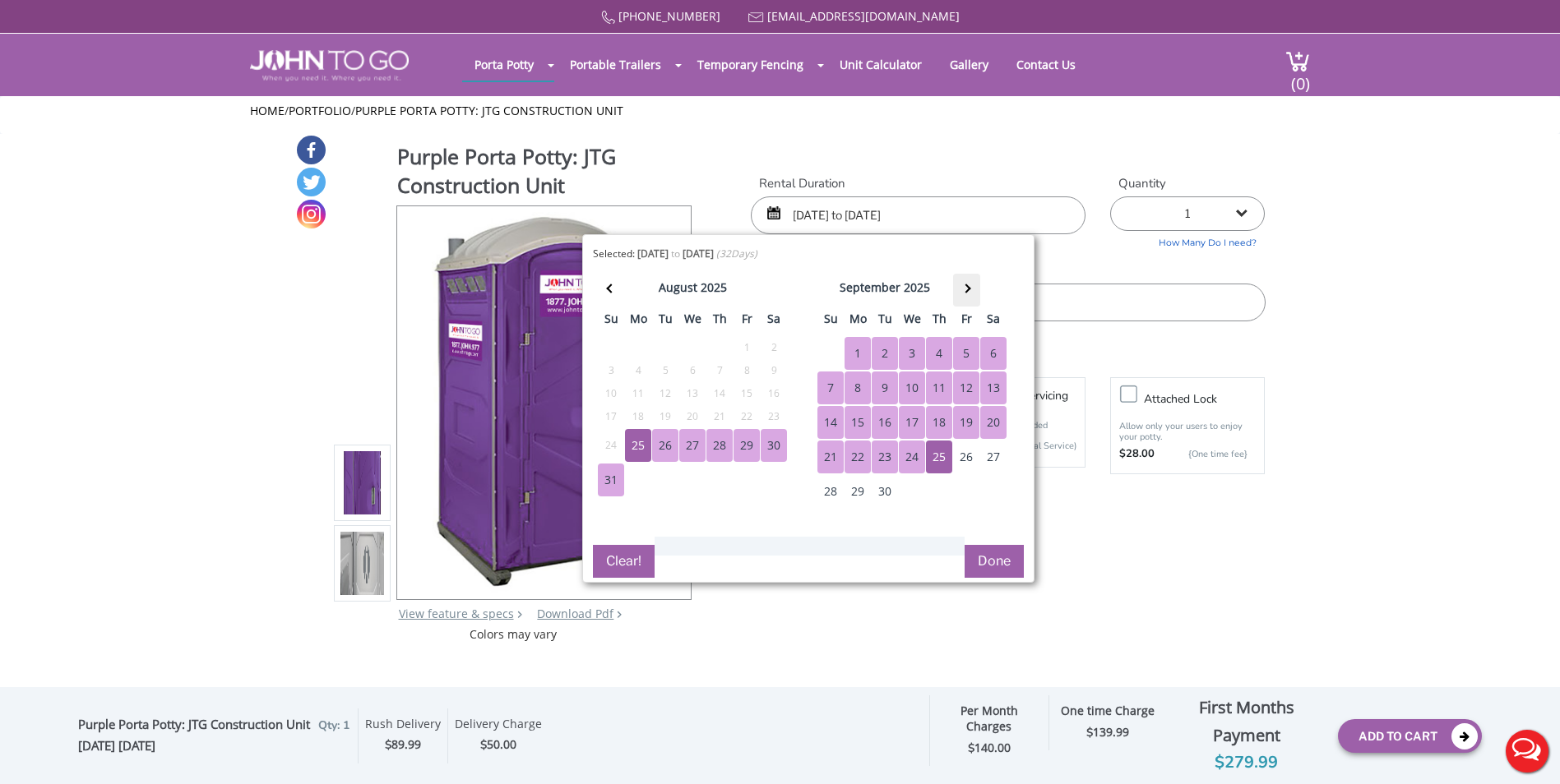
click at [957, 292] on th at bounding box center [966, 290] width 27 height 33
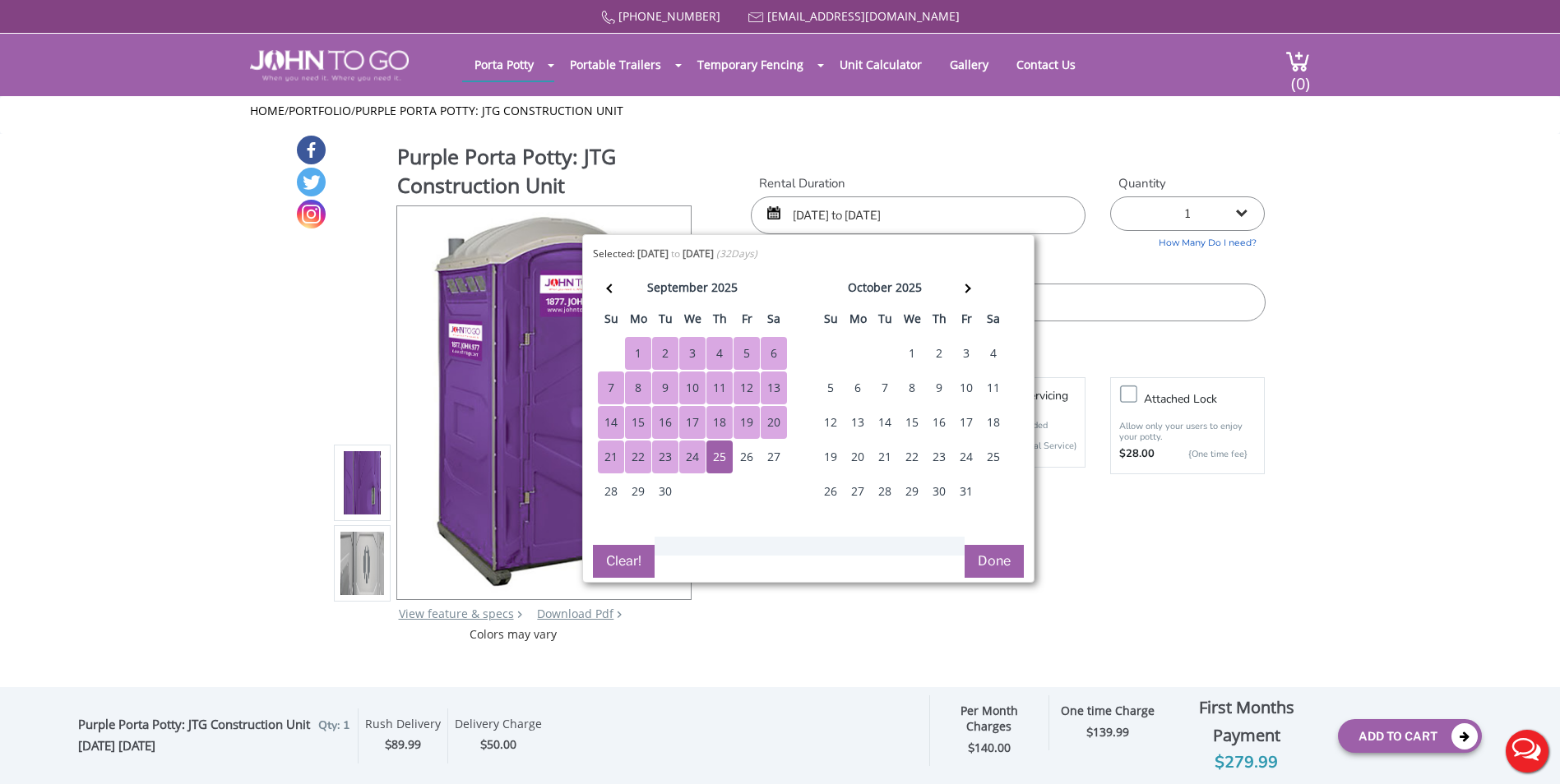
click at [993, 458] on div "25" at bounding box center [993, 457] width 26 height 33
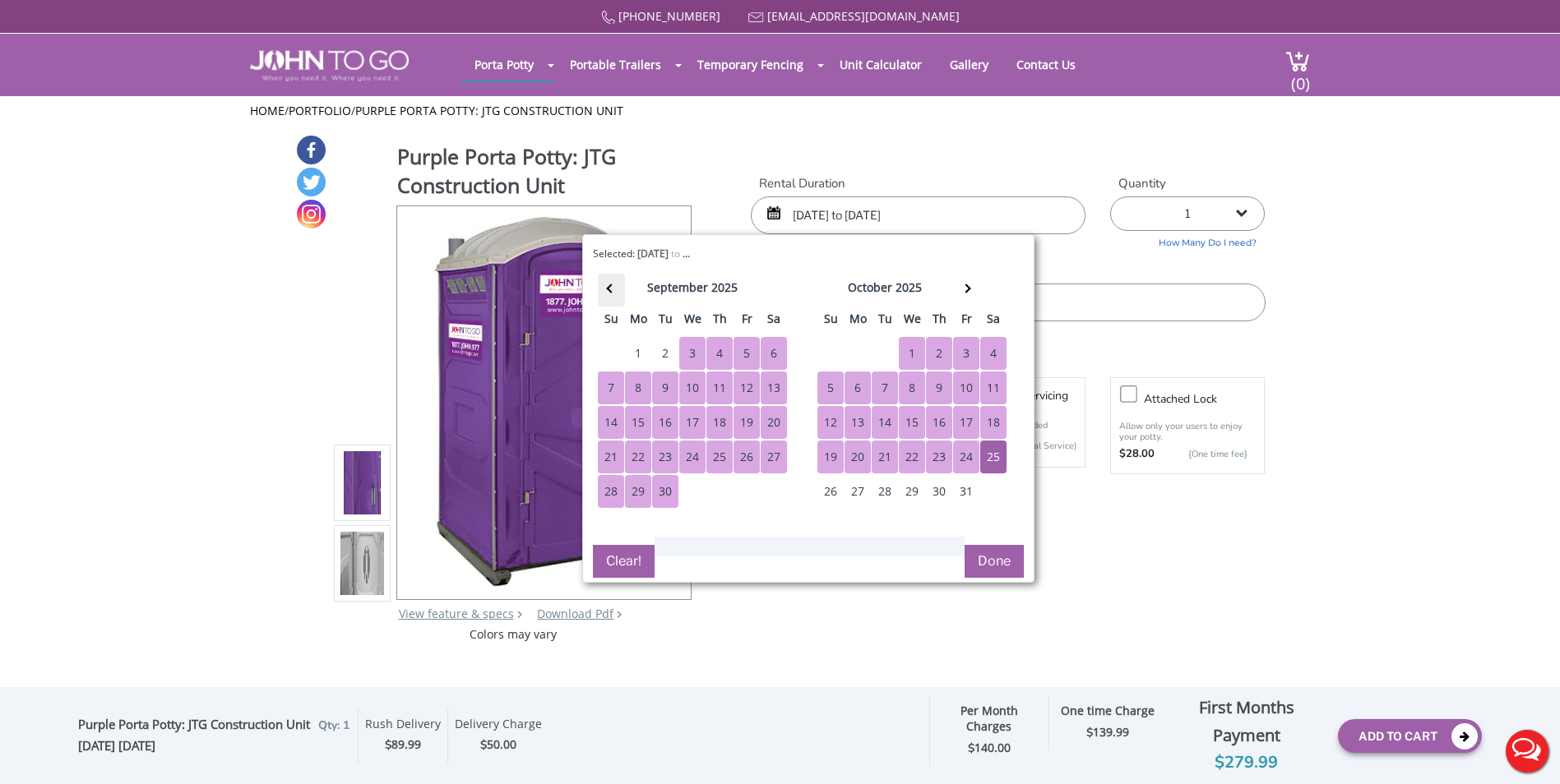
click at [601, 289] on th at bounding box center [611, 290] width 27 height 33
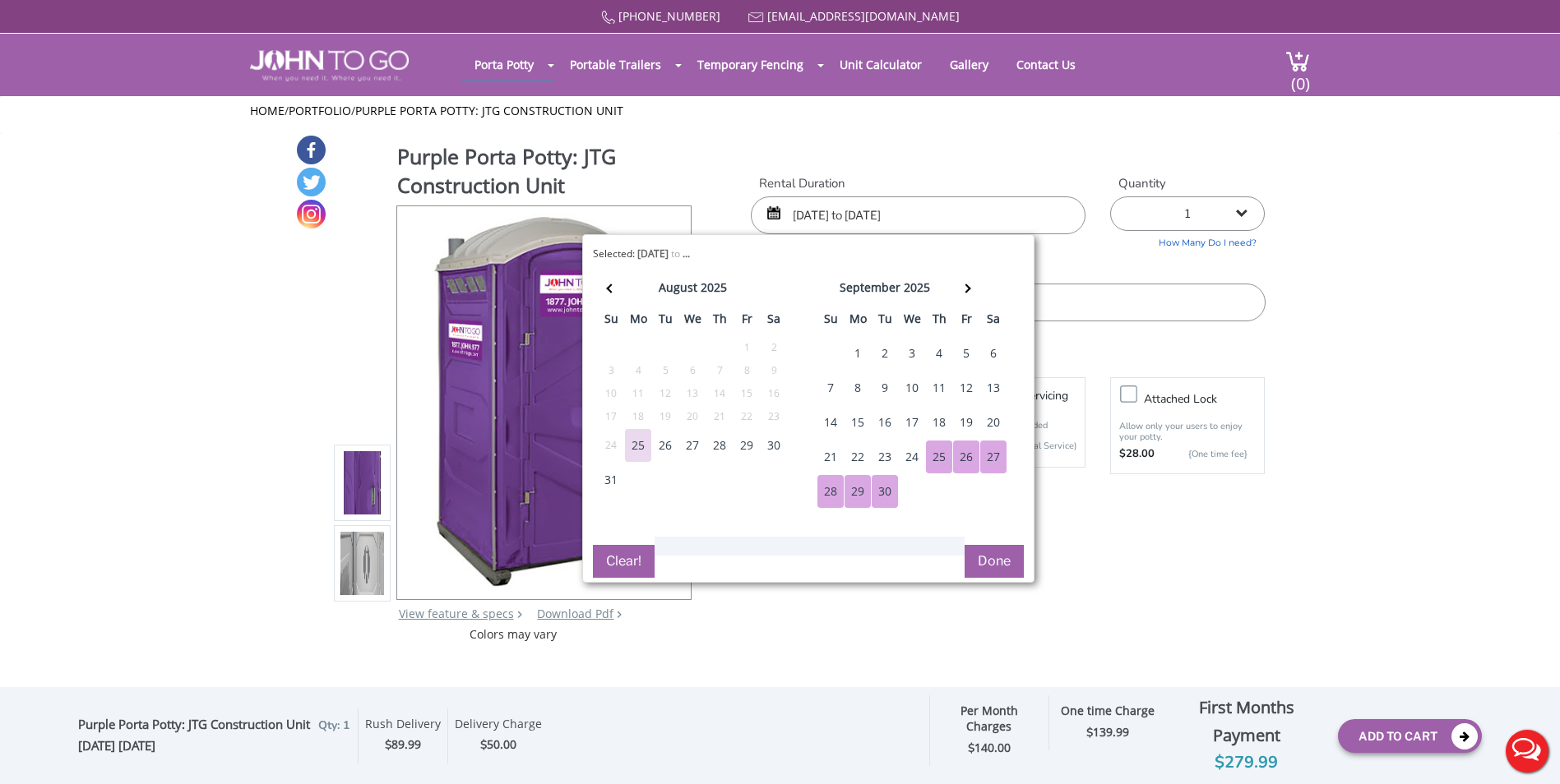
click at [927, 453] on div "25" at bounding box center [938, 457] width 26 height 33
click at [634, 444] on div "25" at bounding box center [637, 445] width 26 height 33
click at [821, 220] on input "09/25/2025 to 10/25/2025" at bounding box center [918, 215] width 334 height 38
drag, startPoint x: 797, startPoint y: 211, endPoint x: 806, endPoint y: 215, distance: 9.8
click at [806, 215] on input "09/25/2025 to 10/25/2025" at bounding box center [918, 215] width 334 height 38
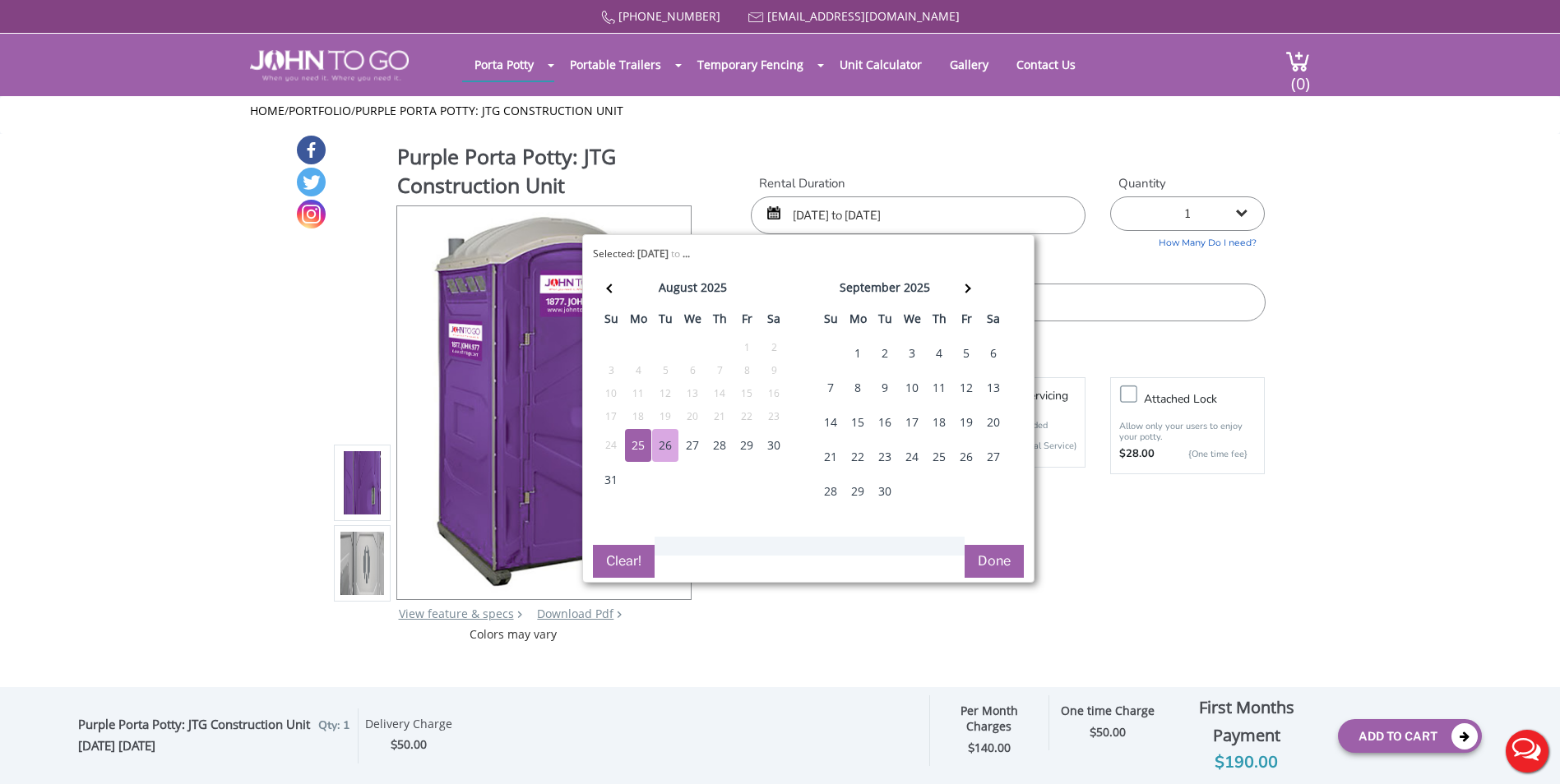
type input "08/25/2025 to 10/25/2025"
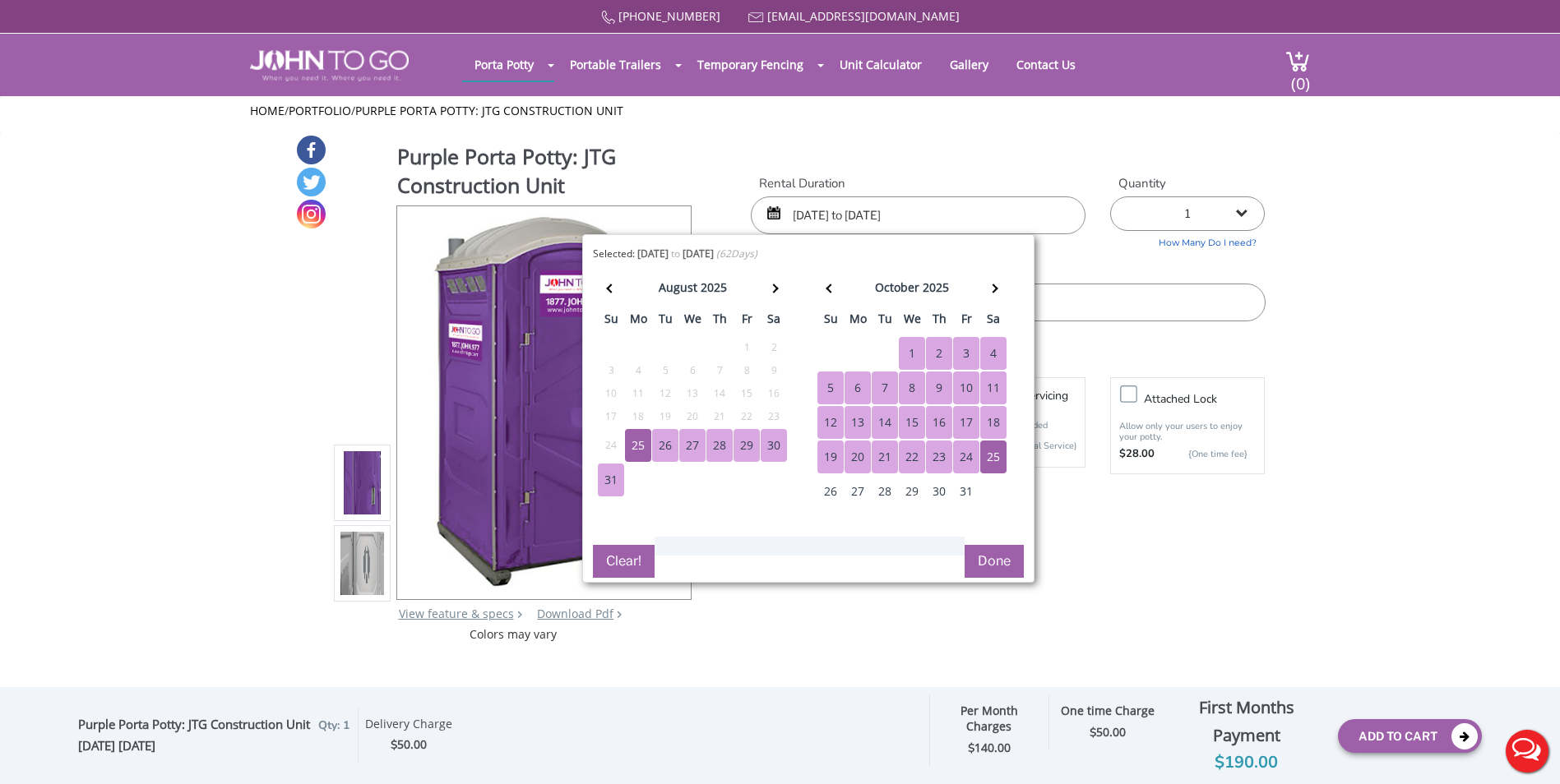
click at [1002, 567] on button "Done" at bounding box center [994, 561] width 59 height 33
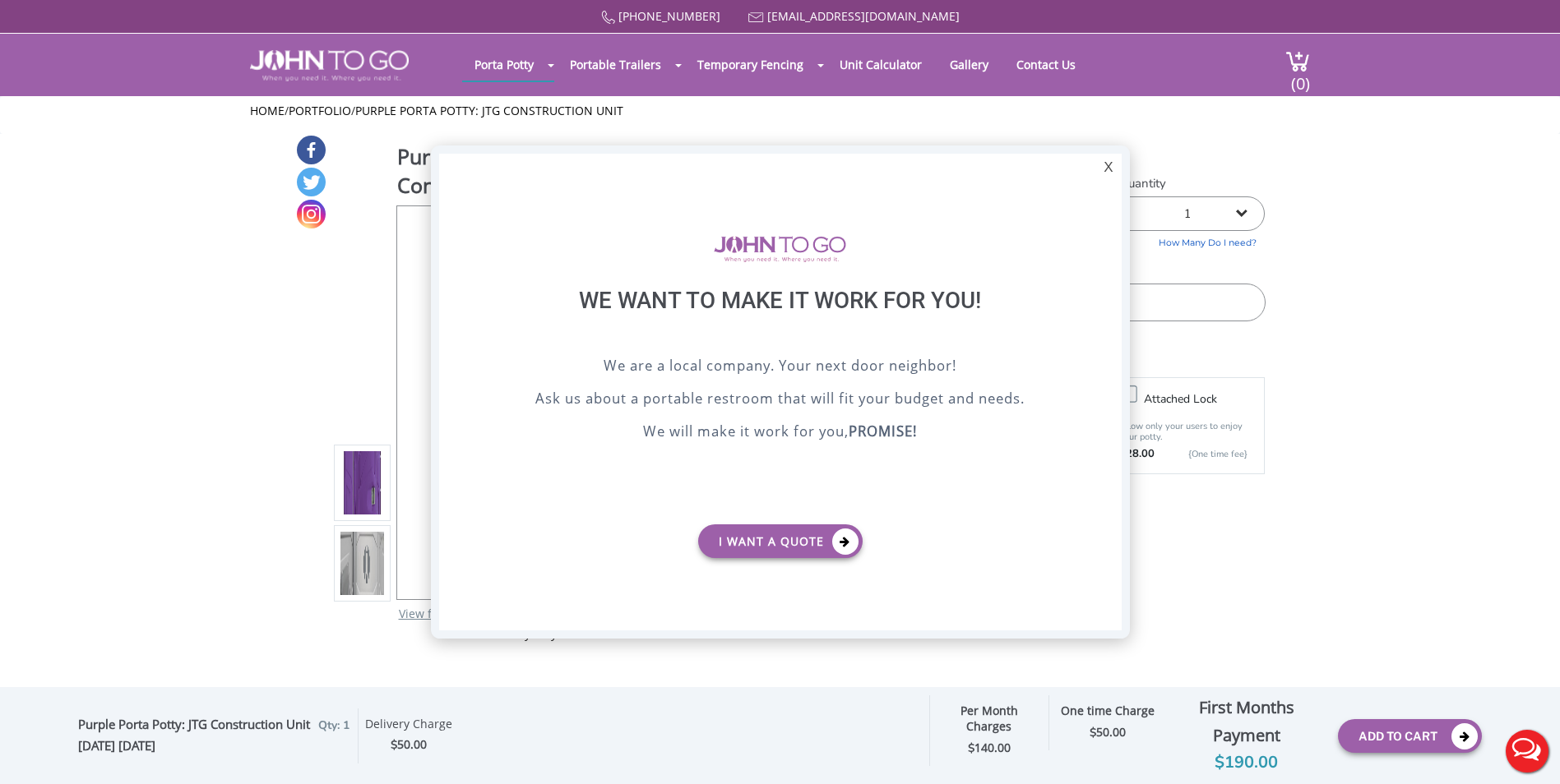
click at [1109, 173] on div "X" at bounding box center [1108, 168] width 25 height 28
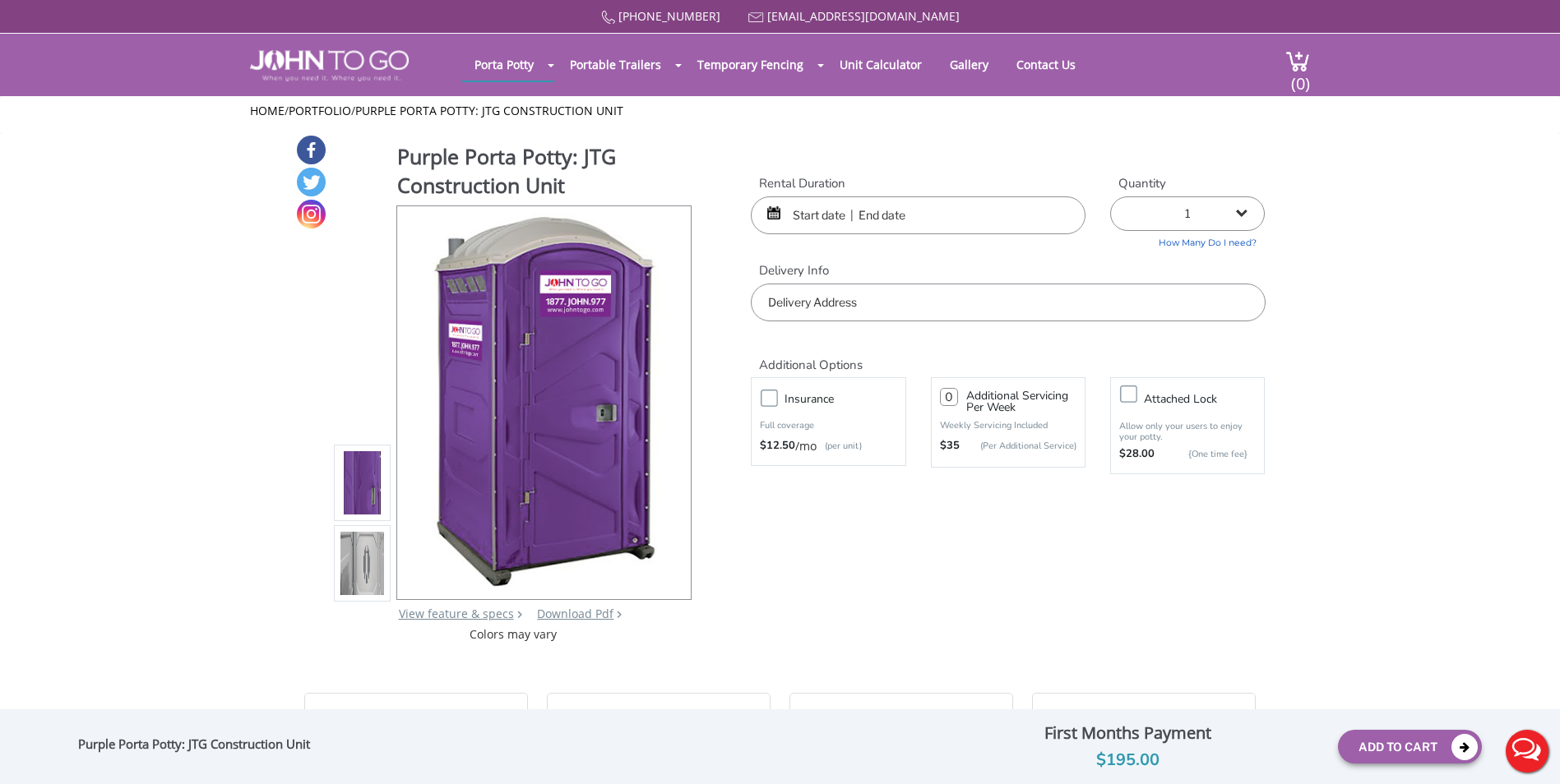
click at [837, 220] on input "text" at bounding box center [918, 215] width 334 height 38
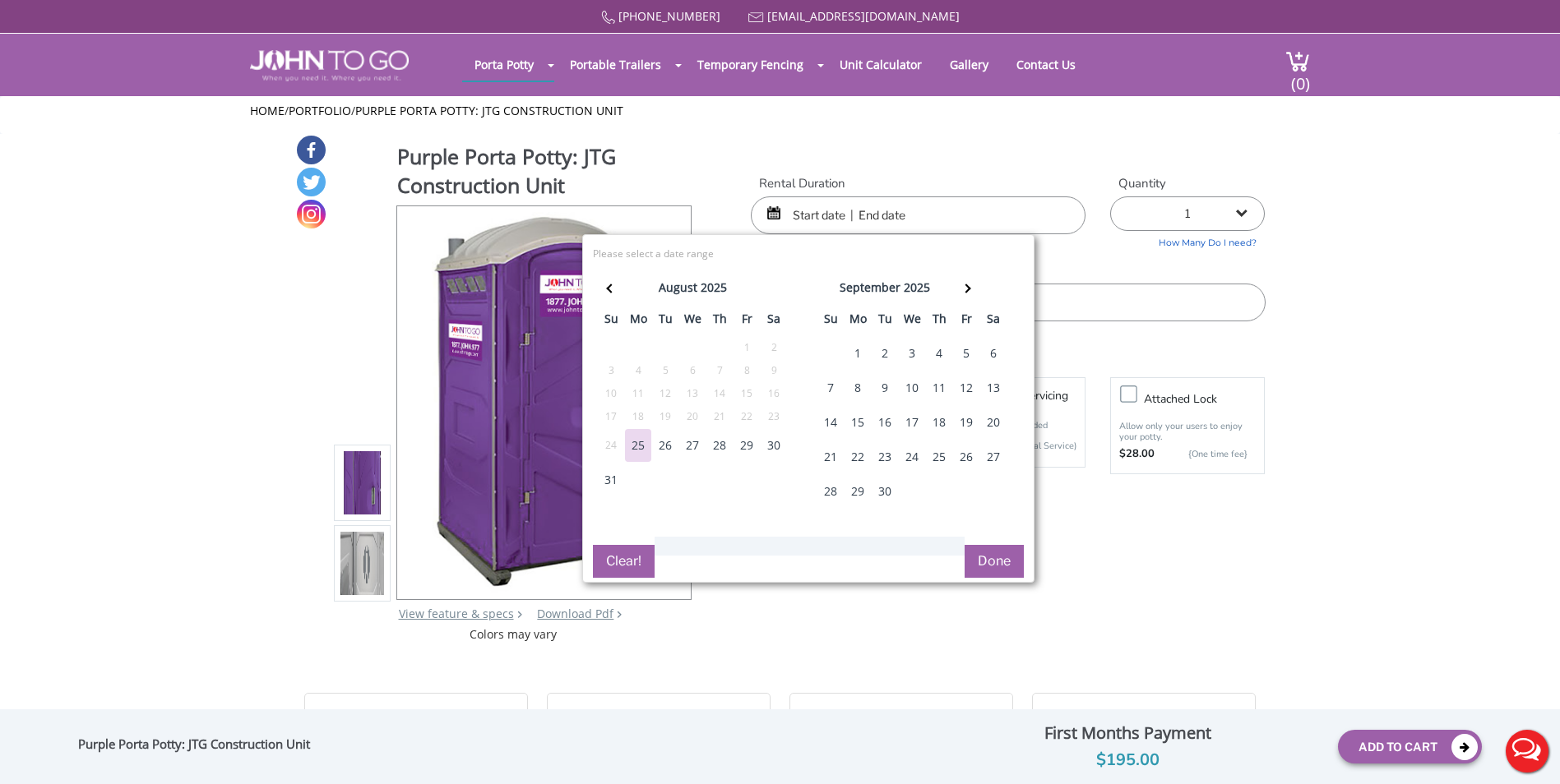
click at [863, 427] on div "15" at bounding box center [857, 422] width 26 height 33
click at [964, 286] on span at bounding box center [966, 289] width 9 height 9
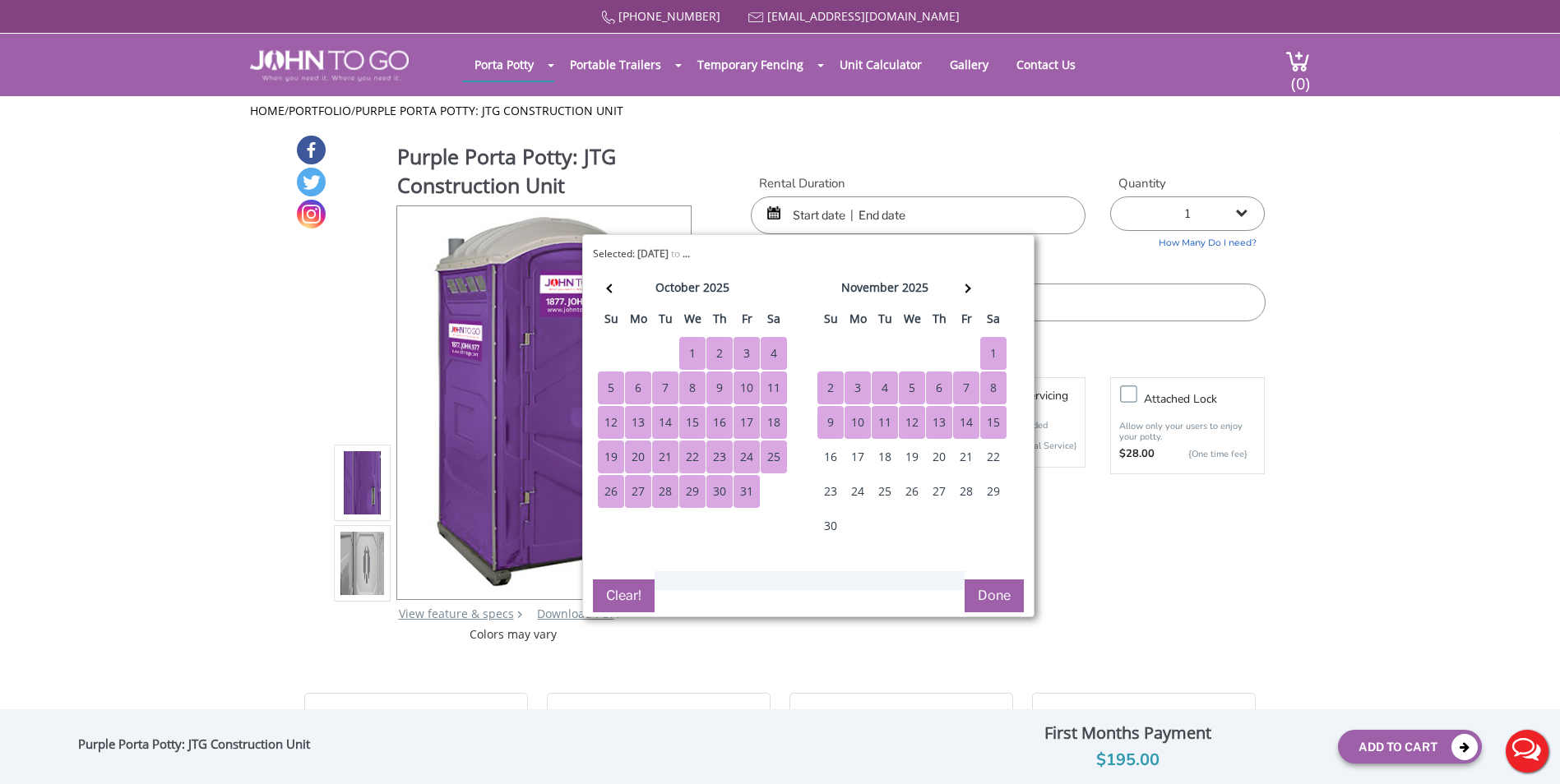
click at [982, 417] on div "15" at bounding box center [993, 422] width 26 height 33
type input "[DATE] to [DATE]"
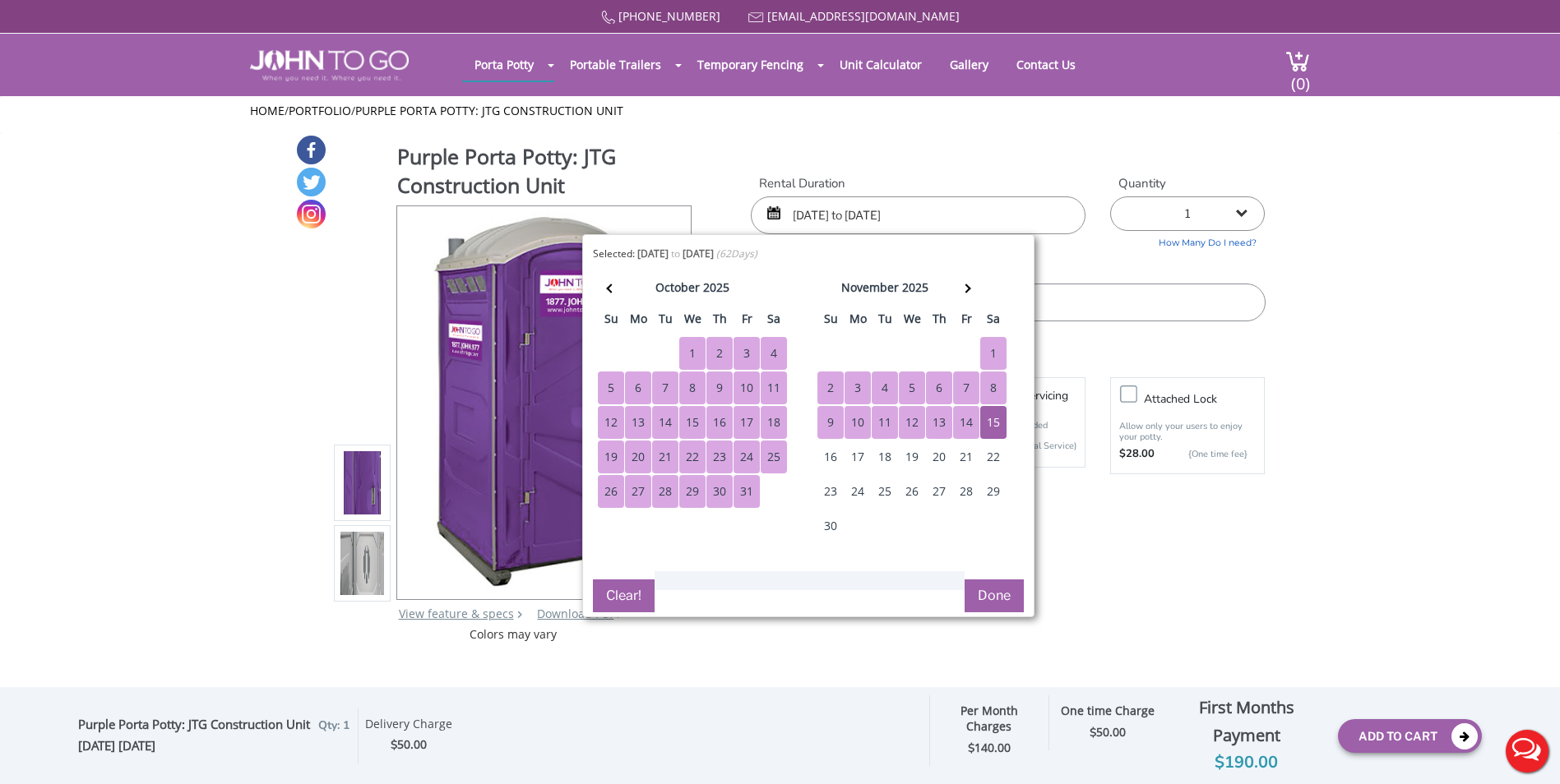
click at [980, 590] on button "Done" at bounding box center [994, 596] width 59 height 33
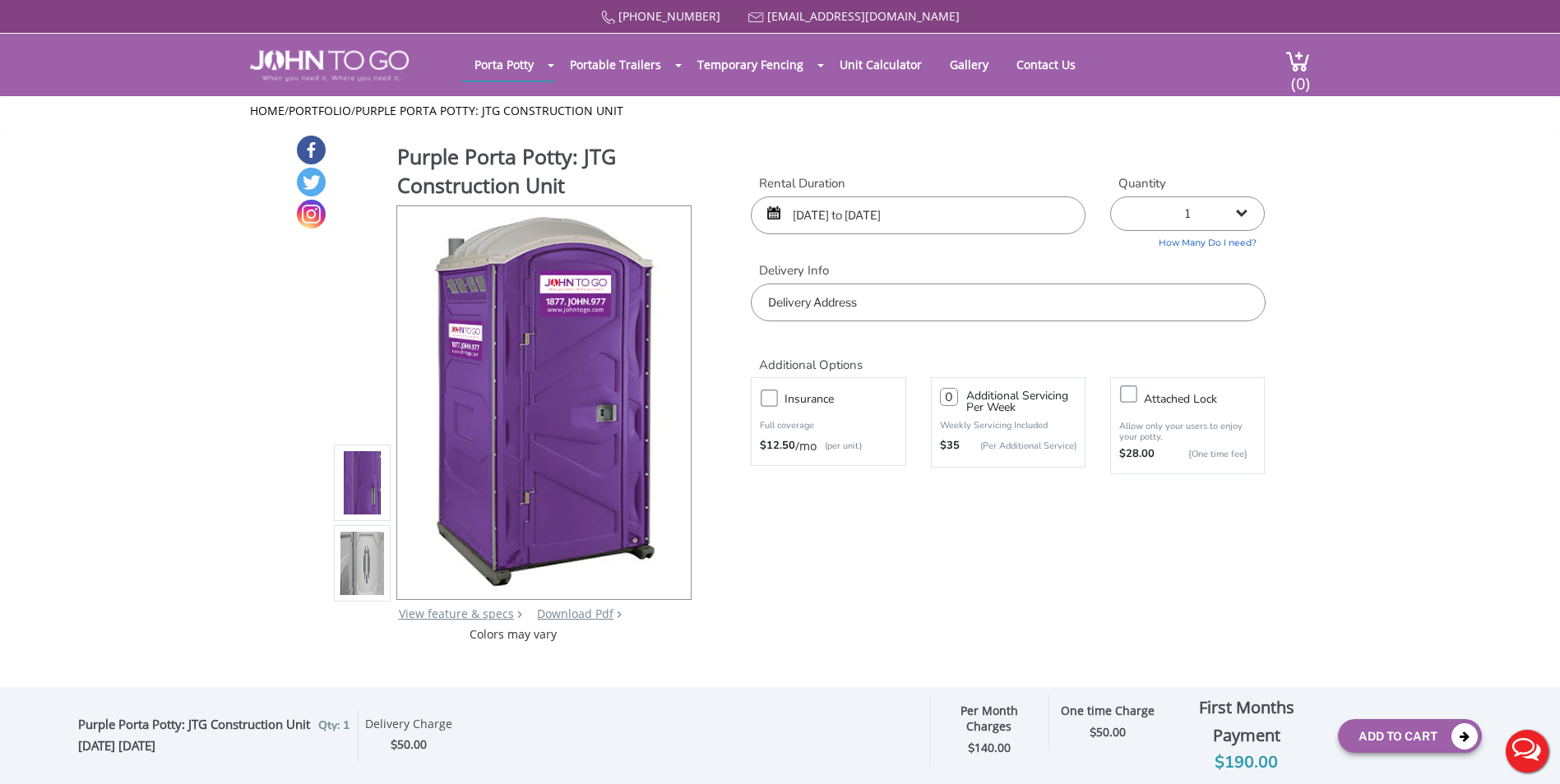
click at [956, 400] on input "number" at bounding box center [949, 397] width 18 height 18
type input "1"
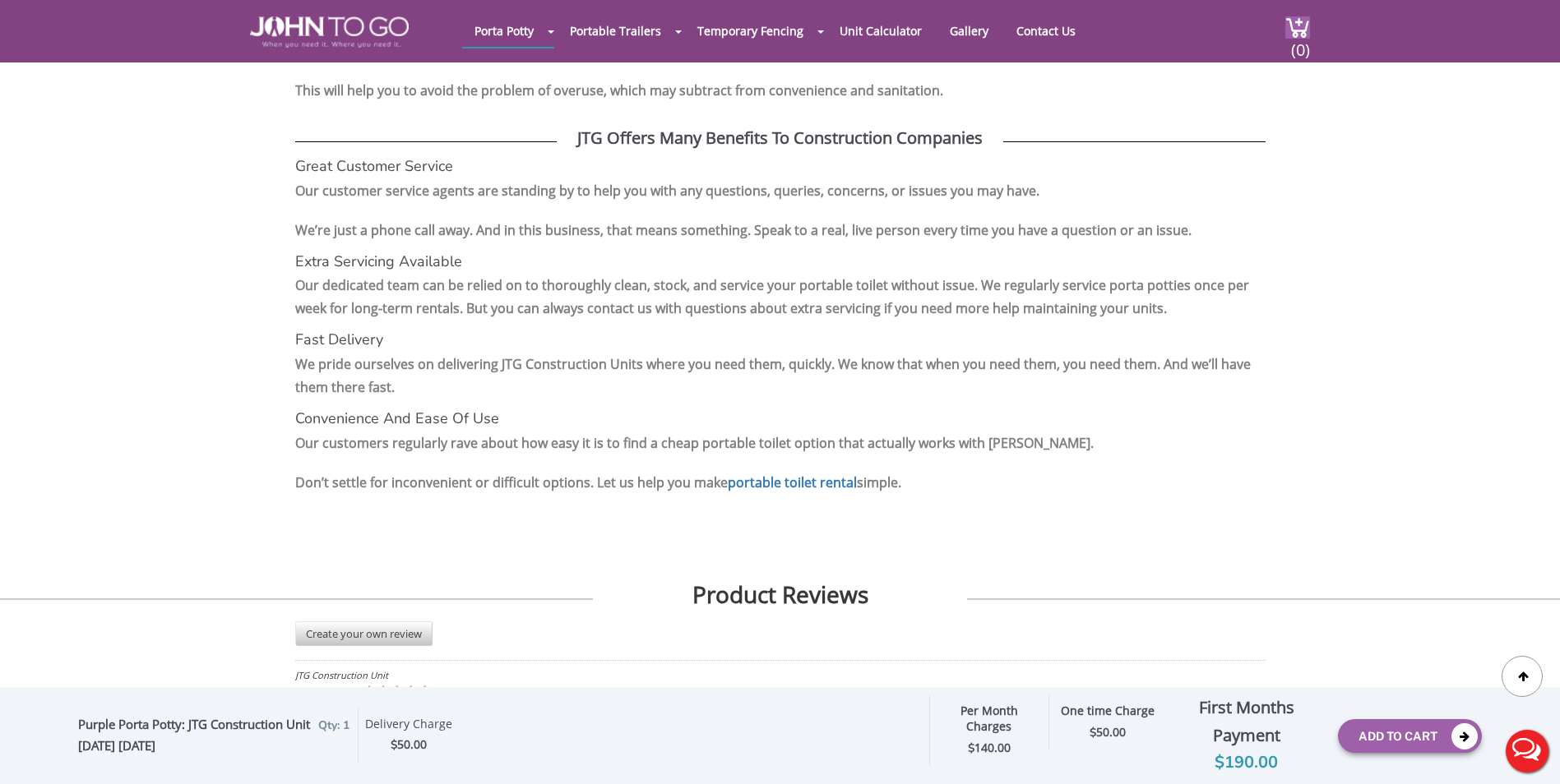
scroll to position [2796, 0]
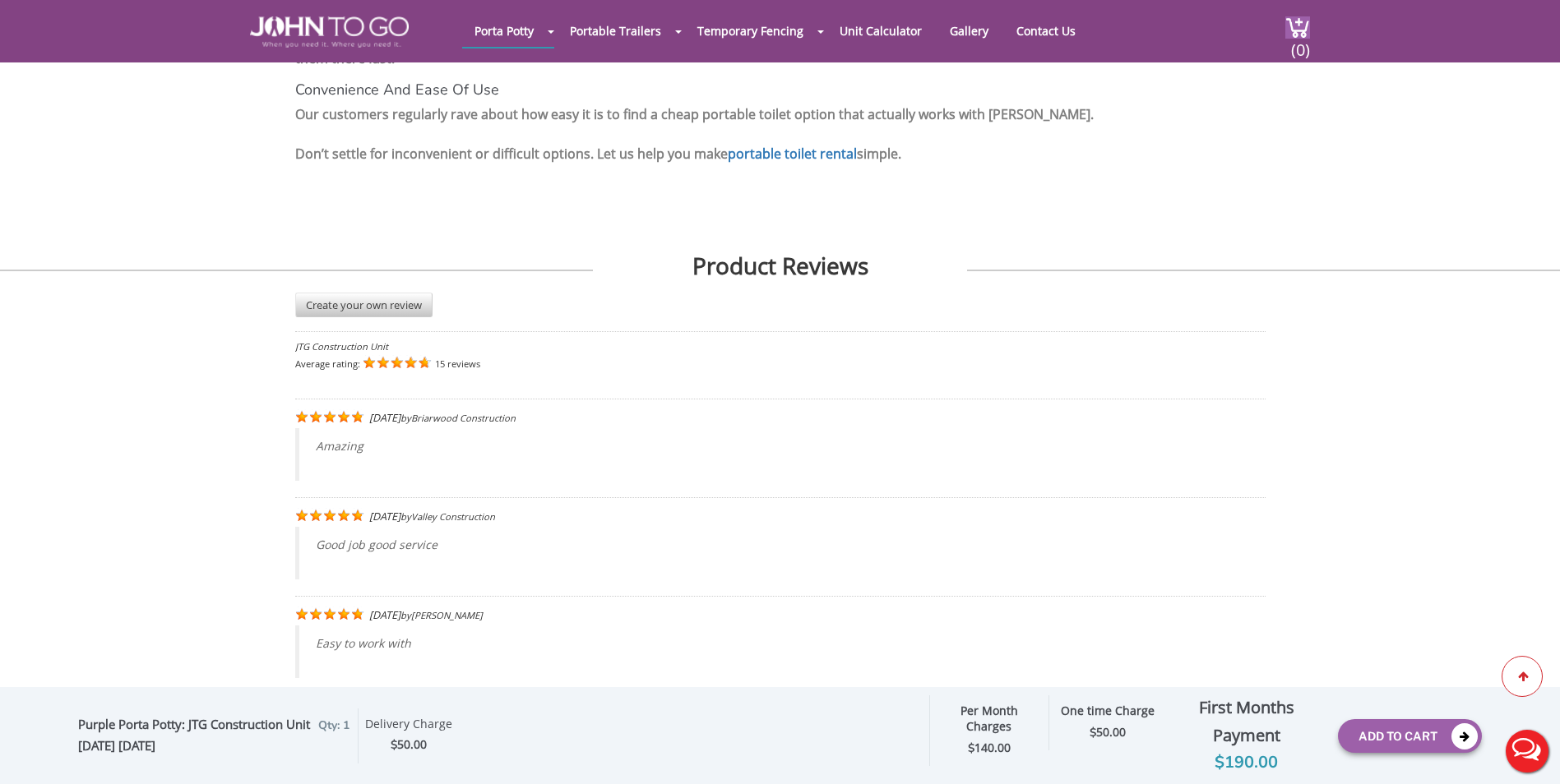
click at [1520, 675] on icon at bounding box center [1522, 676] width 12 height 10
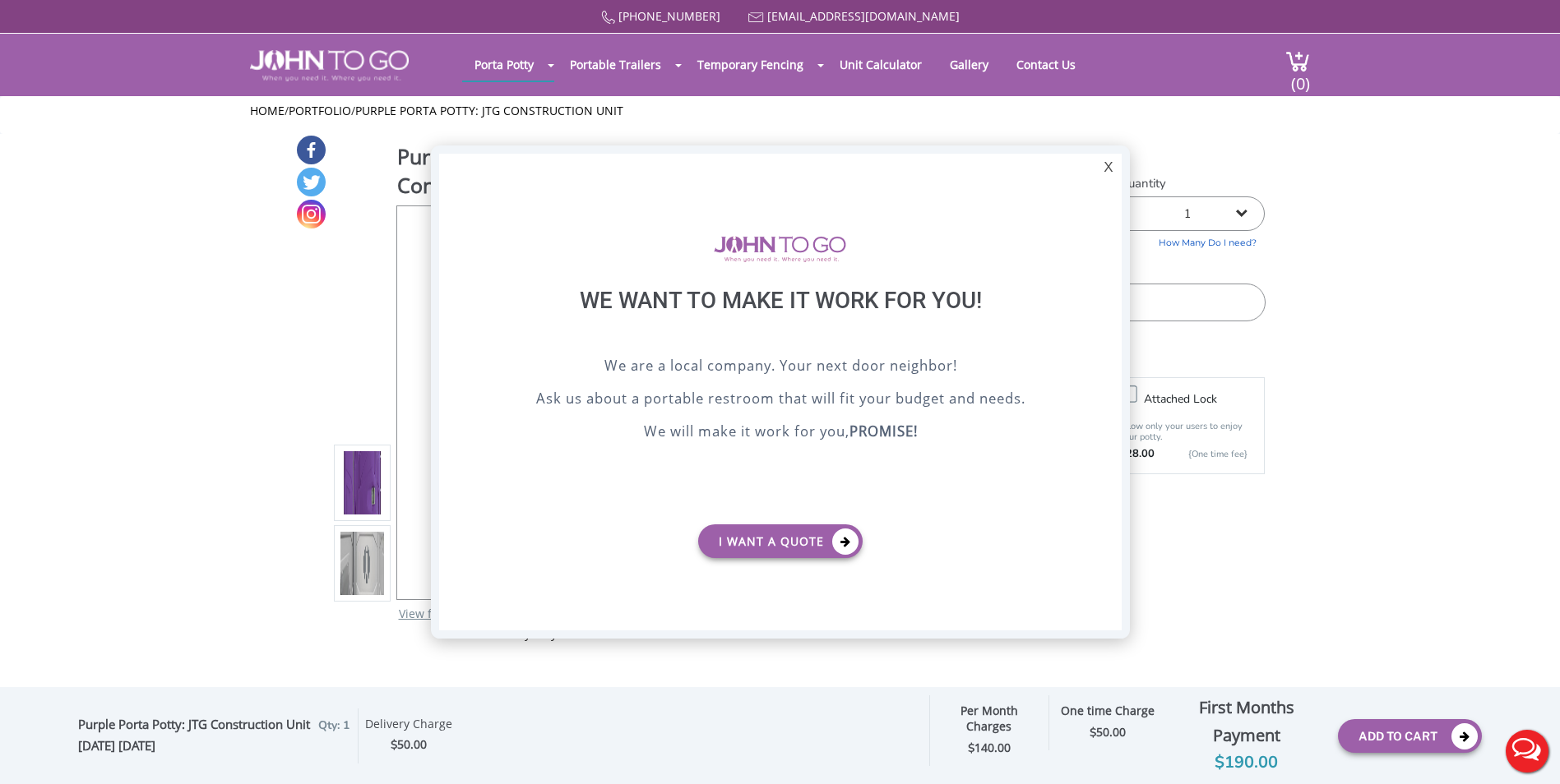
scroll to position [0, 0]
click at [1108, 169] on div "X" at bounding box center [1108, 168] width 25 height 28
